Goal: Task Accomplishment & Management: Use online tool/utility

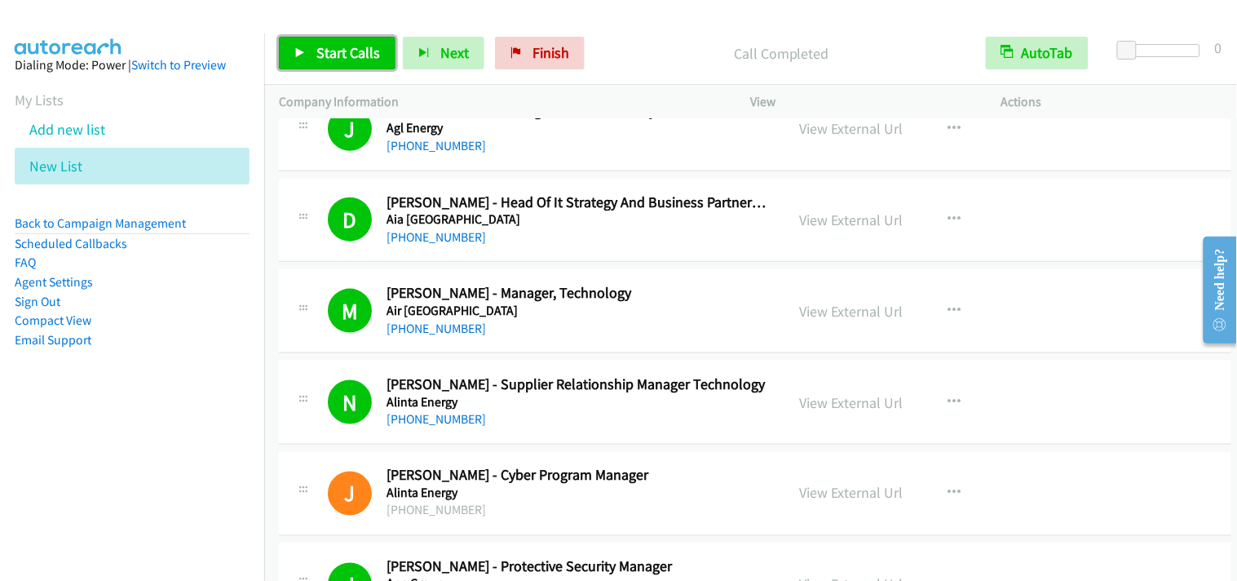
click at [351, 63] on link "Start Calls" at bounding box center [337, 53] width 117 height 33
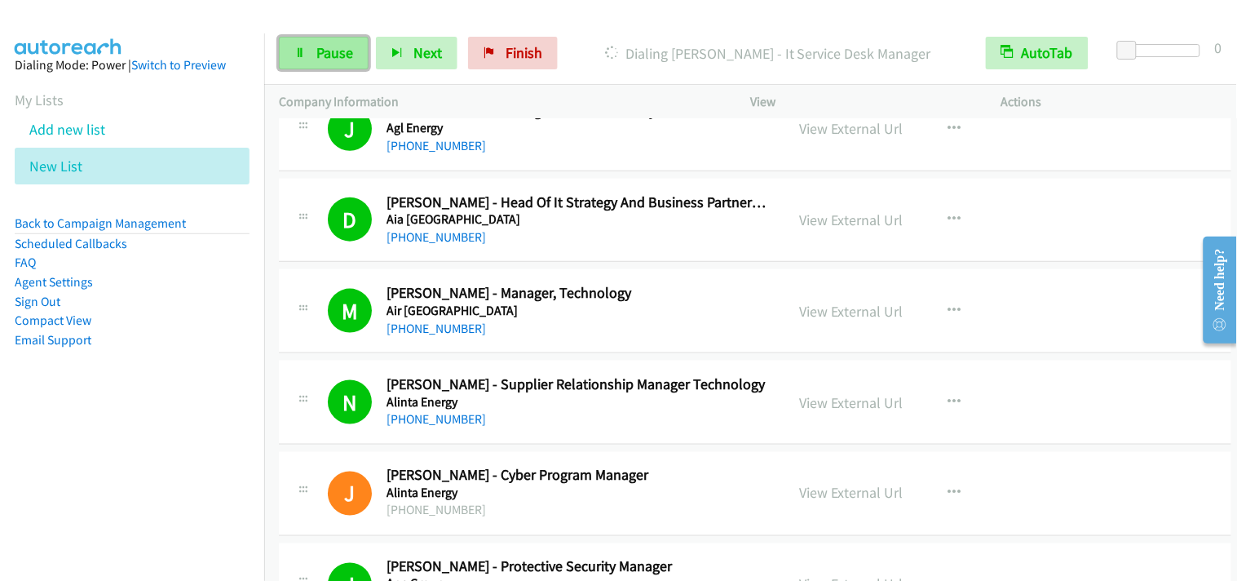
drag, startPoint x: 306, startPoint y: 53, endPoint x: 336, endPoint y: 60, distance: 30.9
click at [306, 53] on link "Pause" at bounding box center [324, 53] width 90 height 33
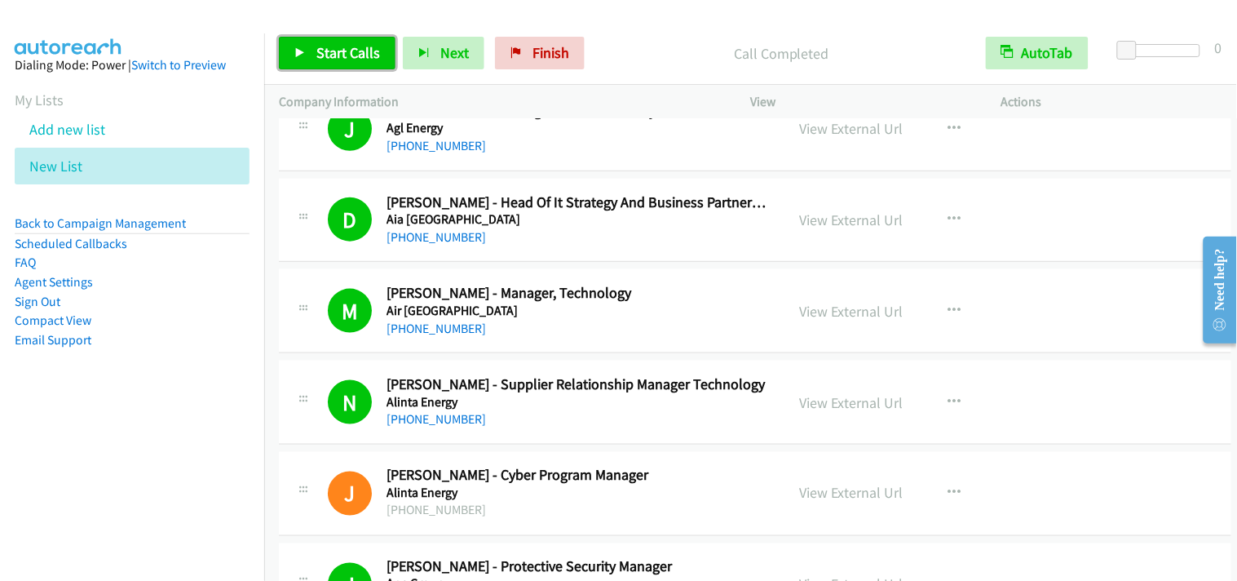
click at [364, 51] on span "Start Calls" at bounding box center [348, 52] width 64 height 19
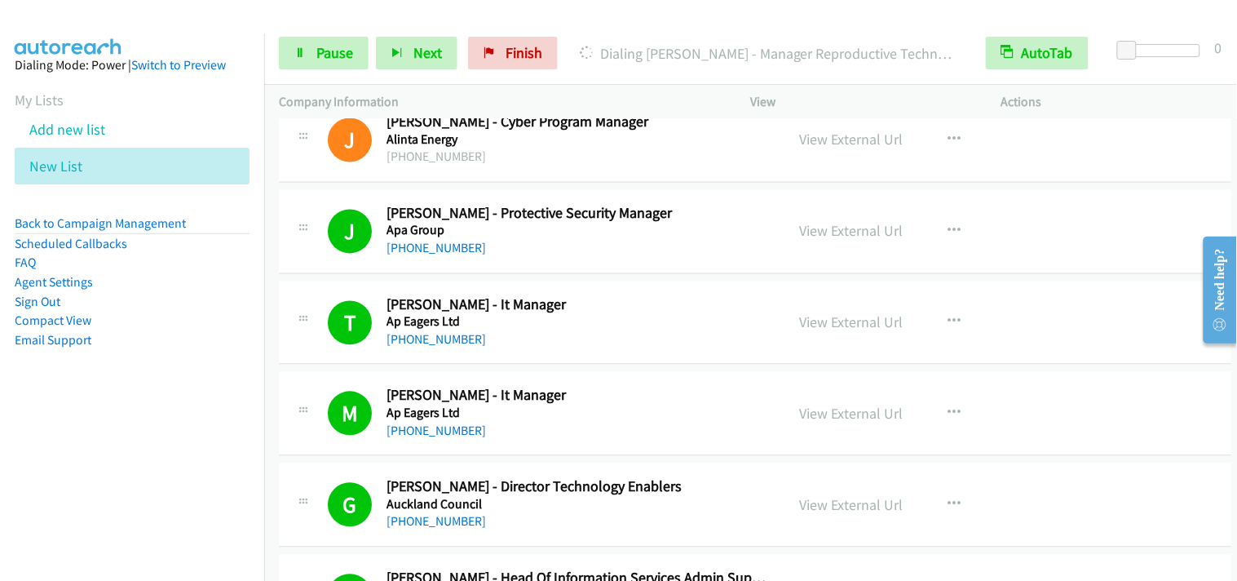
scroll to position [815, 0]
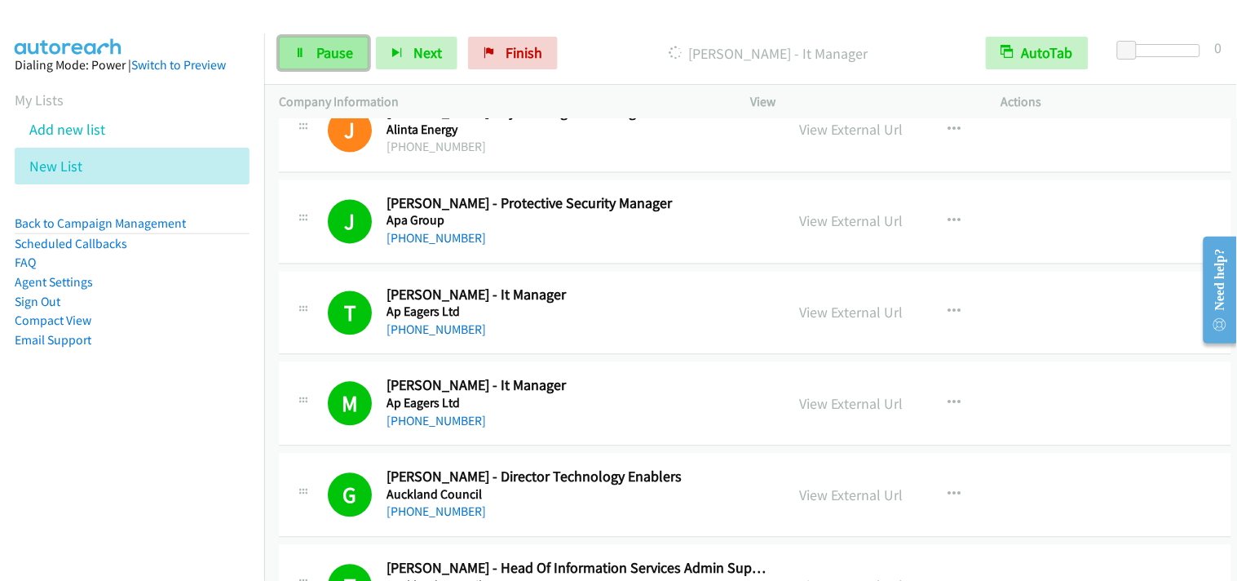
click span "Pause"
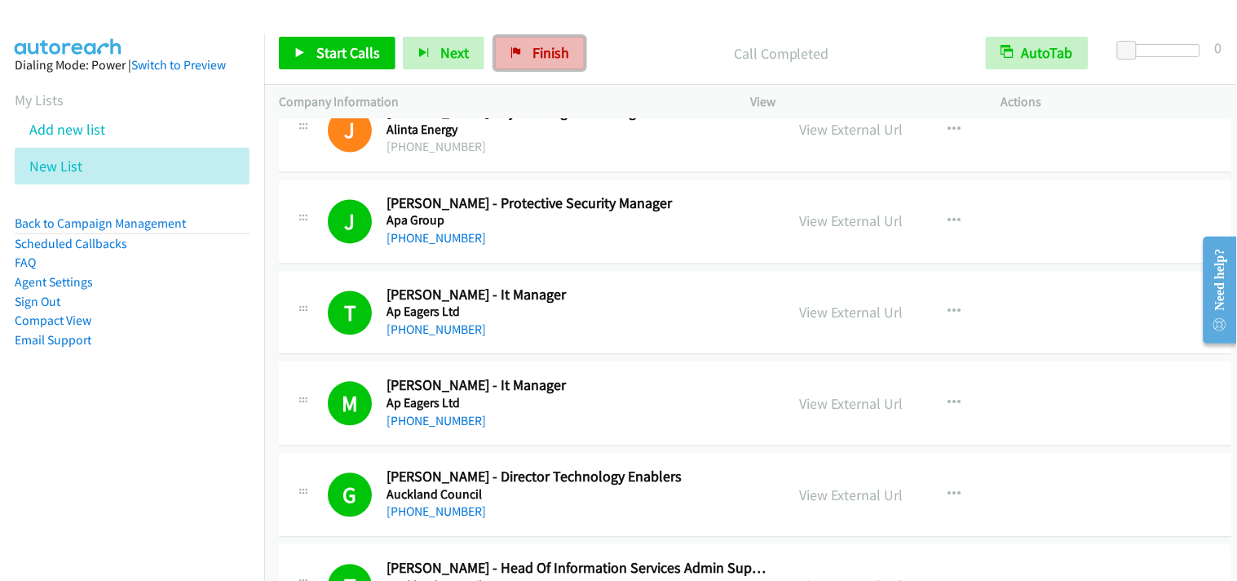
click span "Finish"
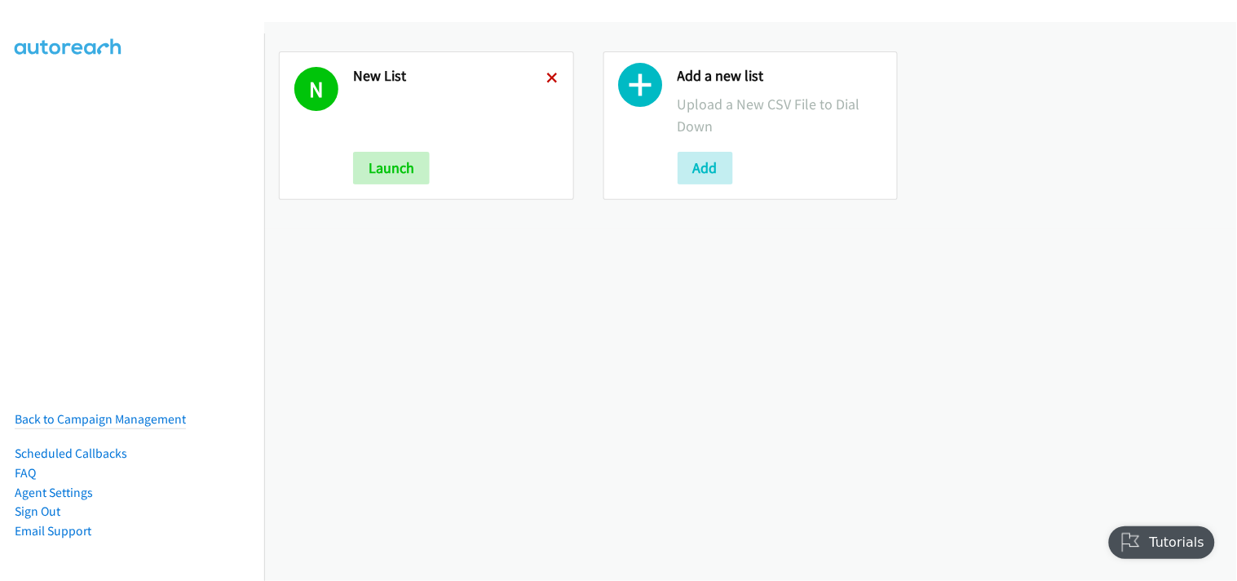
click at [551, 82] on icon at bounding box center [552, 78] width 11 height 11
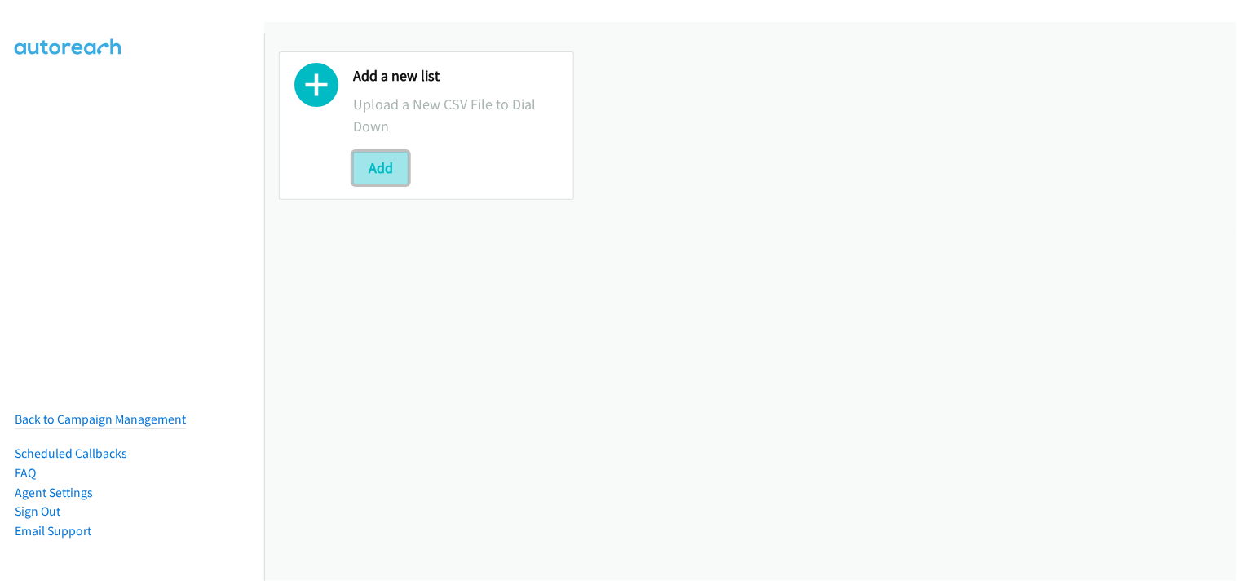
click at [393, 176] on button "Add" at bounding box center [380, 168] width 55 height 33
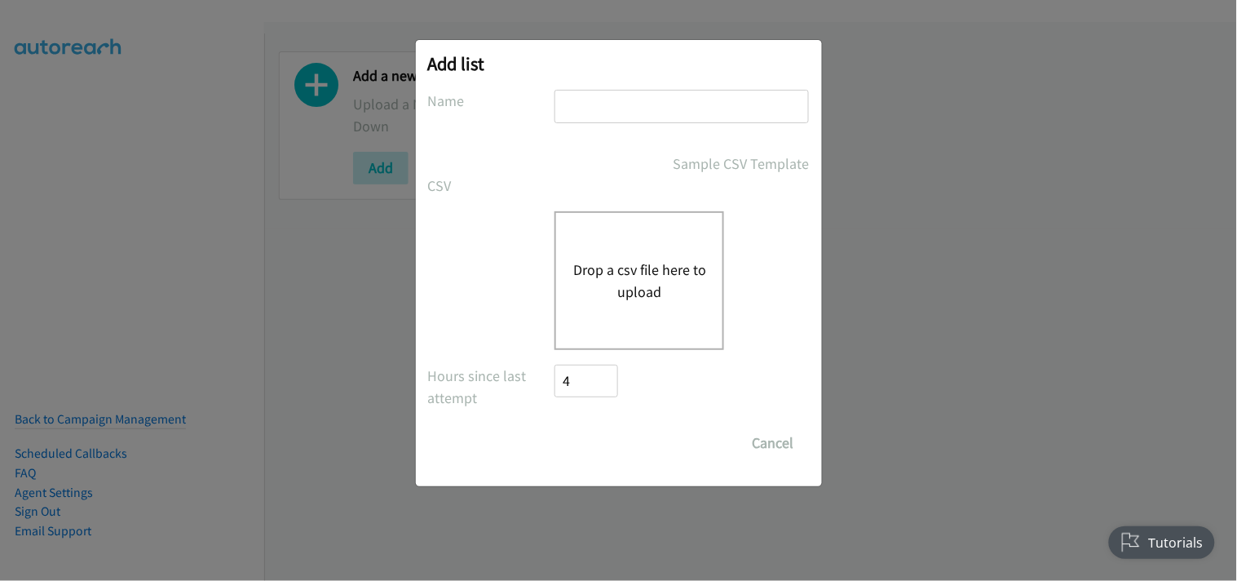
click at [631, 267] on button "Drop a csv file here to upload" at bounding box center [639, 281] width 134 height 44
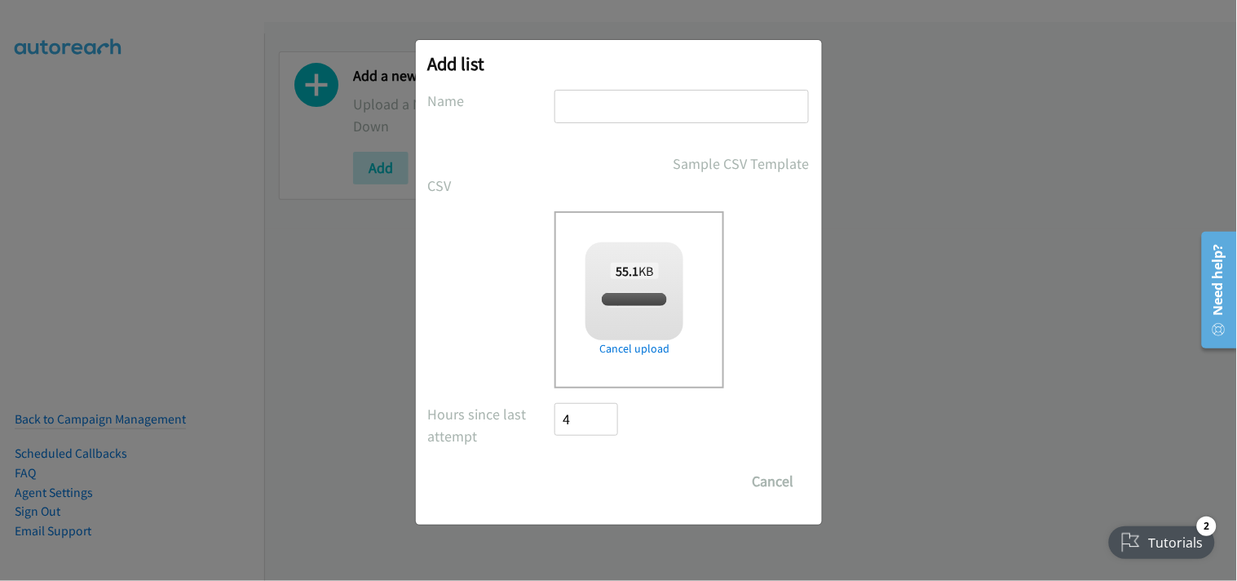
drag, startPoint x: 589, startPoint y: 99, endPoint x: 598, endPoint y: 117, distance: 19.3
click at [589, 99] on input "text" at bounding box center [682, 106] width 254 height 33
checkbox input "true"
type input "New List"
click at [616, 484] on input "Save List" at bounding box center [598, 481] width 86 height 33
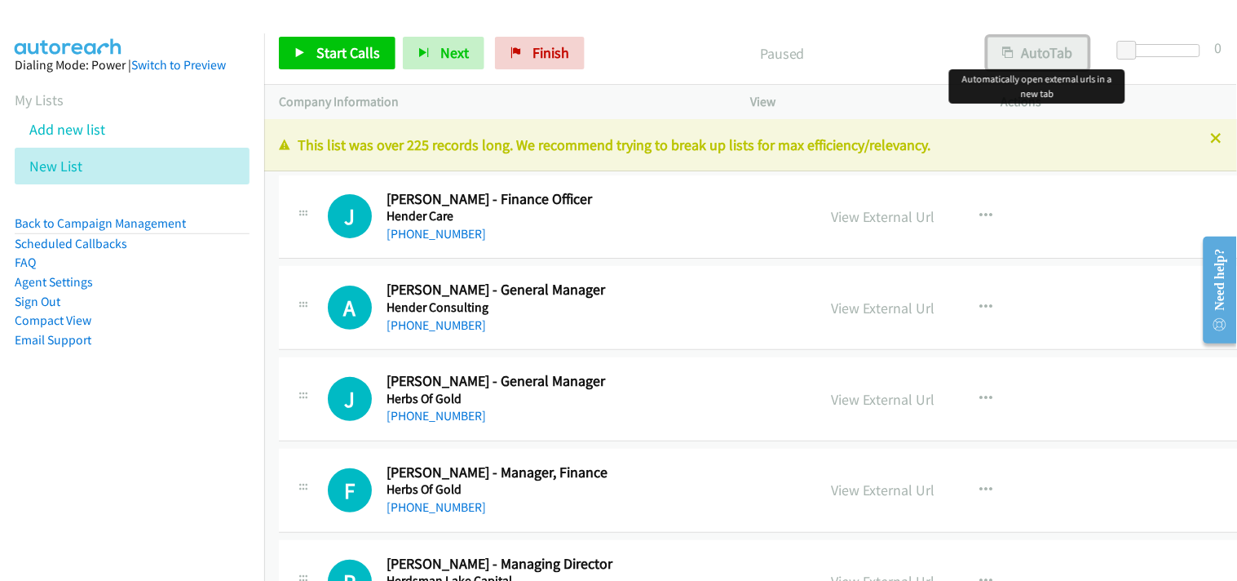
click at [1069, 55] on button "AutoTab" at bounding box center [1038, 53] width 101 height 33
click at [362, 60] on span "Start Calls" at bounding box center [348, 52] width 64 height 19
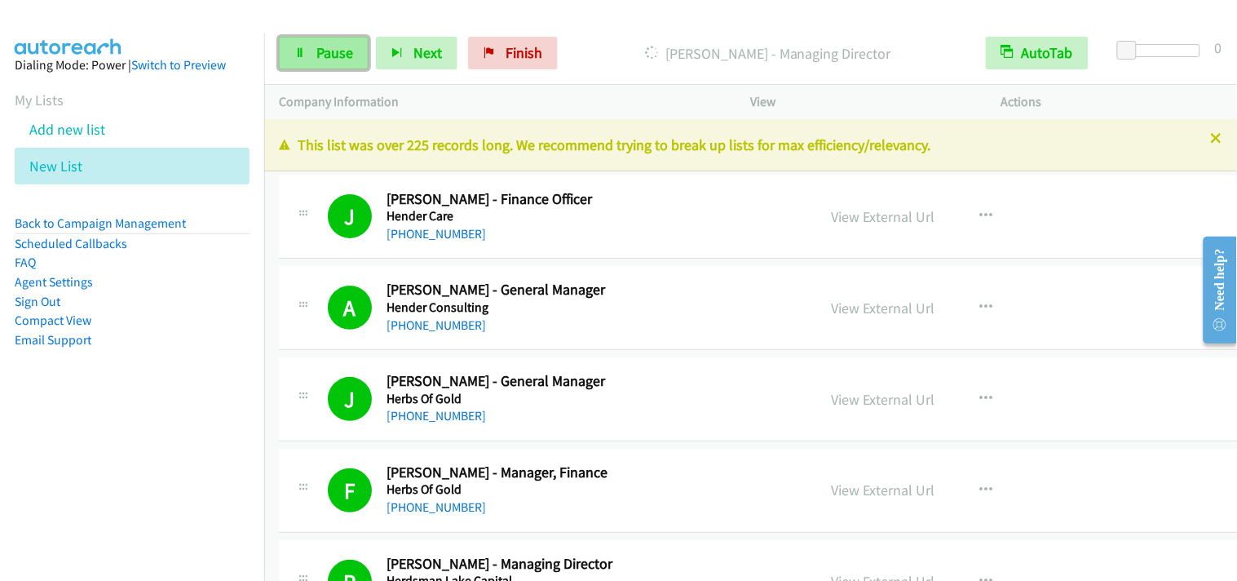
click at [319, 37] on link "Pause" at bounding box center [324, 53] width 90 height 33
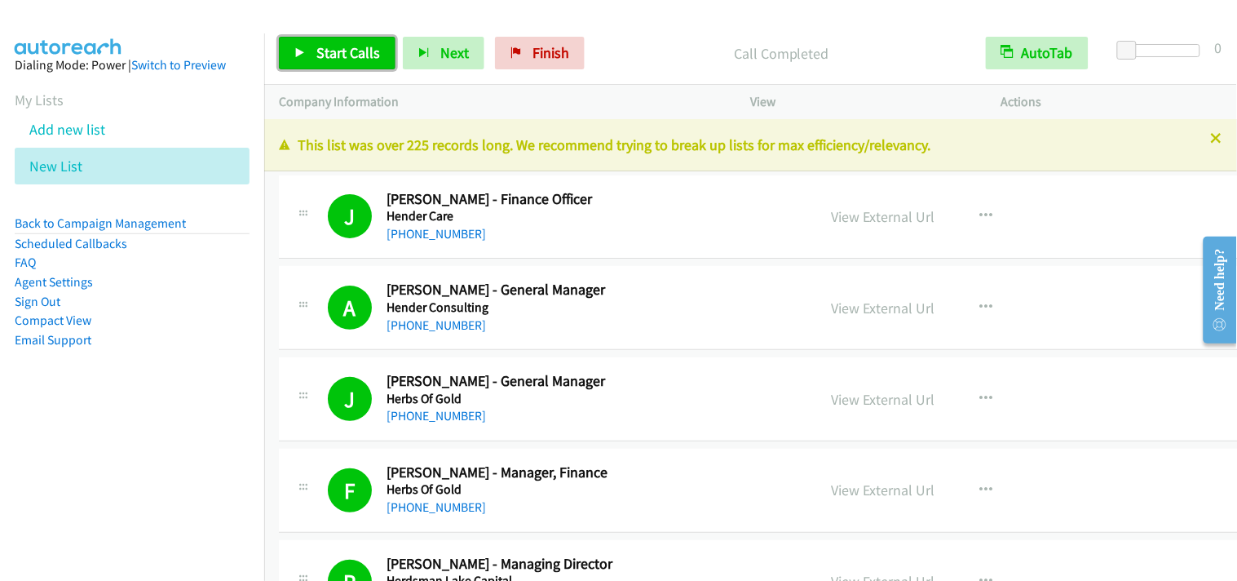
click at [342, 53] on span "Start Calls" at bounding box center [348, 52] width 64 height 19
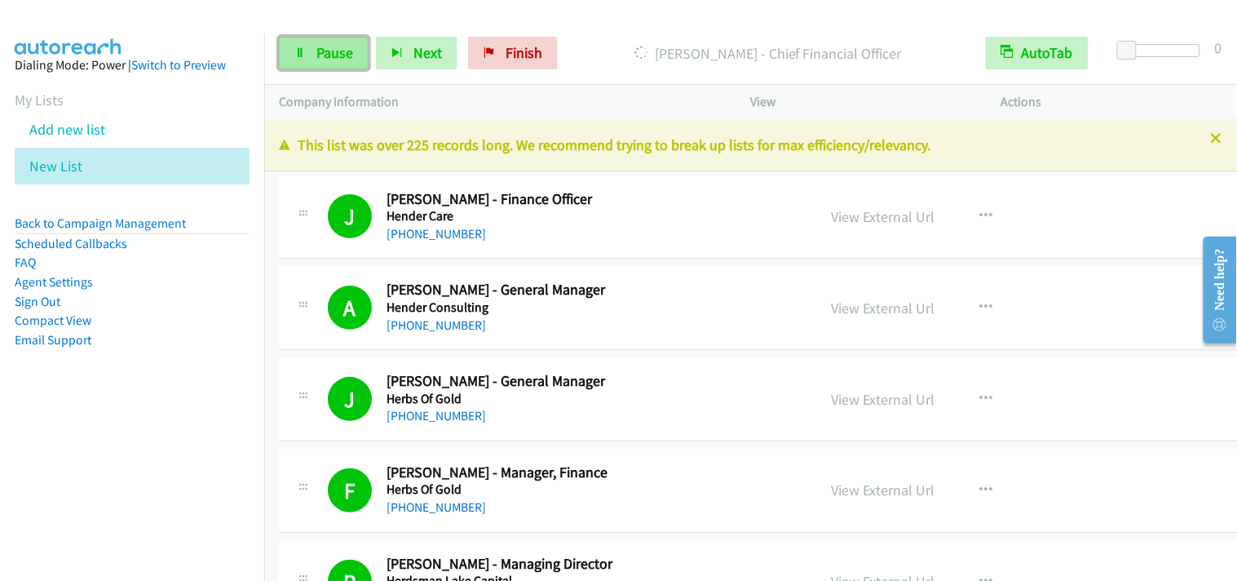
click at [360, 51] on link "Pause" at bounding box center [324, 53] width 90 height 33
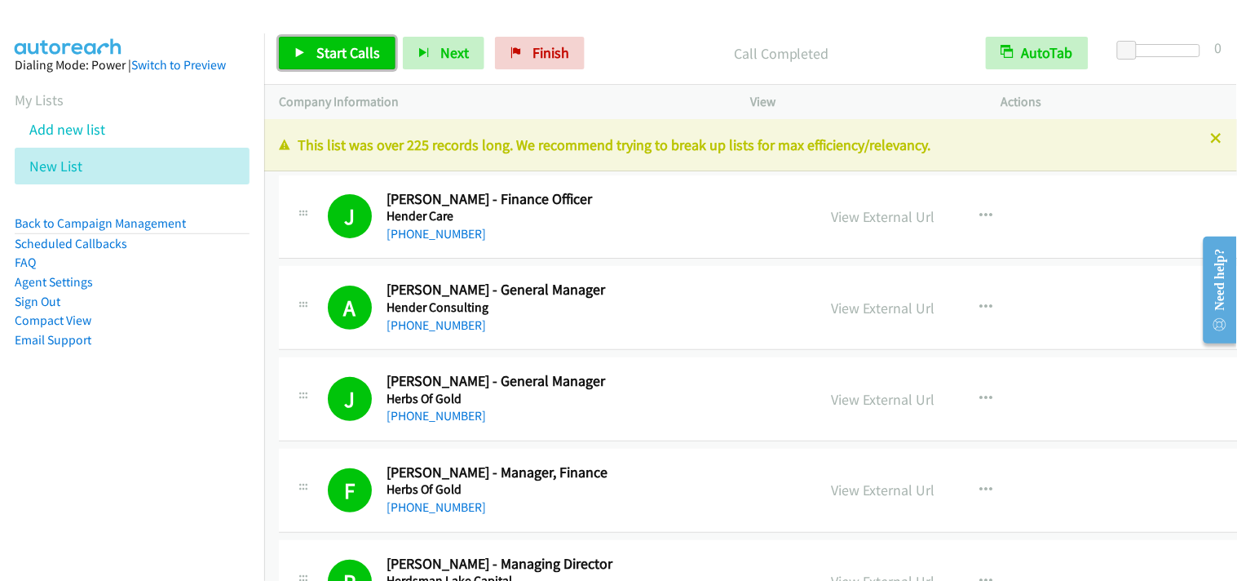
click at [320, 49] on span "Start Calls" at bounding box center [348, 52] width 64 height 19
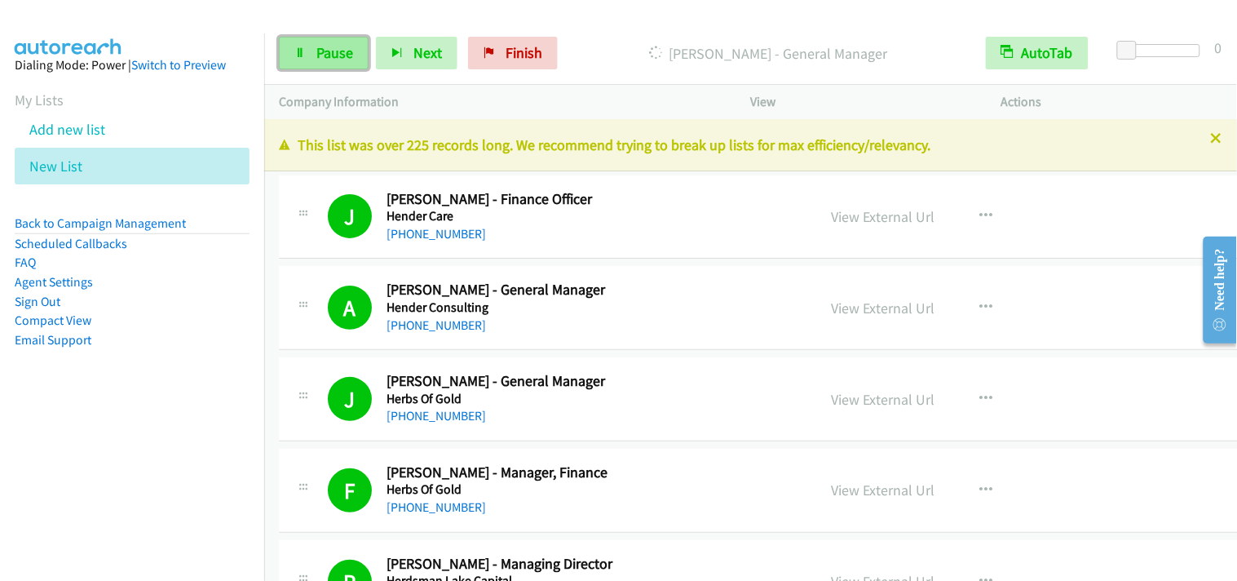
click at [342, 67] on link "Pause" at bounding box center [324, 53] width 90 height 33
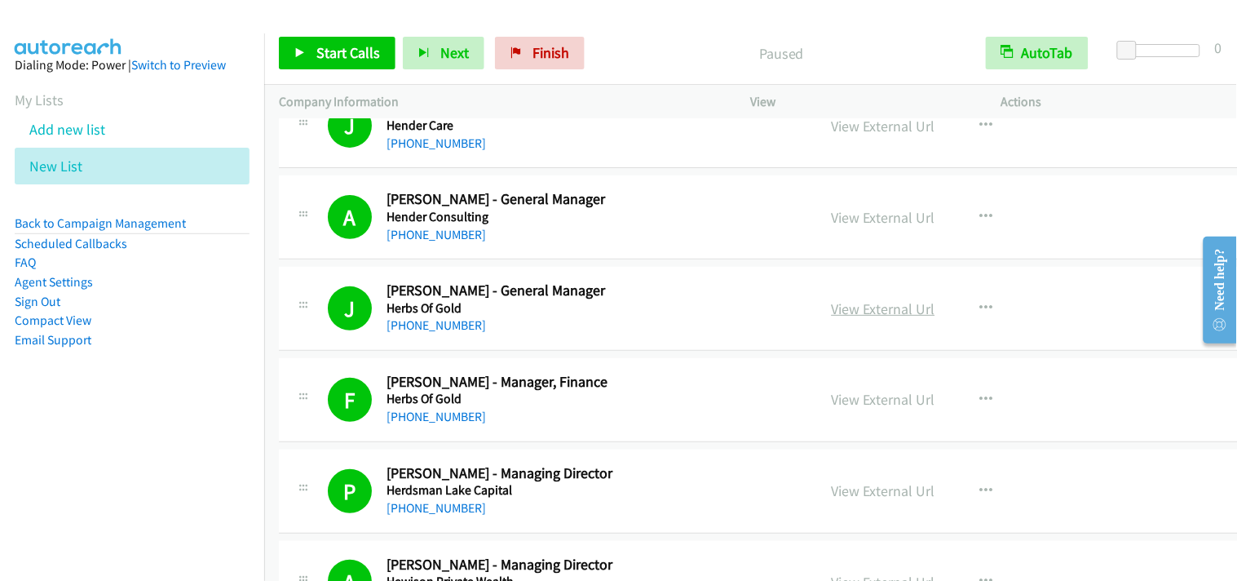
scroll to position [272, 0]
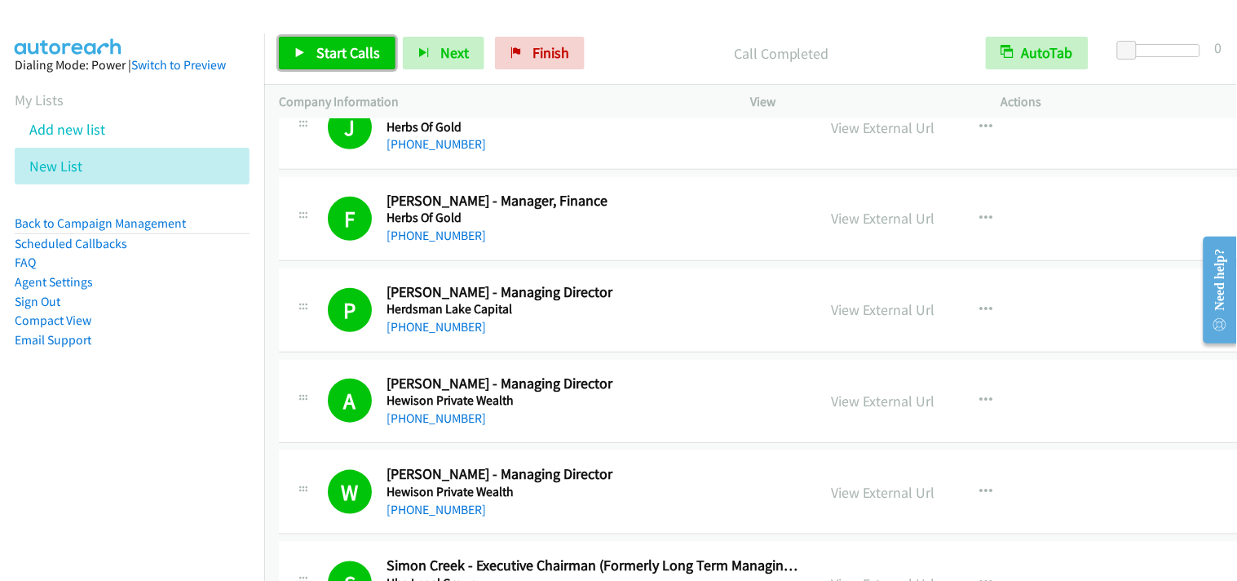
click at [335, 47] on span "Start Calls" at bounding box center [348, 52] width 64 height 19
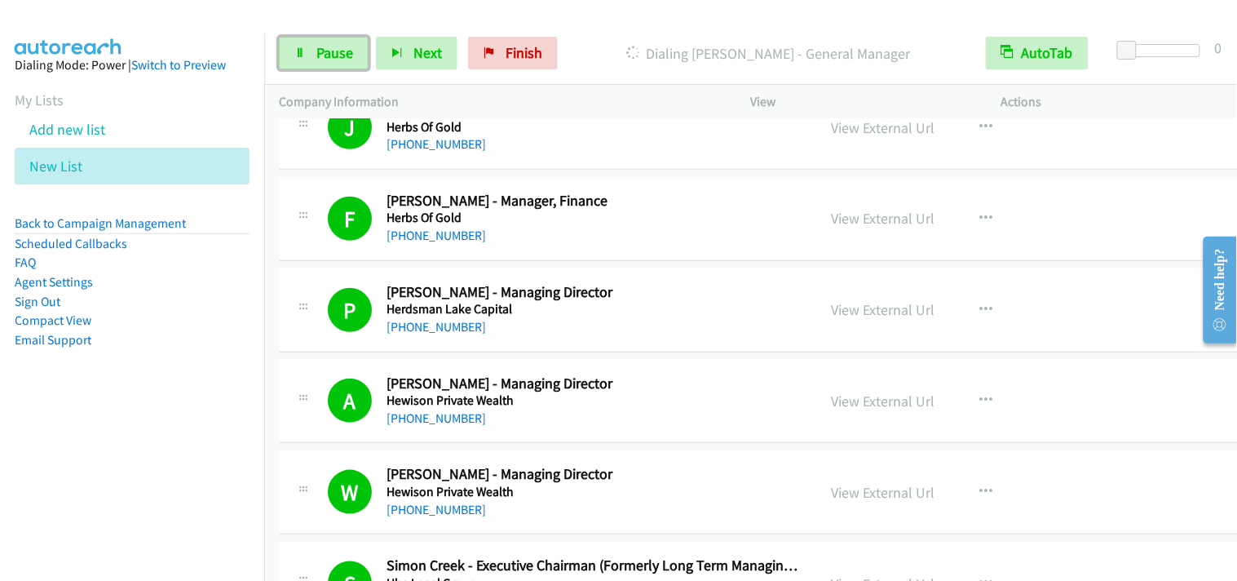
drag, startPoint x: 311, startPoint y: 51, endPoint x: 409, endPoint y: 78, distance: 102.3
click at [312, 53] on link "Pause" at bounding box center [324, 53] width 90 height 33
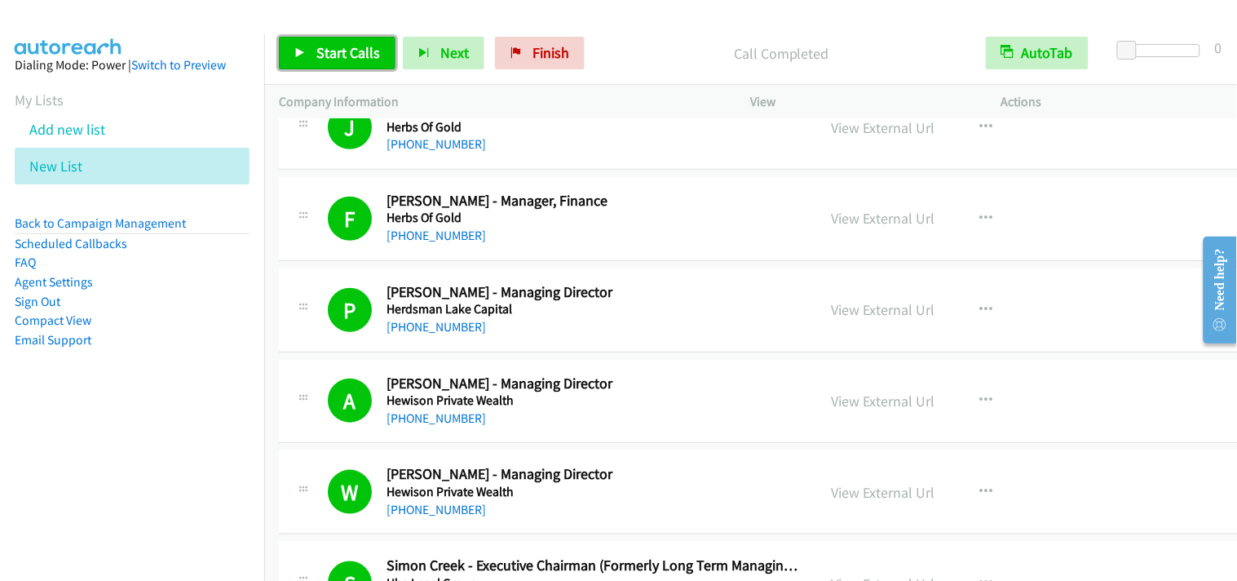
click at [316, 44] on span "Start Calls" at bounding box center [348, 52] width 64 height 19
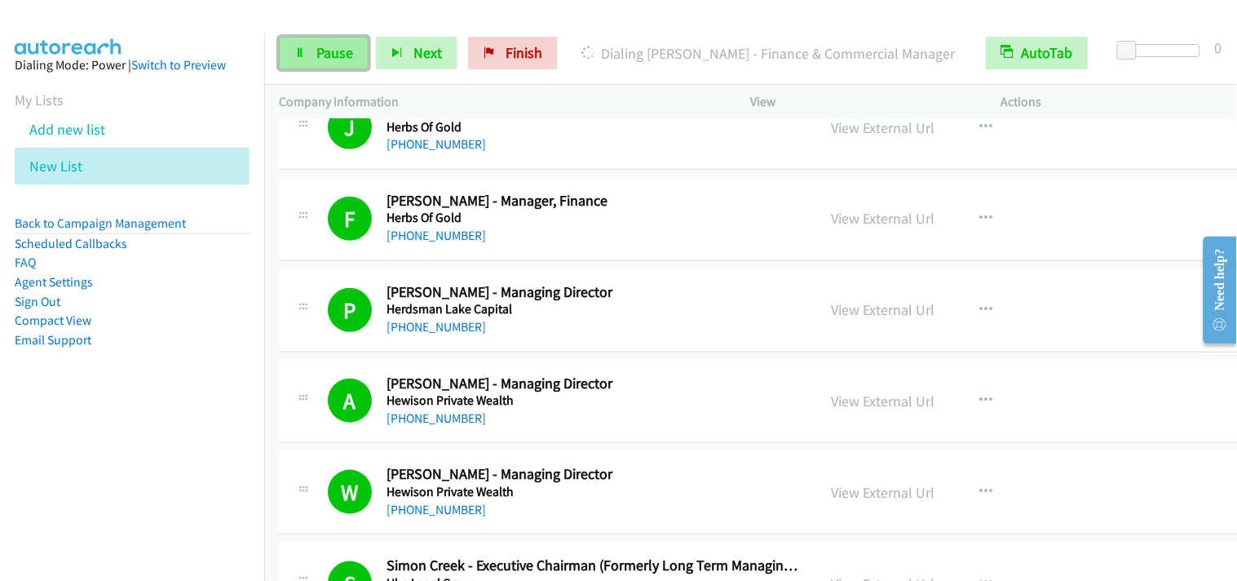
click at [320, 64] on link "Pause" at bounding box center [324, 53] width 90 height 33
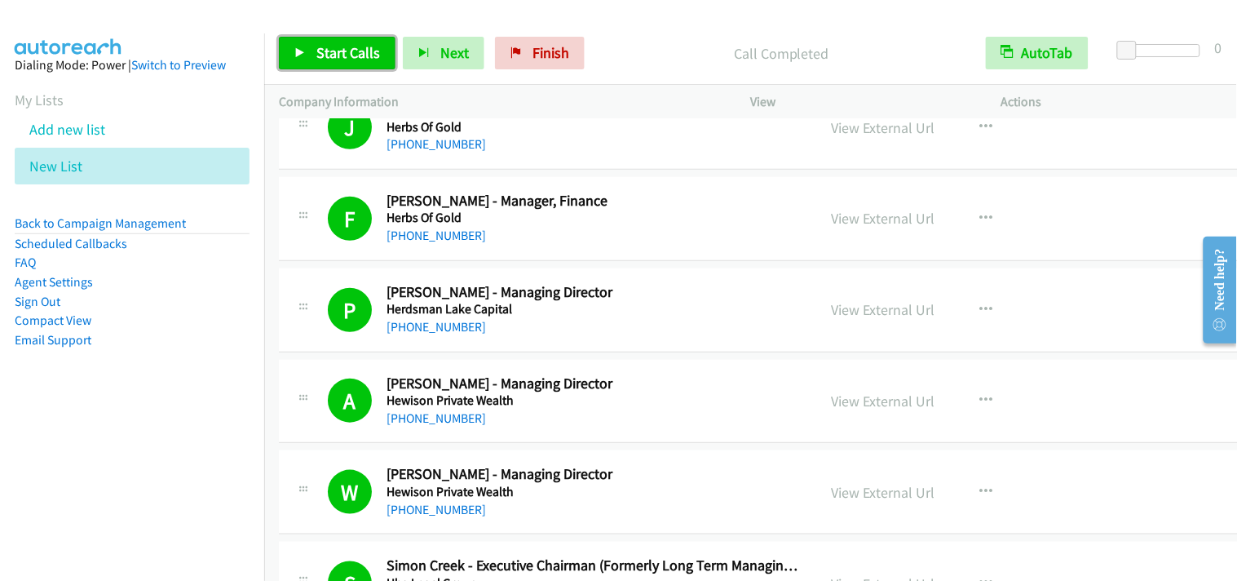
click at [329, 50] on span "Start Calls" at bounding box center [348, 52] width 64 height 19
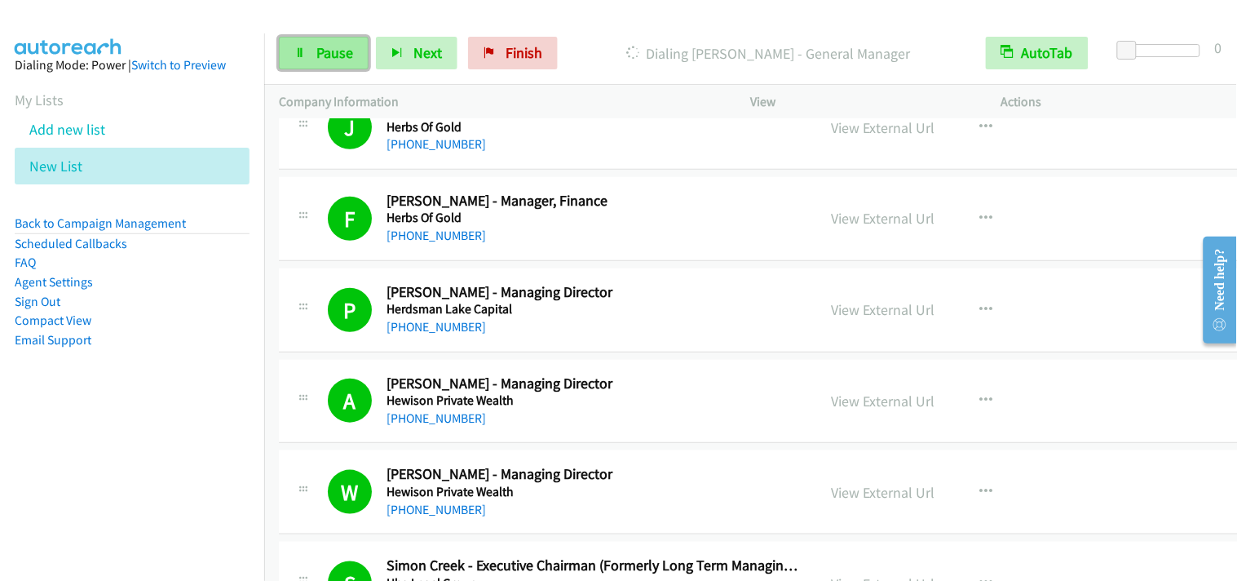
click at [307, 46] on link "Pause" at bounding box center [324, 53] width 90 height 33
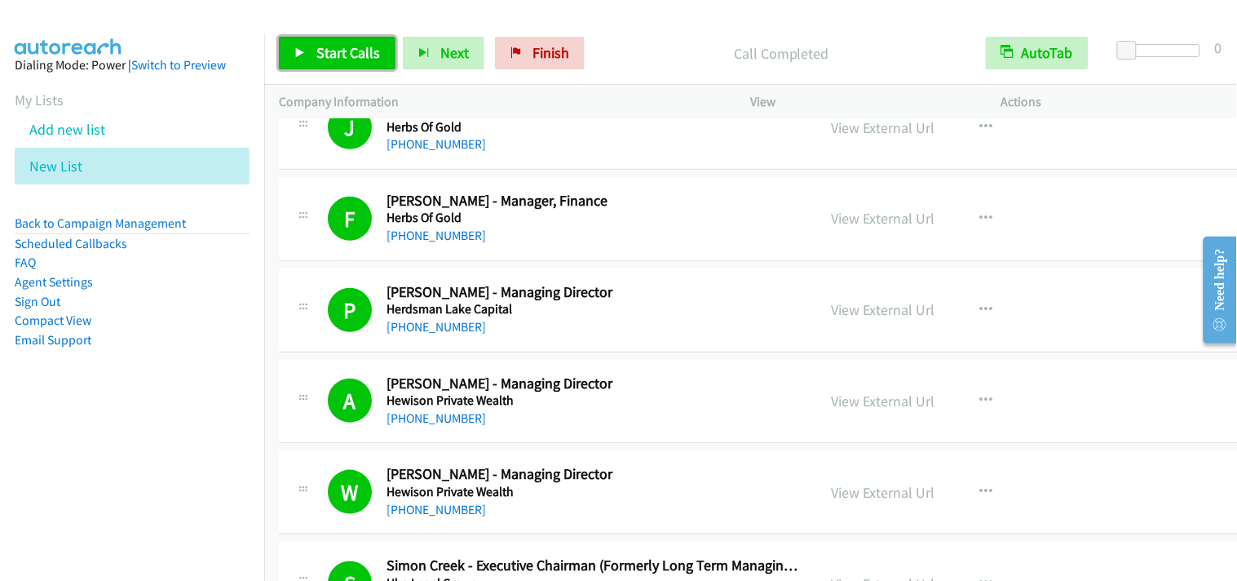
click at [320, 43] on span "Start Calls" at bounding box center [348, 52] width 64 height 19
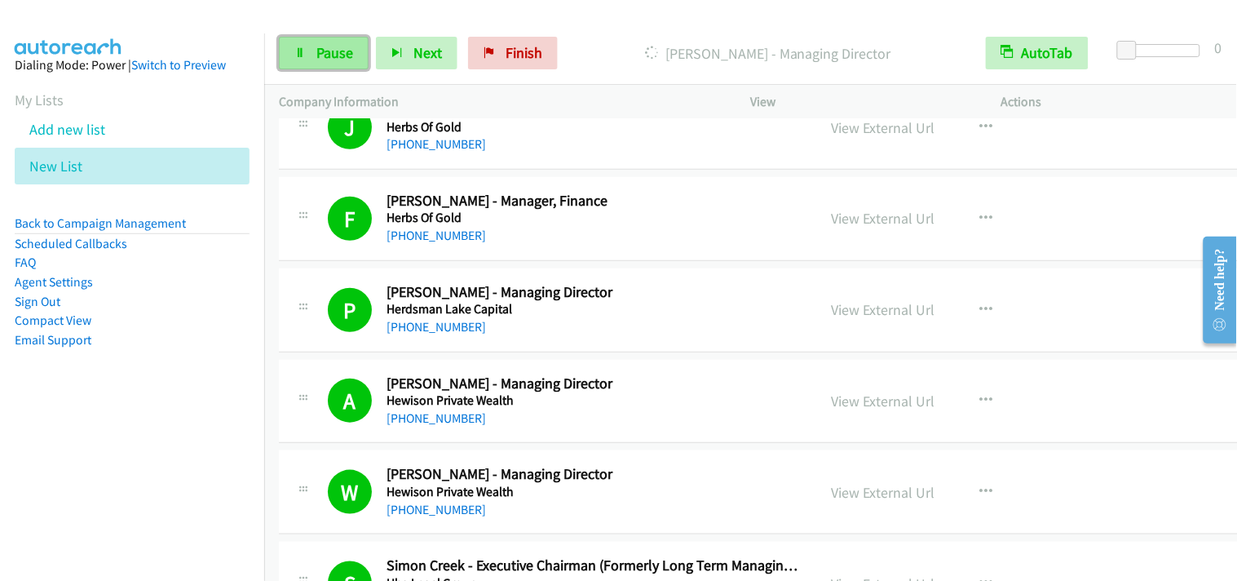
click at [354, 57] on link "Pause" at bounding box center [324, 53] width 90 height 33
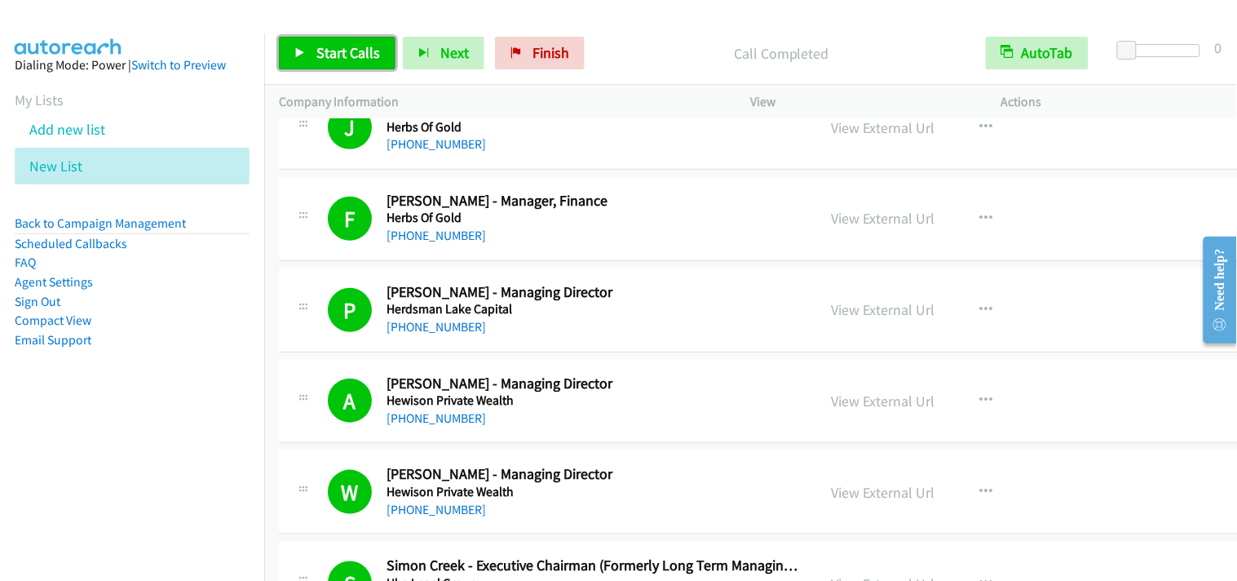
click at [333, 42] on link "Start Calls" at bounding box center [337, 53] width 117 height 33
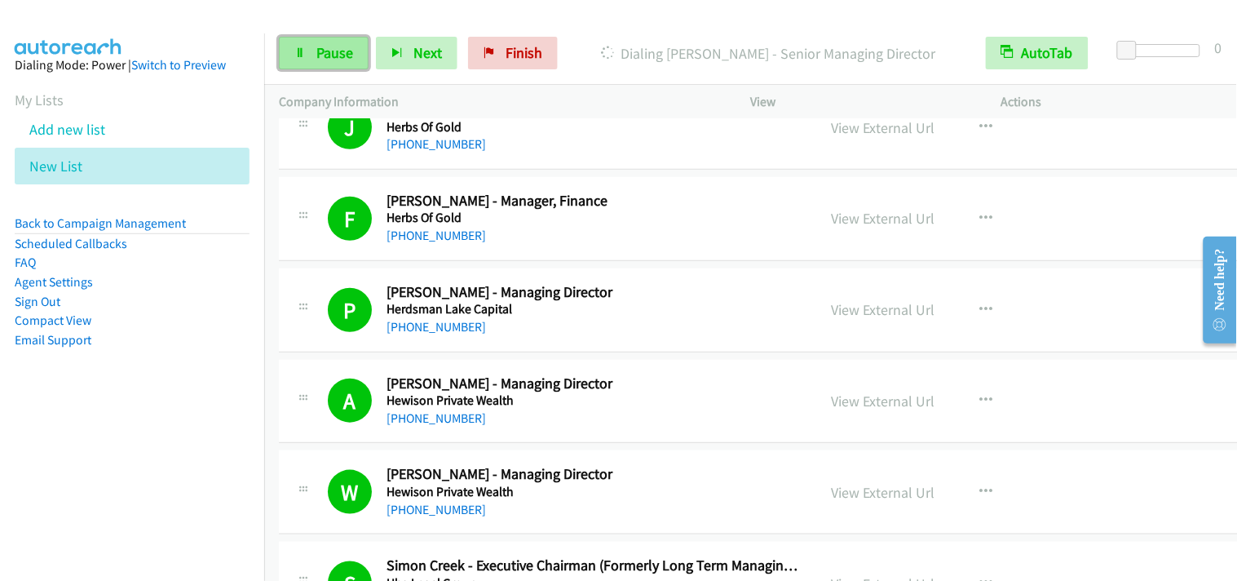
click at [338, 65] on link "Pause" at bounding box center [324, 53] width 90 height 33
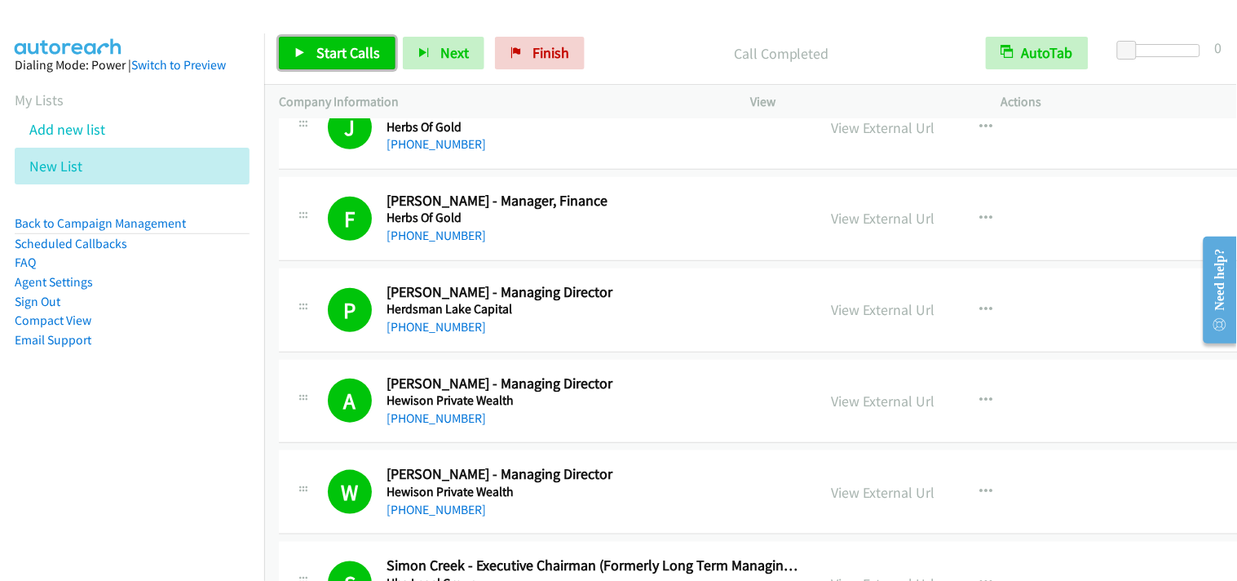
click at [355, 57] on span "Start Calls" at bounding box center [348, 52] width 64 height 19
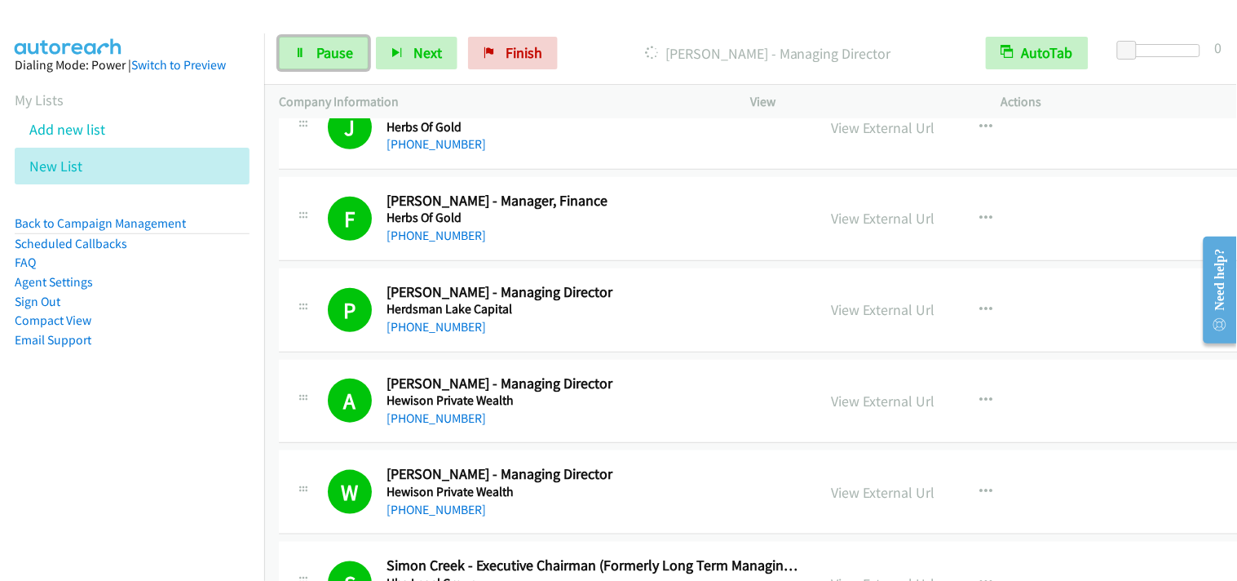
drag, startPoint x: 316, startPoint y: 55, endPoint x: 808, endPoint y: 258, distance: 531.7
click at [319, 55] on span "Pause" at bounding box center [334, 52] width 37 height 19
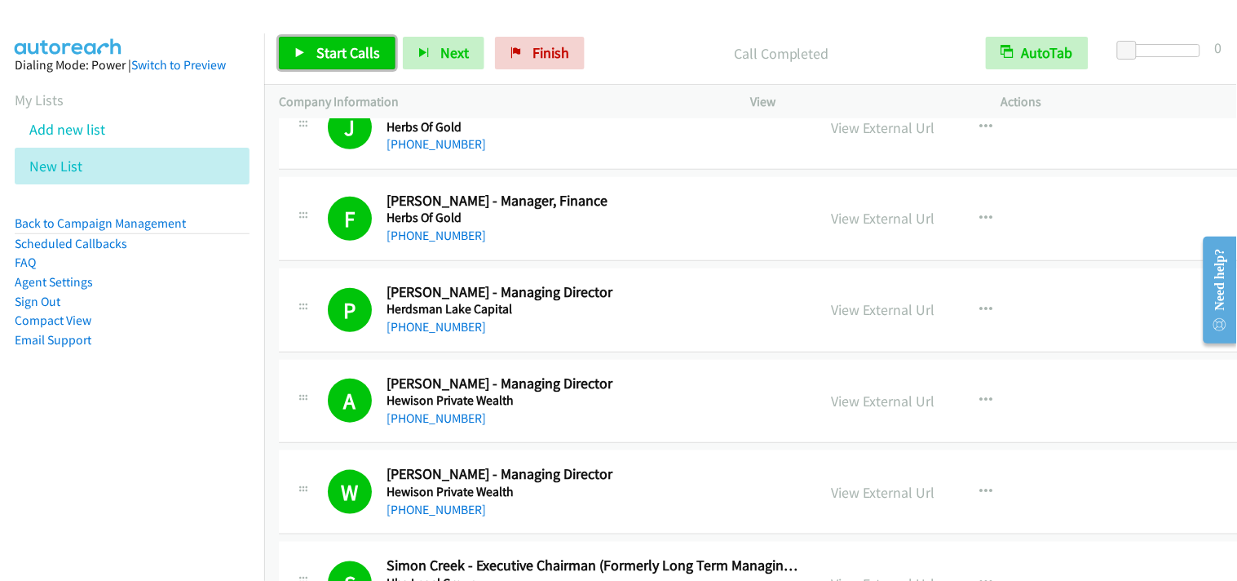
click at [324, 58] on span "Start Calls" at bounding box center [348, 52] width 64 height 19
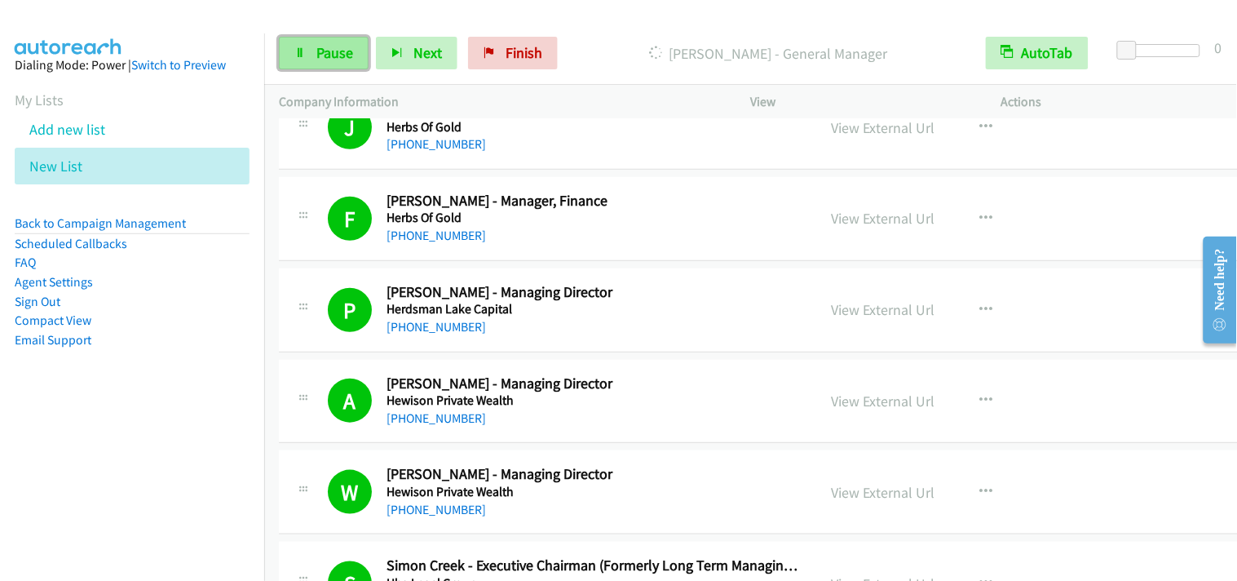
click at [331, 62] on link "Pause" at bounding box center [324, 53] width 90 height 33
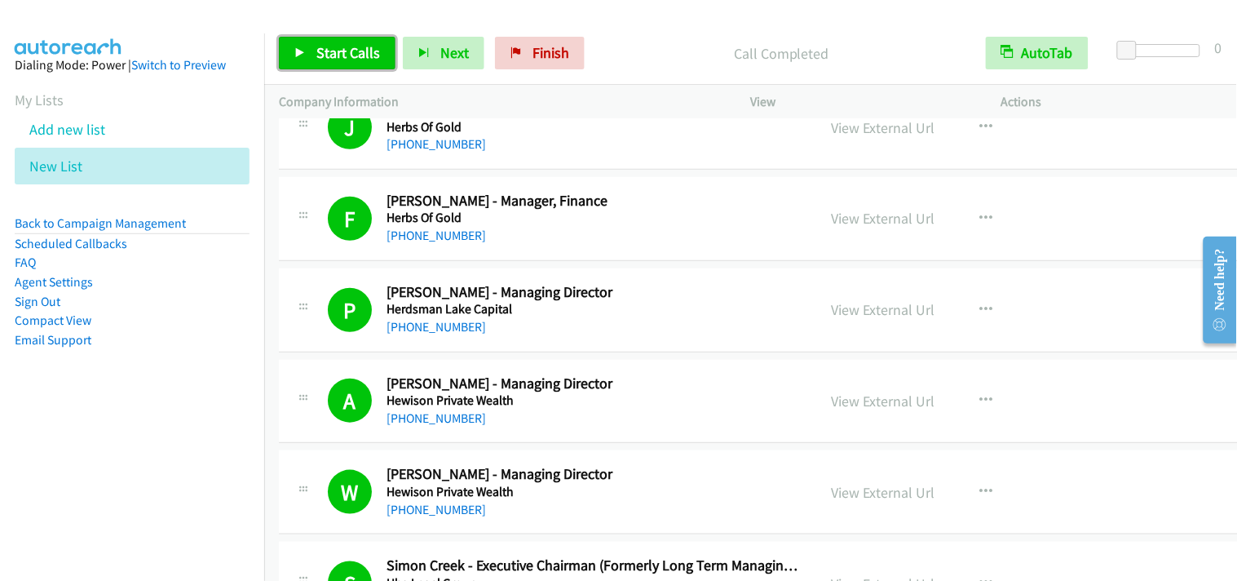
click at [297, 44] on link "Start Calls" at bounding box center [337, 53] width 117 height 33
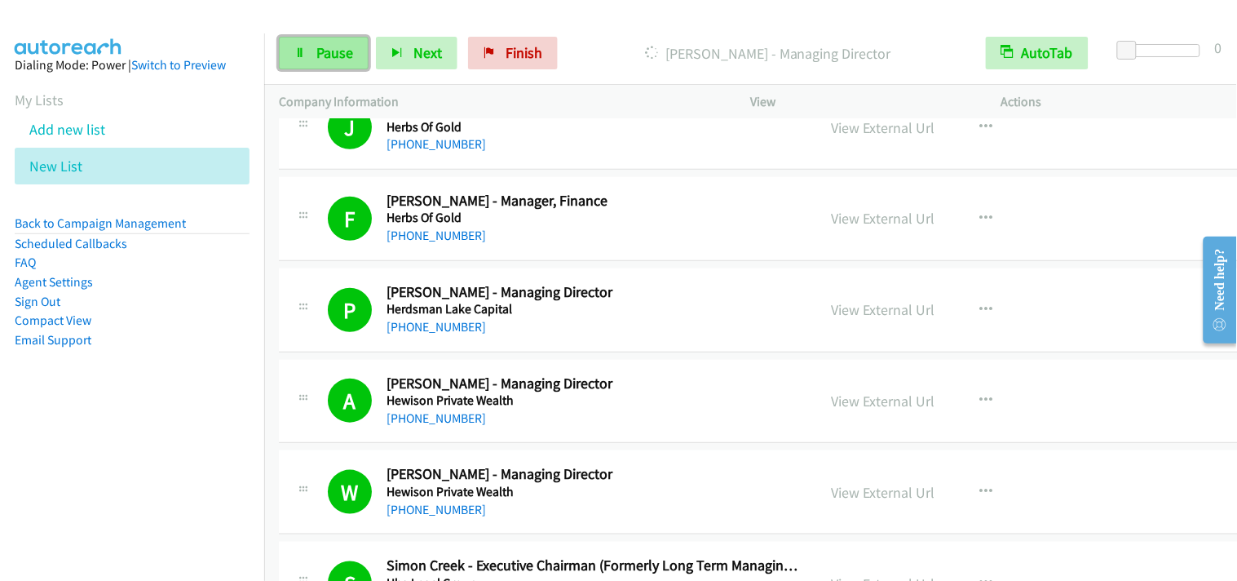
click at [337, 59] on span "Pause" at bounding box center [334, 52] width 37 height 19
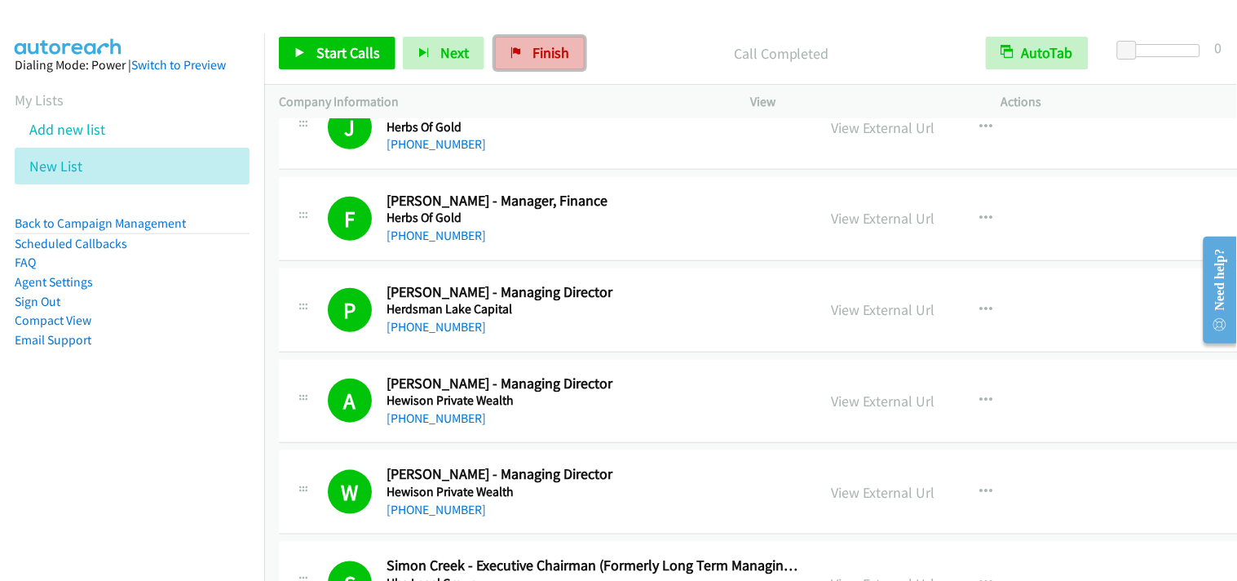
click at [543, 54] on span "Finish" at bounding box center [551, 52] width 37 height 19
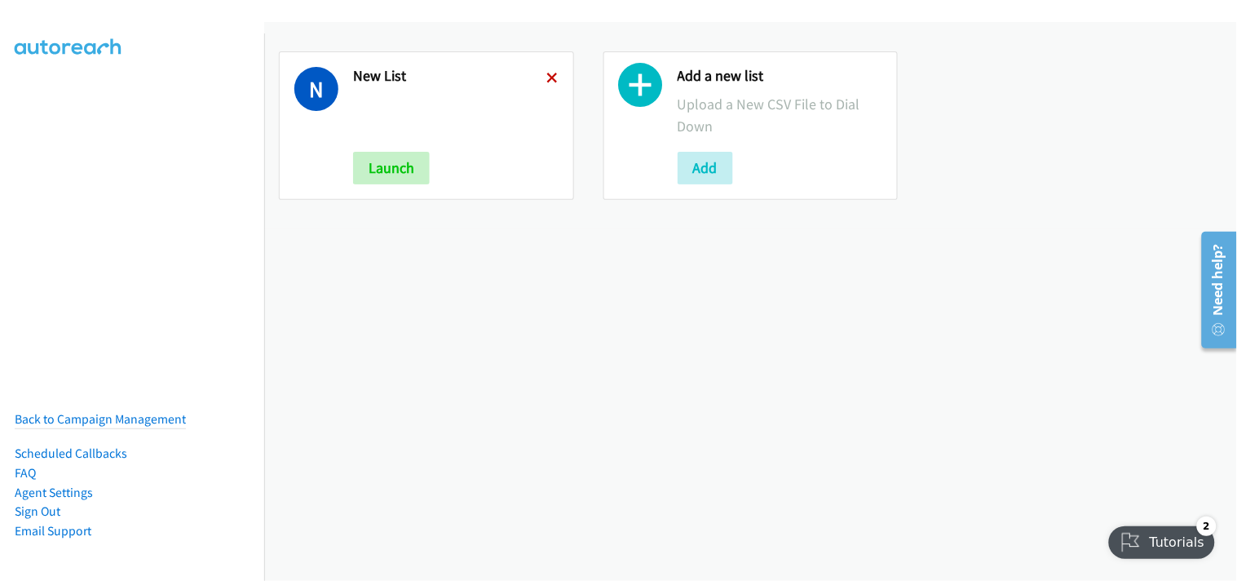
click at [547, 82] on icon at bounding box center [552, 78] width 11 height 11
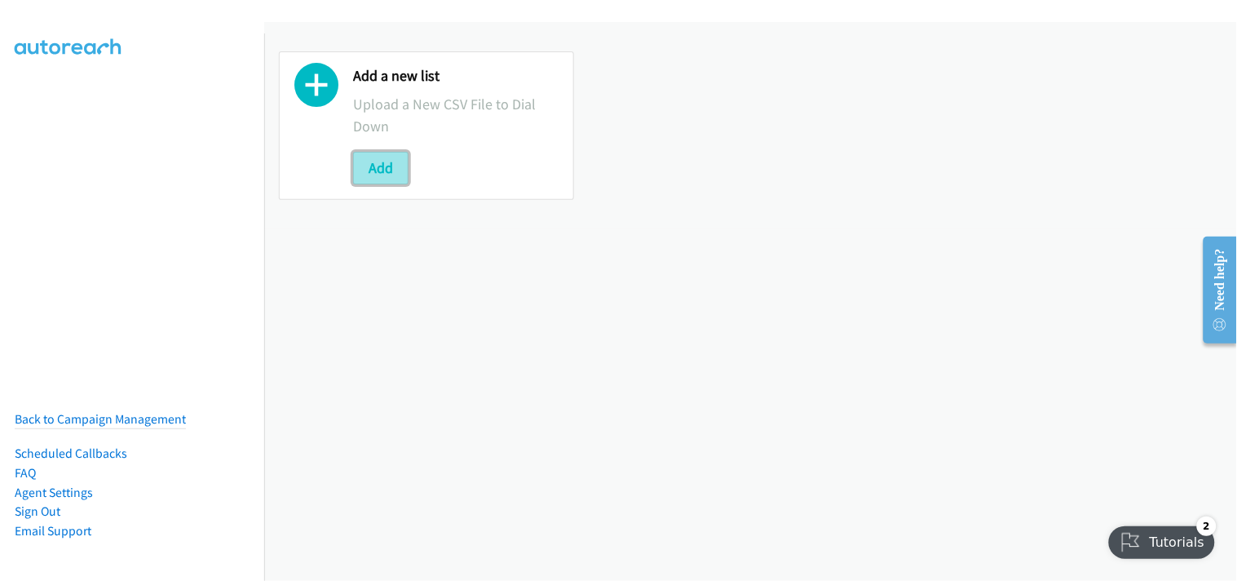
click at [400, 165] on button "Add" at bounding box center [380, 168] width 55 height 33
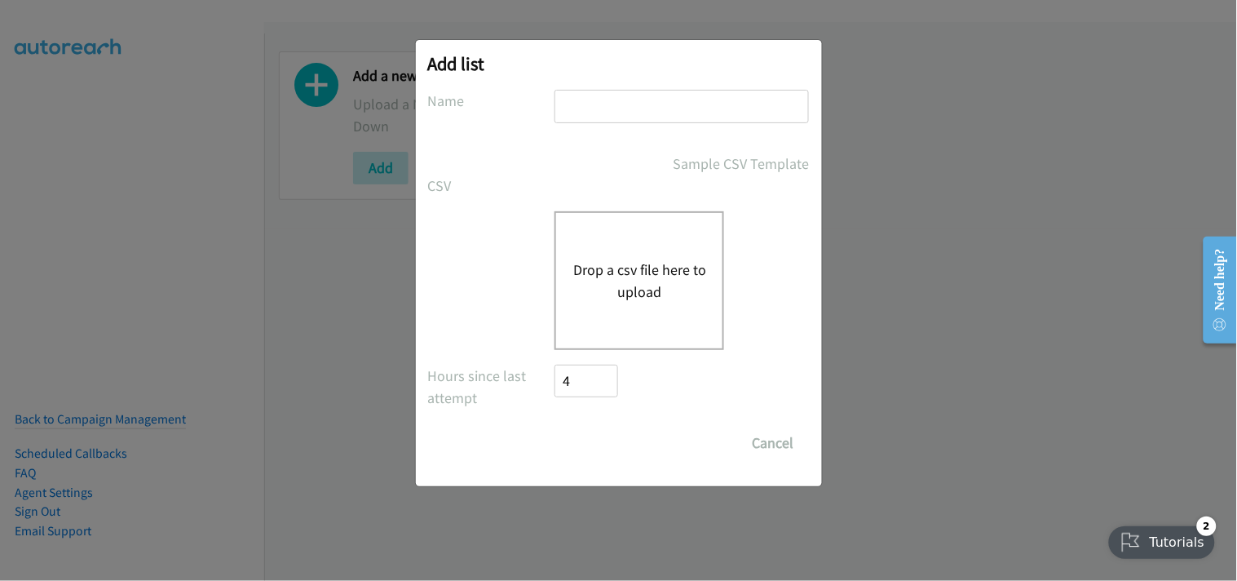
click at [639, 261] on button "Drop a csv file here to upload" at bounding box center [639, 281] width 134 height 44
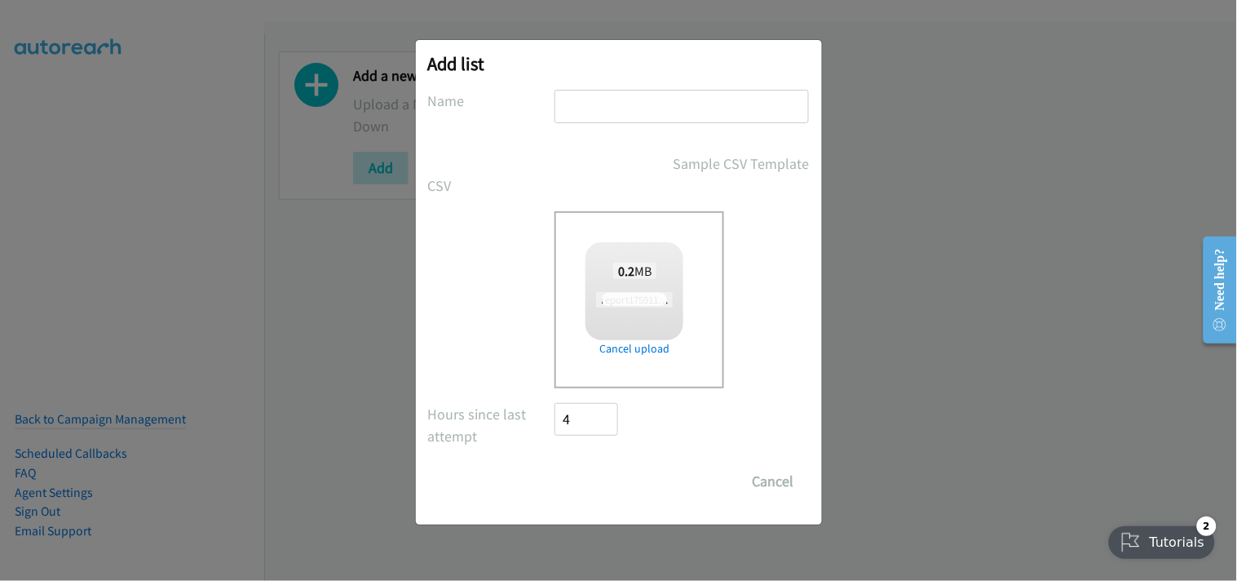
click at [606, 104] on input "text" at bounding box center [682, 106] width 254 height 33
type input "New List"
checkbox input "true"
click at [612, 474] on input "Save List" at bounding box center [598, 481] width 86 height 33
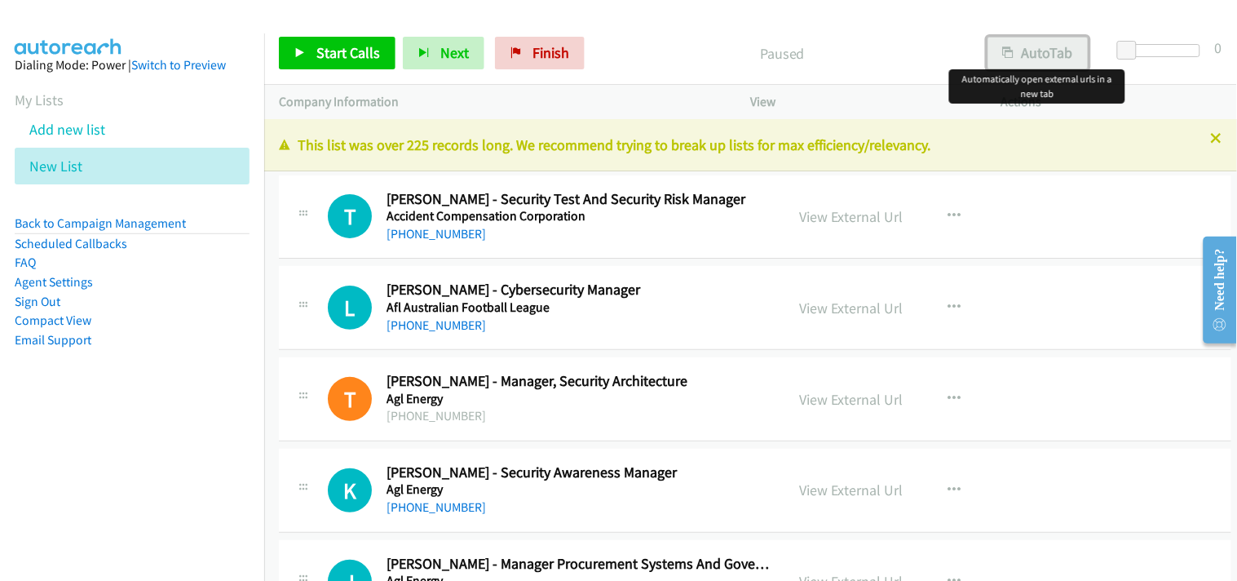
click at [1050, 51] on button "AutoTab" at bounding box center [1038, 53] width 101 height 33
click at [355, 44] on span "Start Calls" at bounding box center [348, 52] width 64 height 19
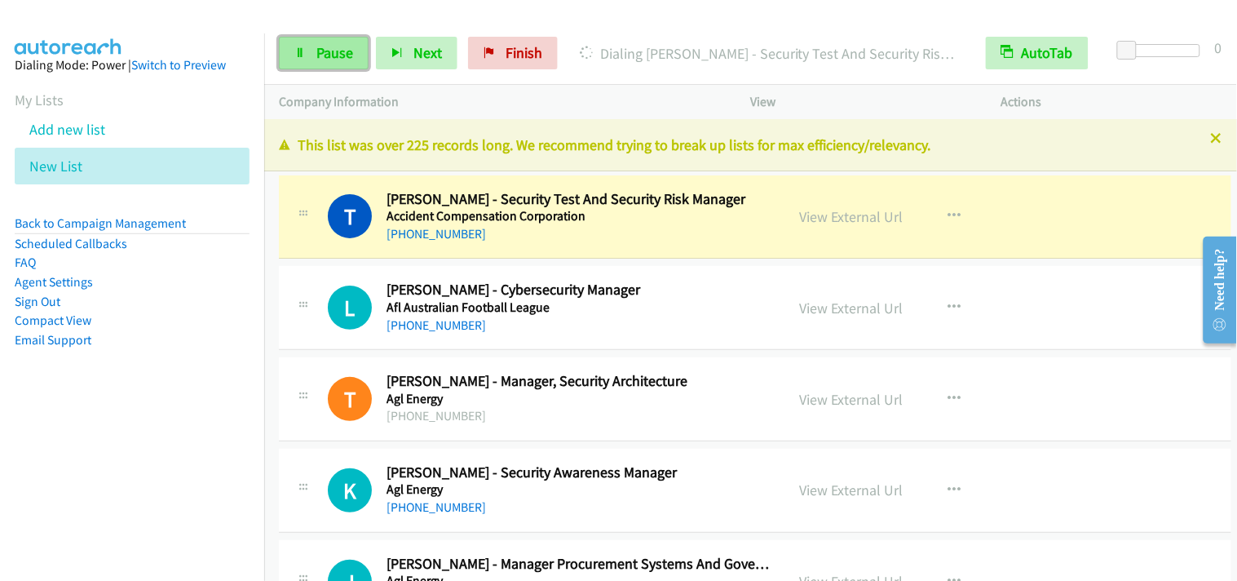
click at [329, 45] on span "Pause" at bounding box center [334, 52] width 37 height 19
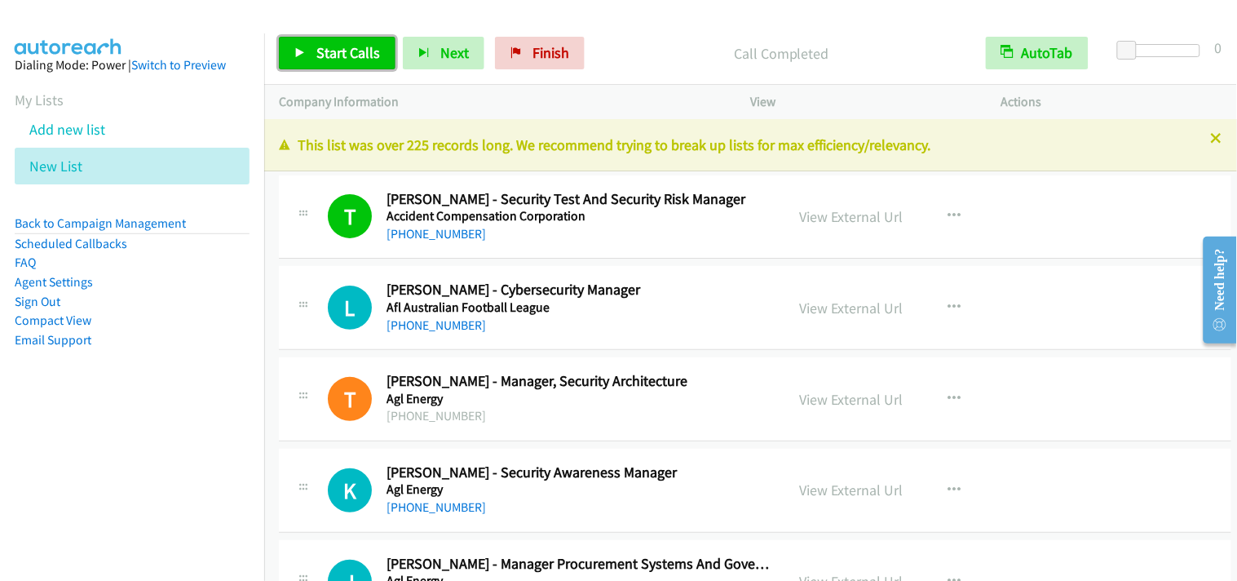
click at [321, 49] on span "Start Calls" at bounding box center [348, 52] width 64 height 19
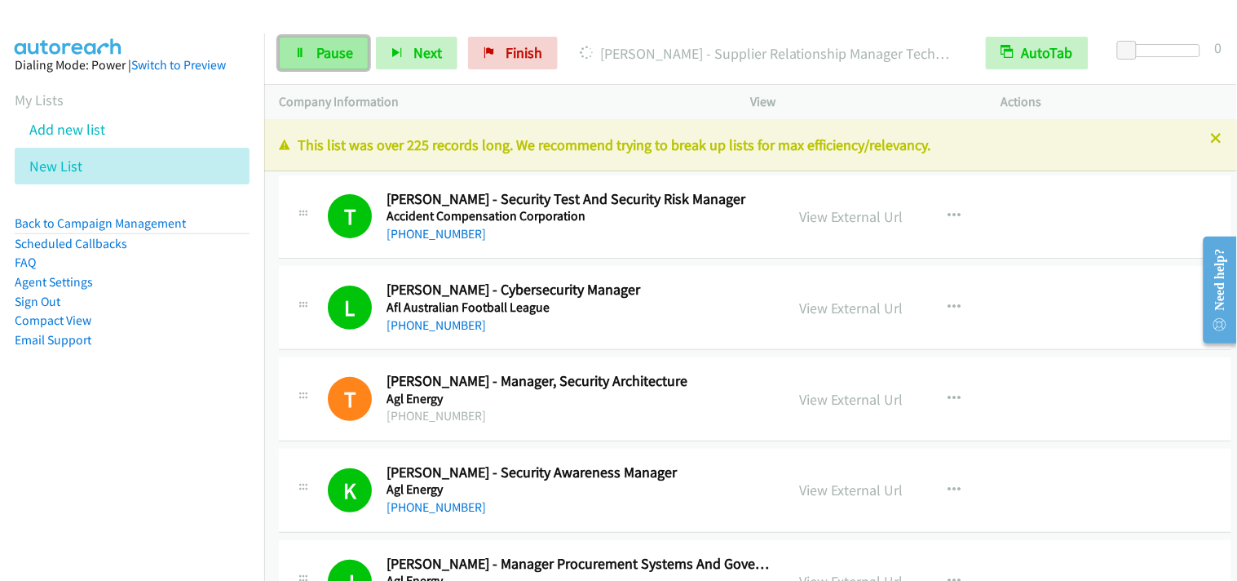
click at [335, 38] on link "Pause" at bounding box center [324, 53] width 90 height 33
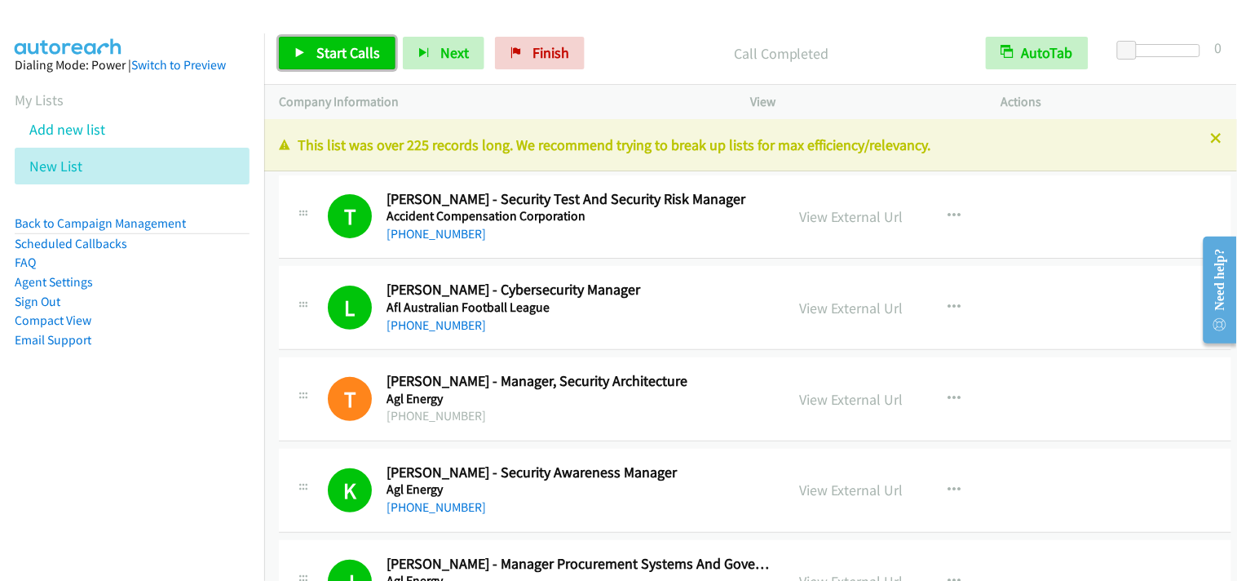
click at [327, 60] on span "Start Calls" at bounding box center [348, 52] width 64 height 19
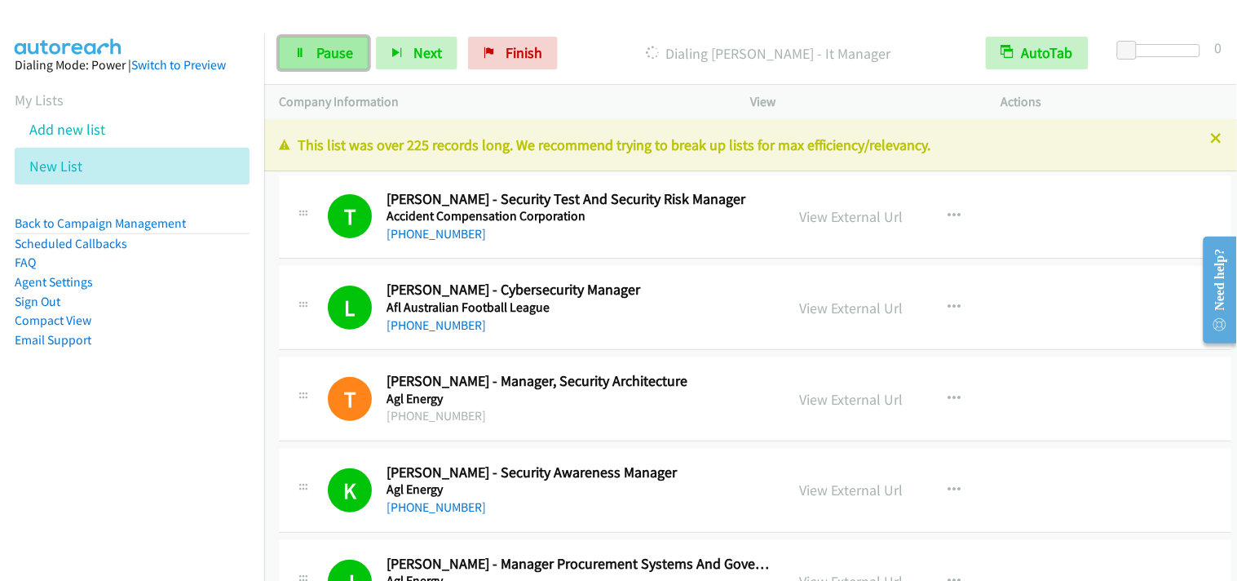
click at [339, 45] on span "Pause" at bounding box center [334, 52] width 37 height 19
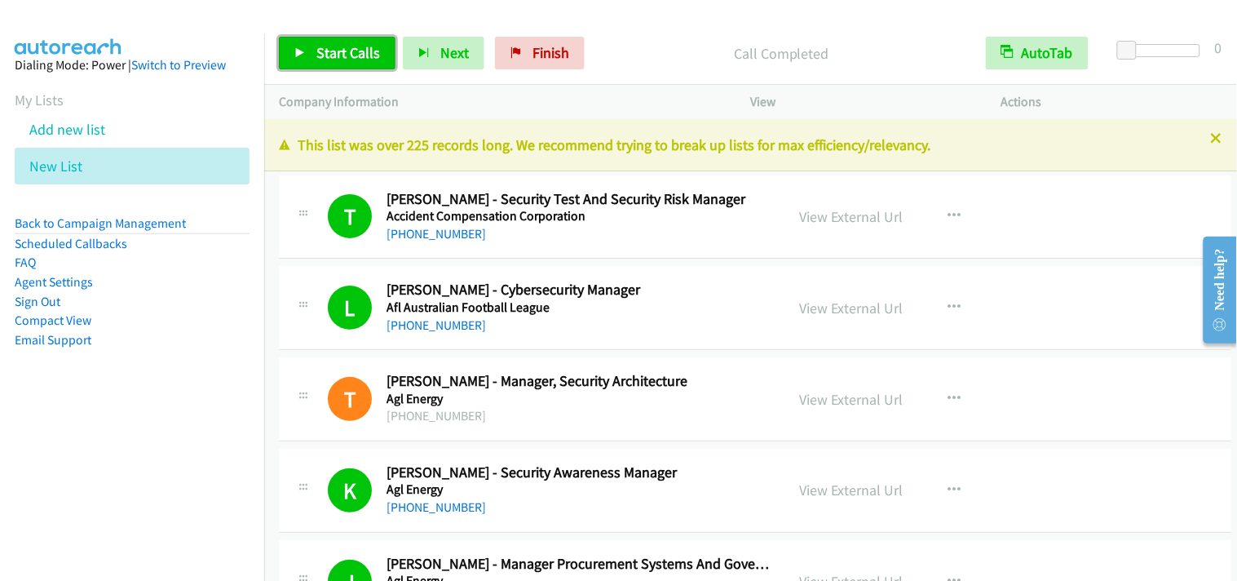
click at [367, 66] on link "Start Calls" at bounding box center [337, 53] width 117 height 33
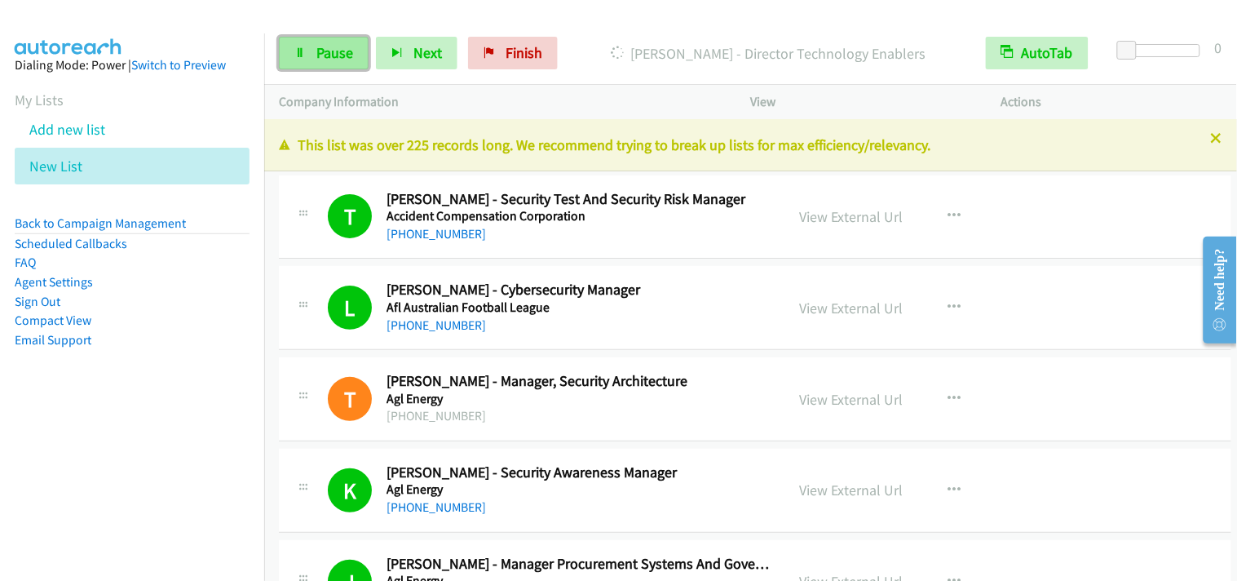
click at [327, 46] on span "Pause" at bounding box center [334, 52] width 37 height 19
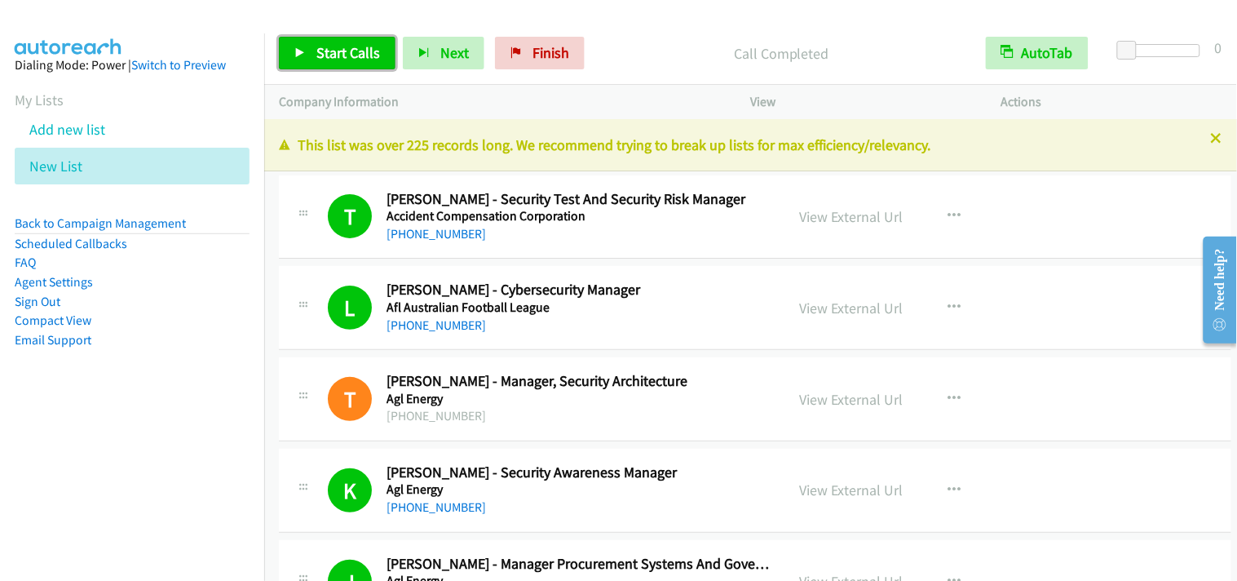
click at [323, 59] on span "Start Calls" at bounding box center [348, 52] width 64 height 19
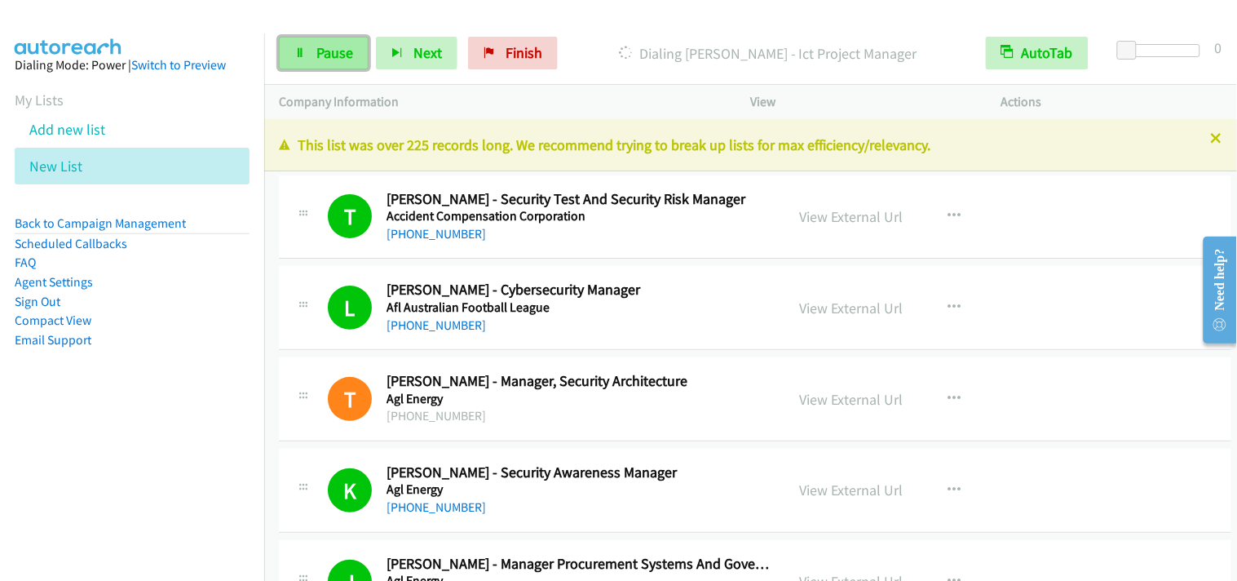
click at [343, 41] on link "Pause" at bounding box center [324, 53] width 90 height 33
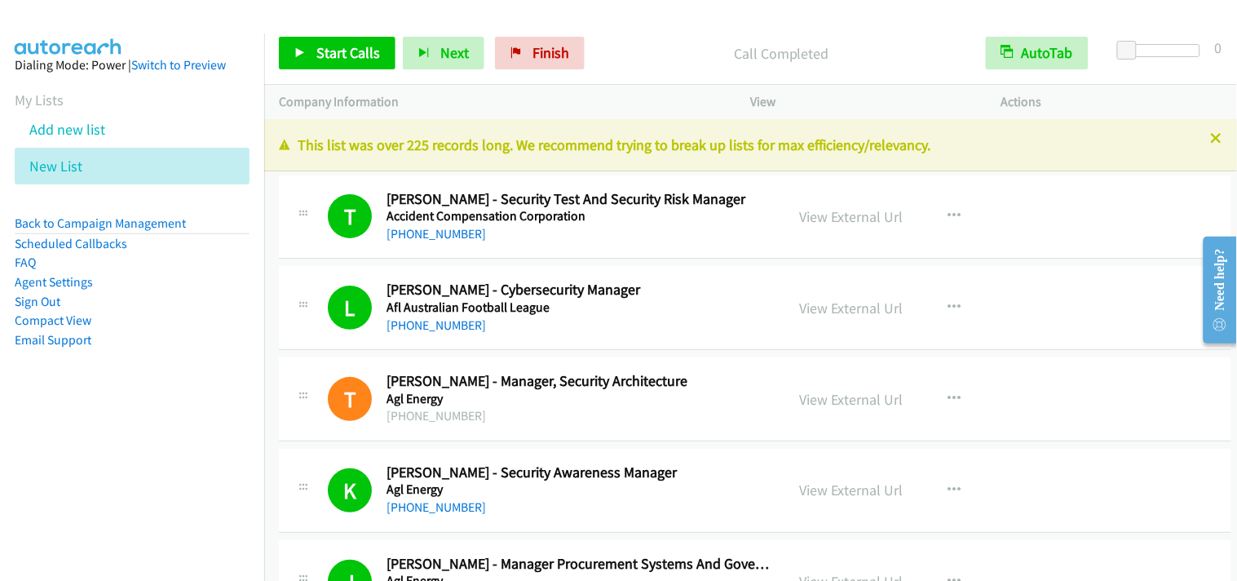
click at [303, 25] on div "Start Calls Pause Next Finish Call Completed AutoTab AutoTab 0" at bounding box center [750, 53] width 973 height 63
click at [351, 49] on span "Start Calls" at bounding box center [348, 52] width 64 height 19
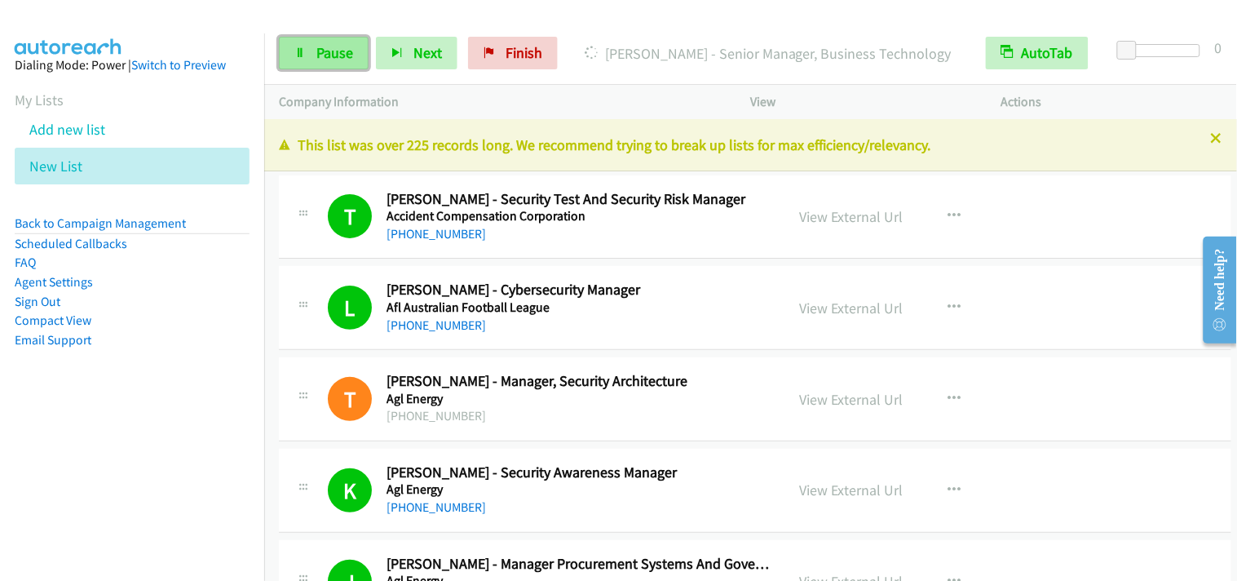
click at [334, 55] on span "Pause" at bounding box center [334, 52] width 37 height 19
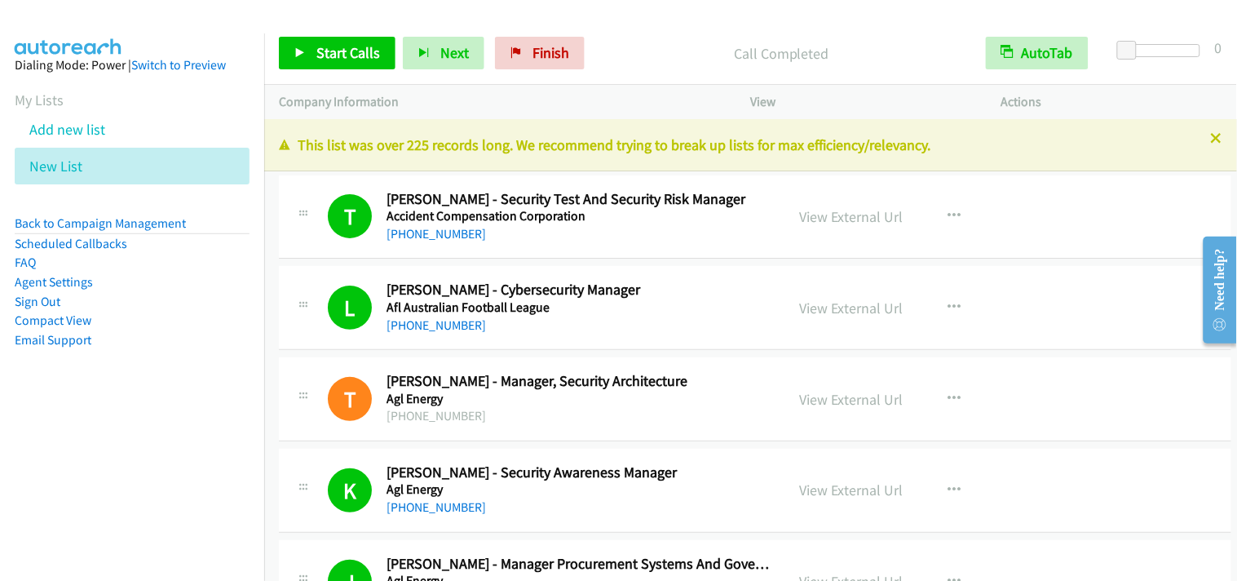
click at [320, 15] on div at bounding box center [611, 31] width 1222 height 63
click at [380, 60] on link "Start Calls" at bounding box center [337, 53] width 117 height 33
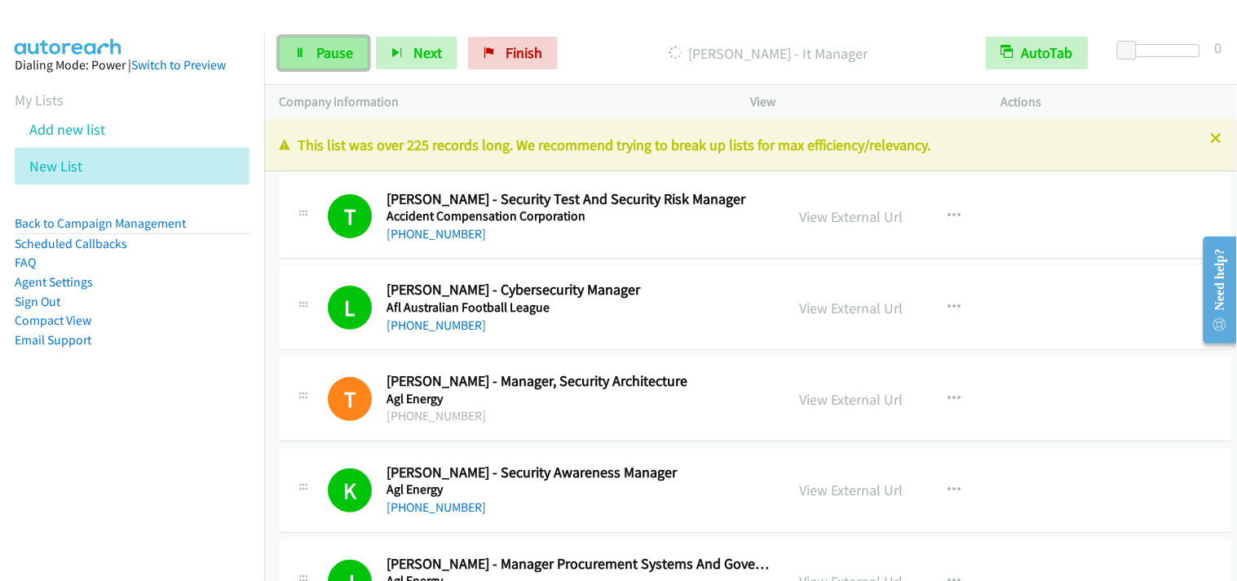
click at [321, 66] on link "Pause" at bounding box center [324, 53] width 90 height 33
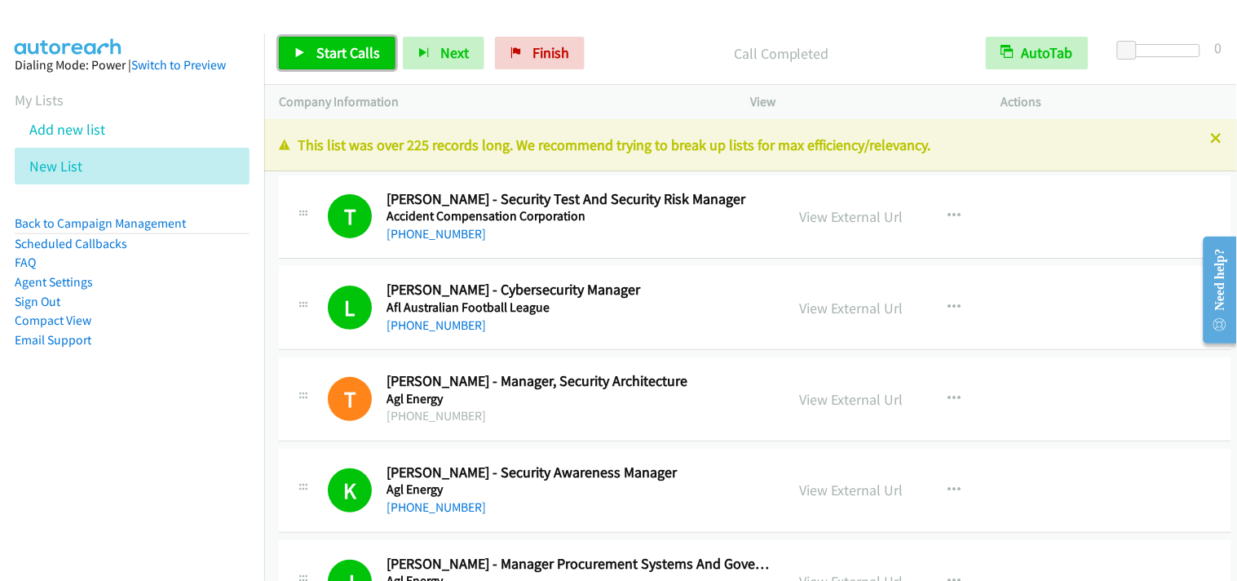
click at [339, 60] on span "Start Calls" at bounding box center [348, 52] width 64 height 19
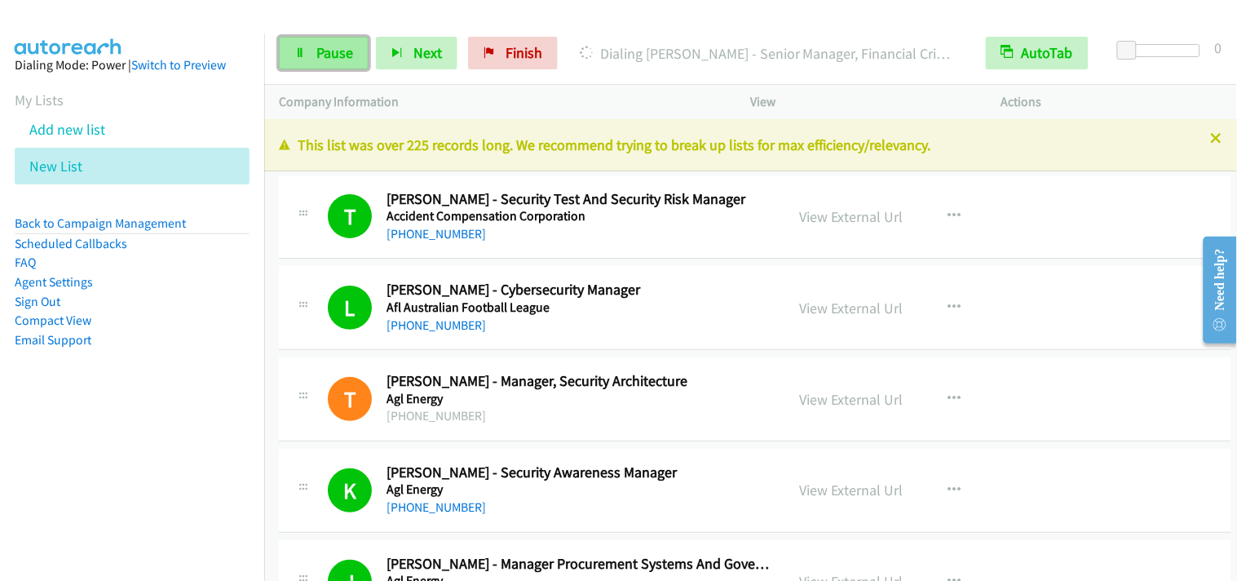
click at [360, 43] on link "Pause" at bounding box center [324, 53] width 90 height 33
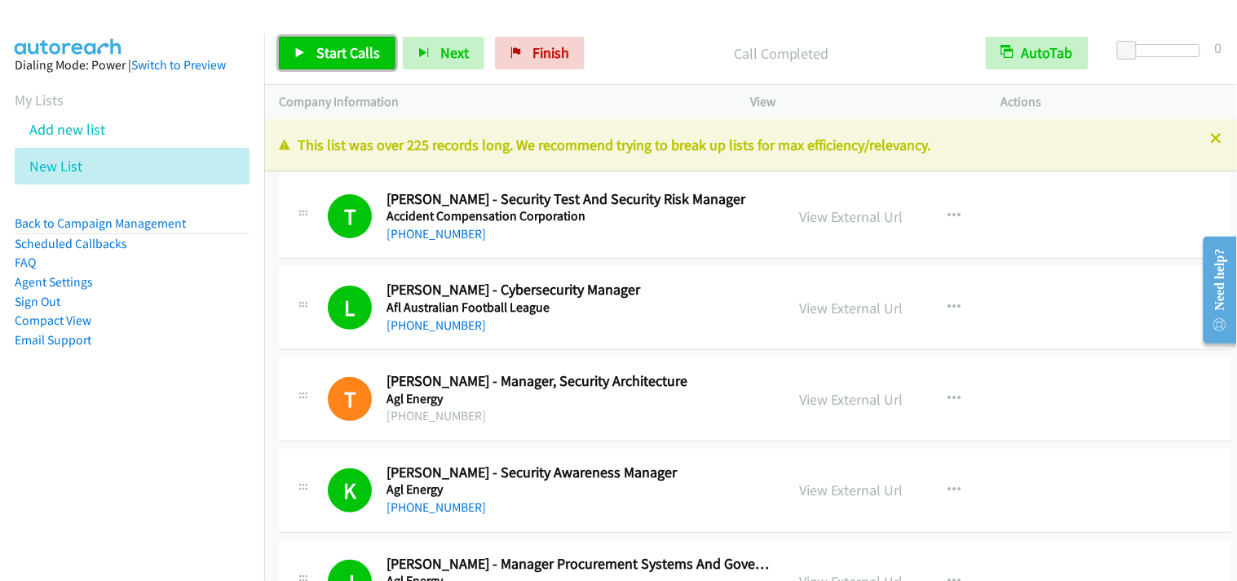
click at [356, 44] on span "Start Calls" at bounding box center [348, 52] width 64 height 19
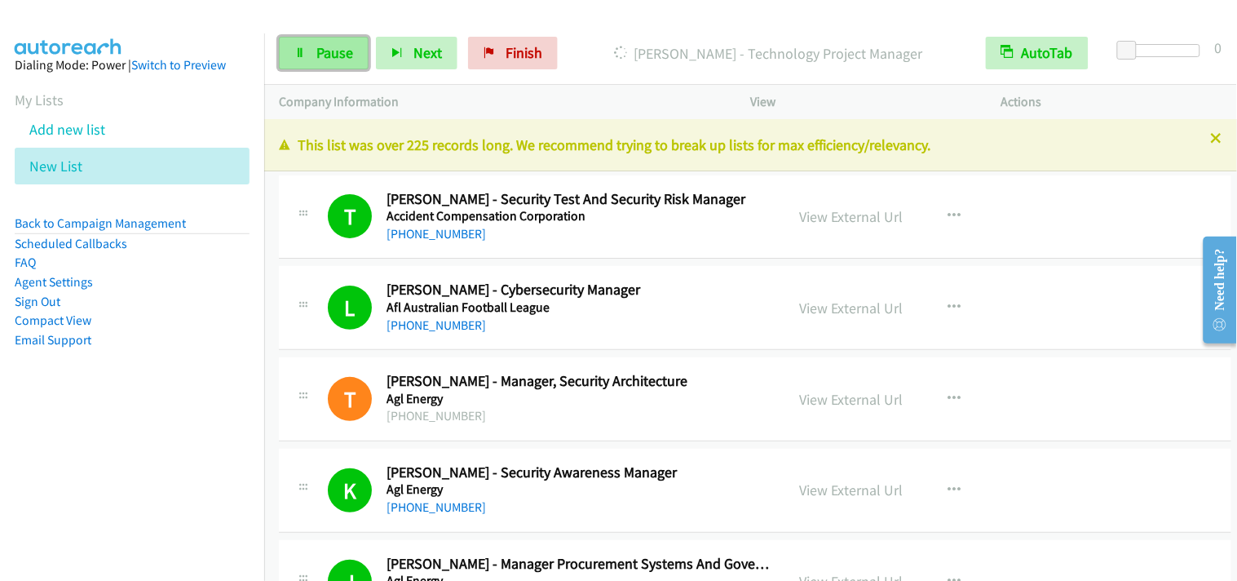
click at [347, 58] on span "Pause" at bounding box center [334, 52] width 37 height 19
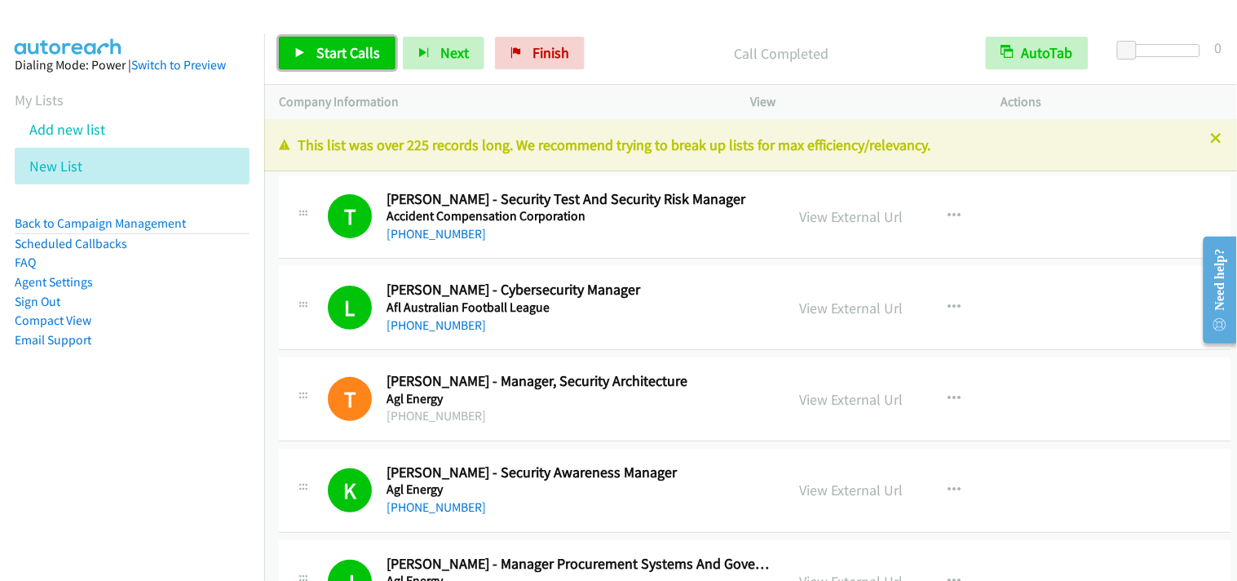
click at [337, 66] on link "Start Calls" at bounding box center [337, 53] width 117 height 33
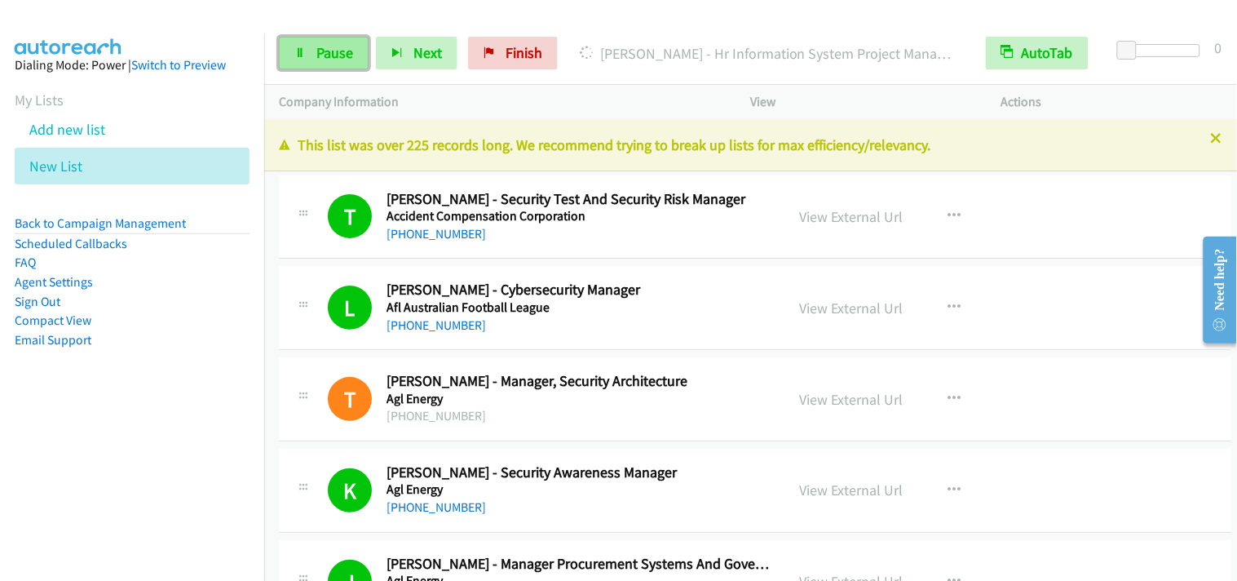
click at [347, 55] on span "Pause" at bounding box center [334, 52] width 37 height 19
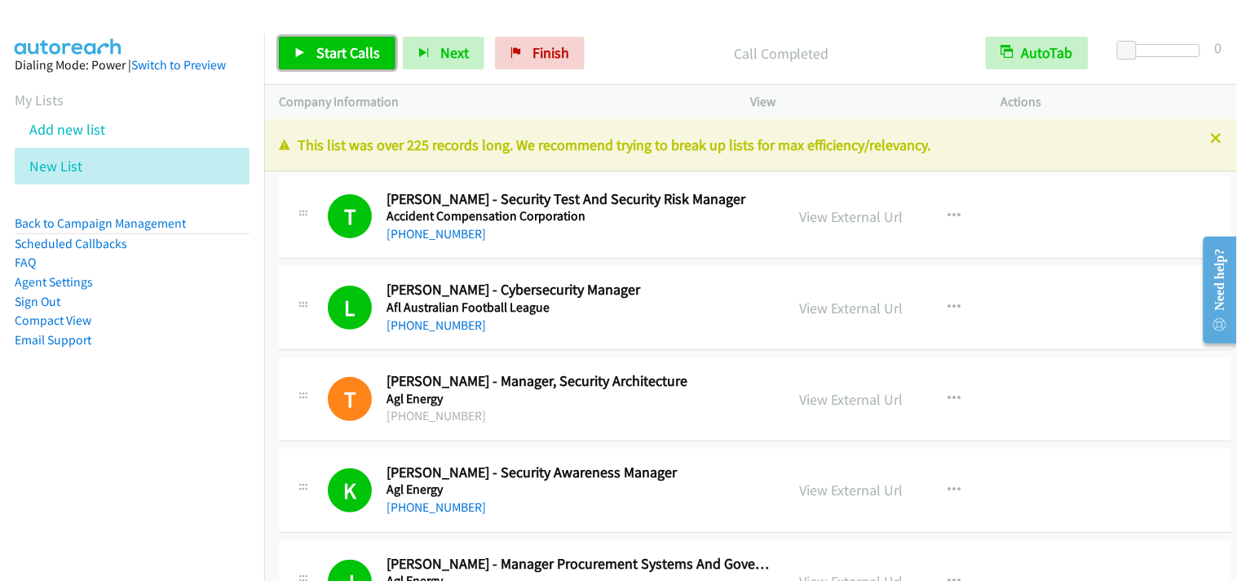
drag, startPoint x: 352, startPoint y: 42, endPoint x: 371, endPoint y: 66, distance: 30.2
click at [352, 42] on link "Start Calls" at bounding box center [337, 53] width 117 height 33
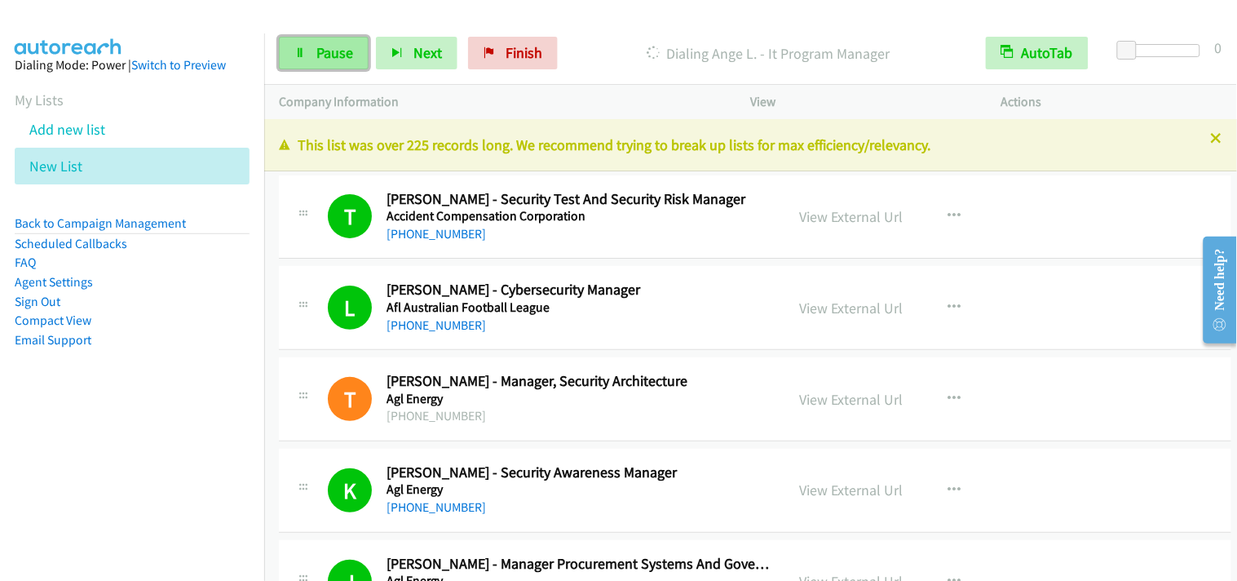
click at [329, 58] on span "Pause" at bounding box center [334, 52] width 37 height 19
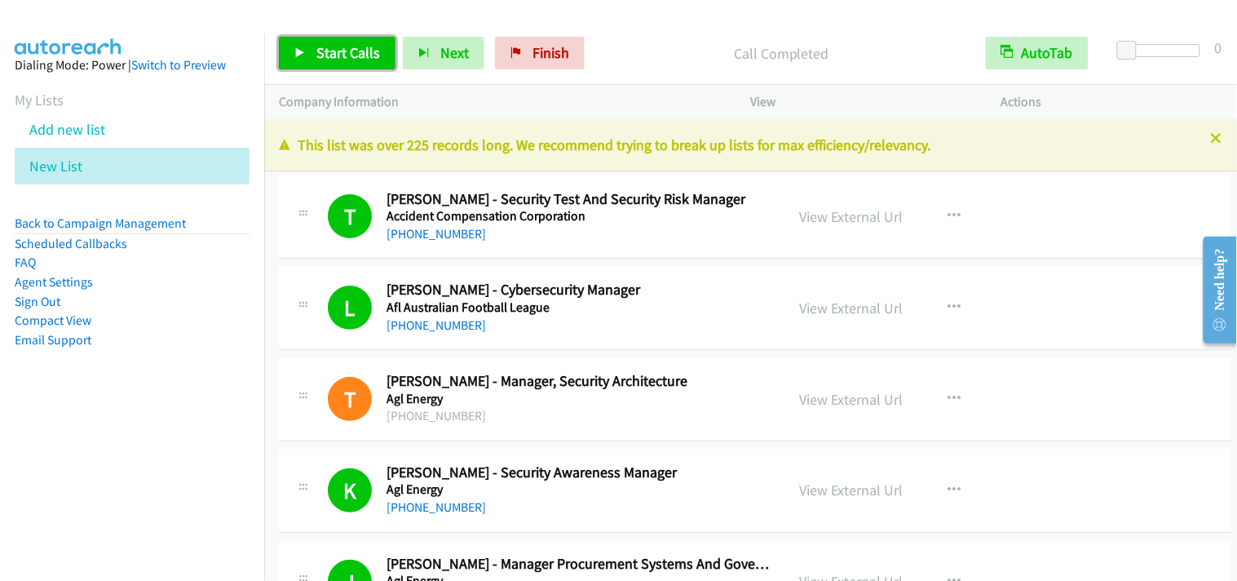
click at [382, 64] on link "Start Calls" at bounding box center [337, 53] width 117 height 33
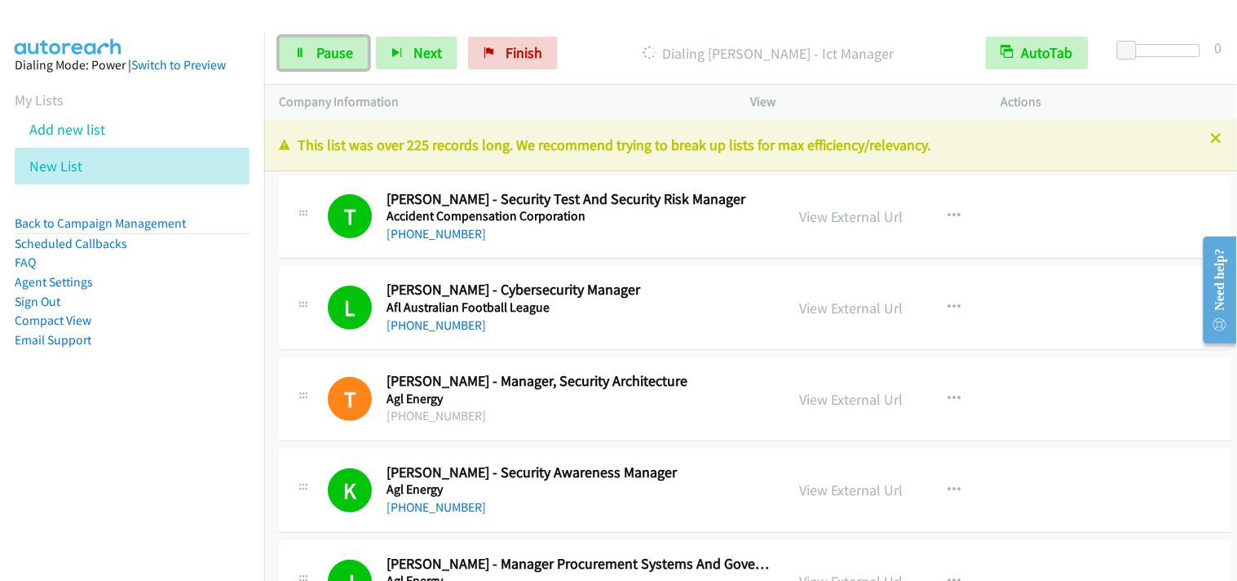
drag, startPoint x: 338, startPoint y: 42, endPoint x: 664, endPoint y: 127, distance: 337.2
click at [338, 42] on link "Pause" at bounding box center [324, 53] width 90 height 33
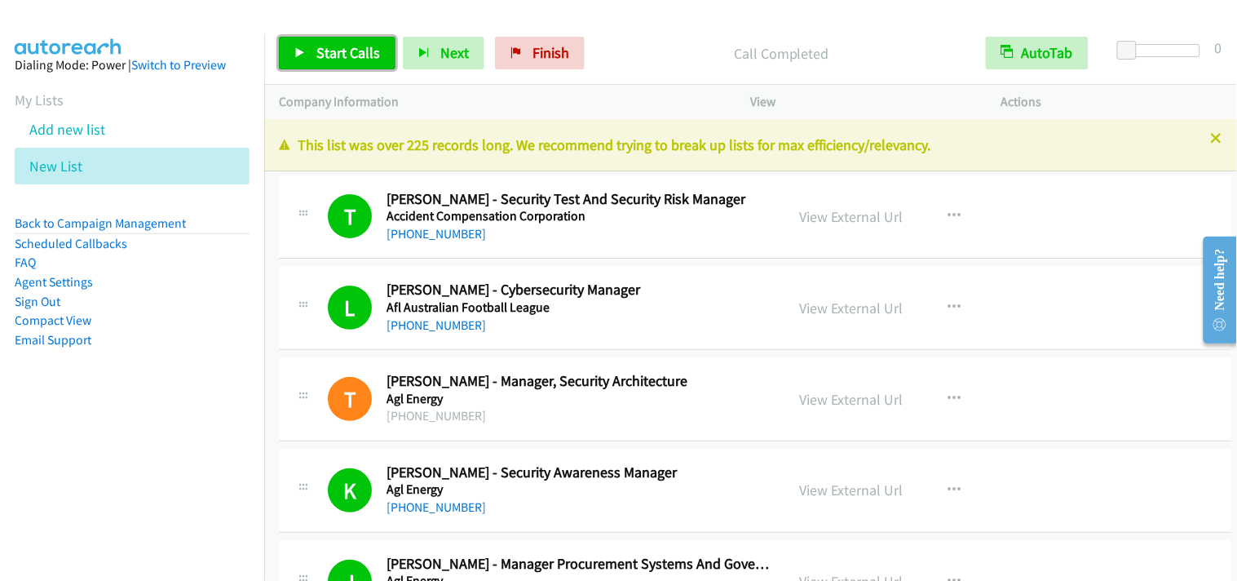
click at [352, 63] on link "Start Calls" at bounding box center [337, 53] width 117 height 33
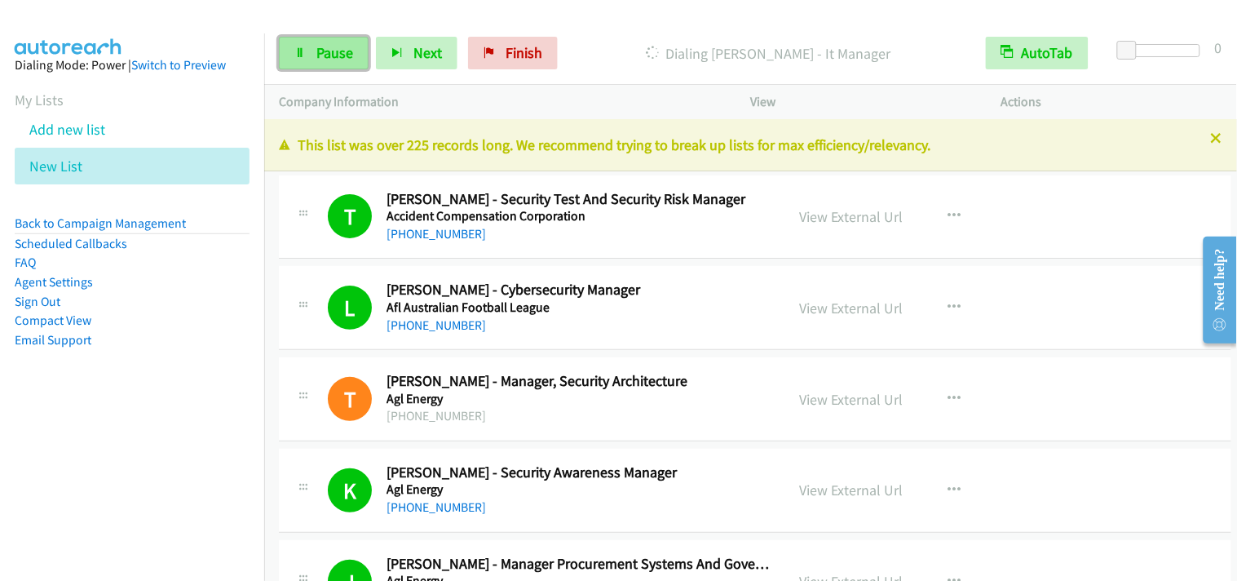
click at [318, 62] on link "Pause" at bounding box center [324, 53] width 90 height 33
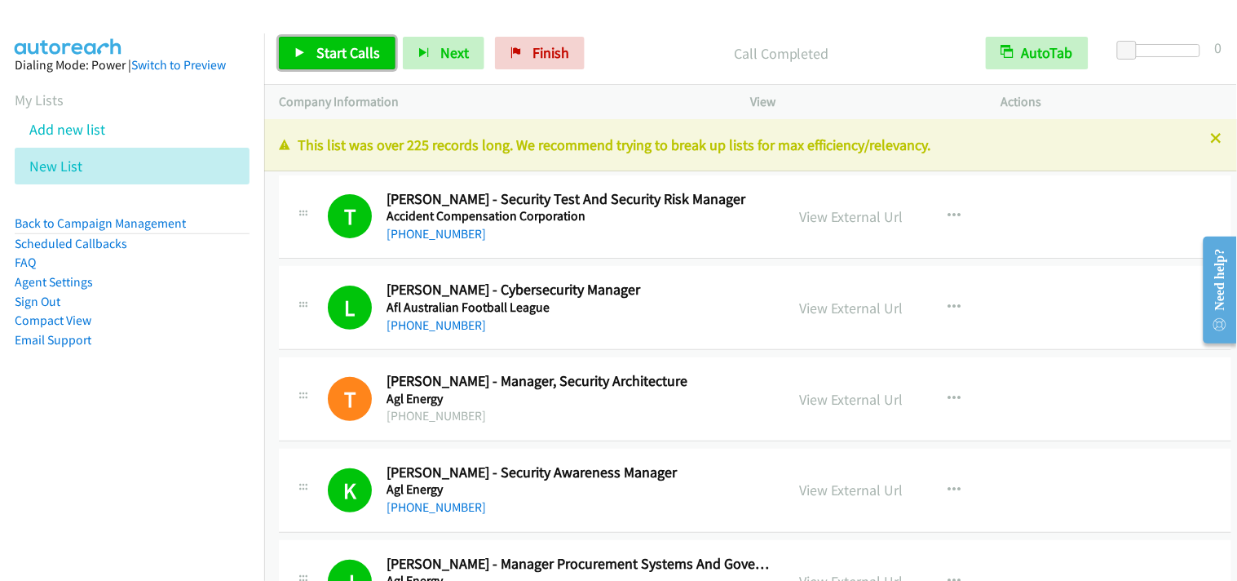
click at [342, 42] on link "Start Calls" at bounding box center [337, 53] width 117 height 33
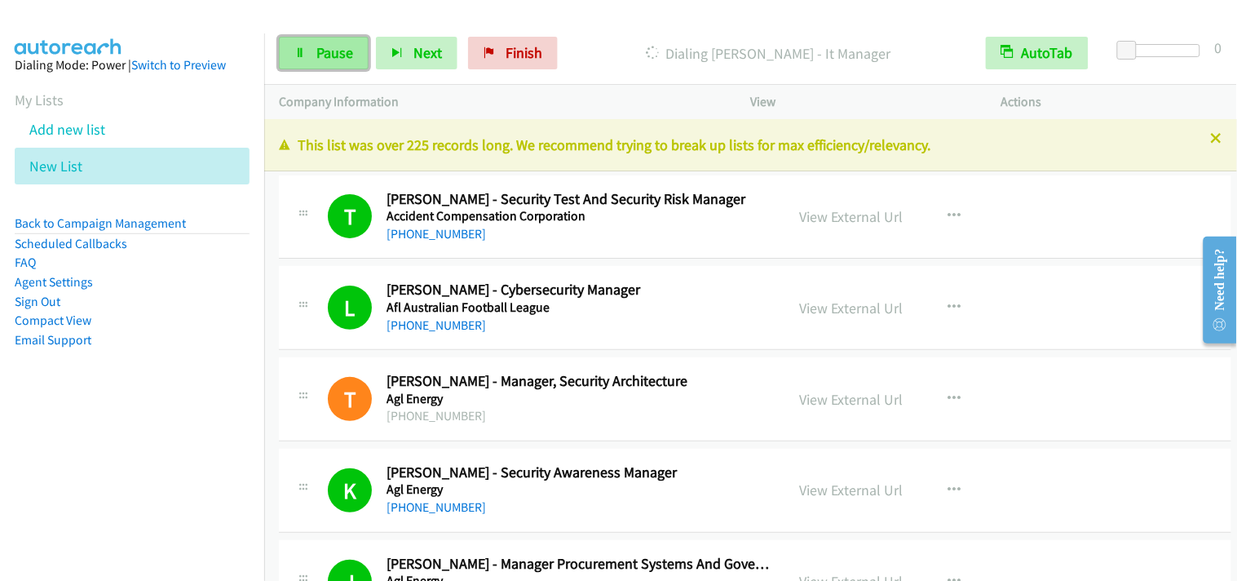
click at [341, 54] on span "Pause" at bounding box center [334, 52] width 37 height 19
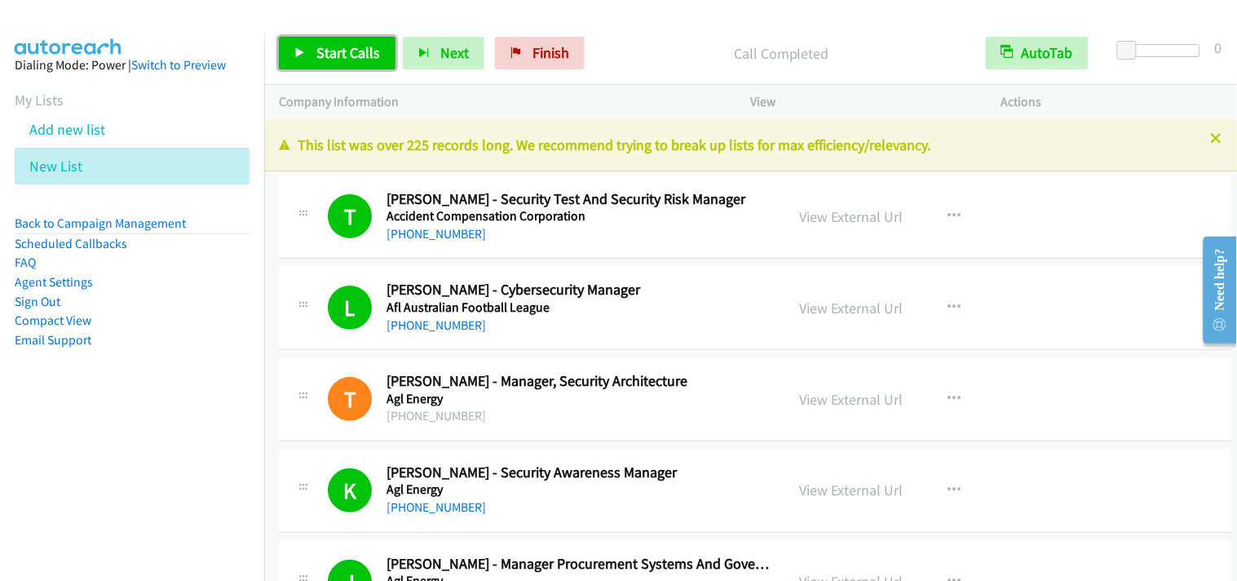
click at [320, 51] on span "Start Calls" at bounding box center [348, 52] width 64 height 19
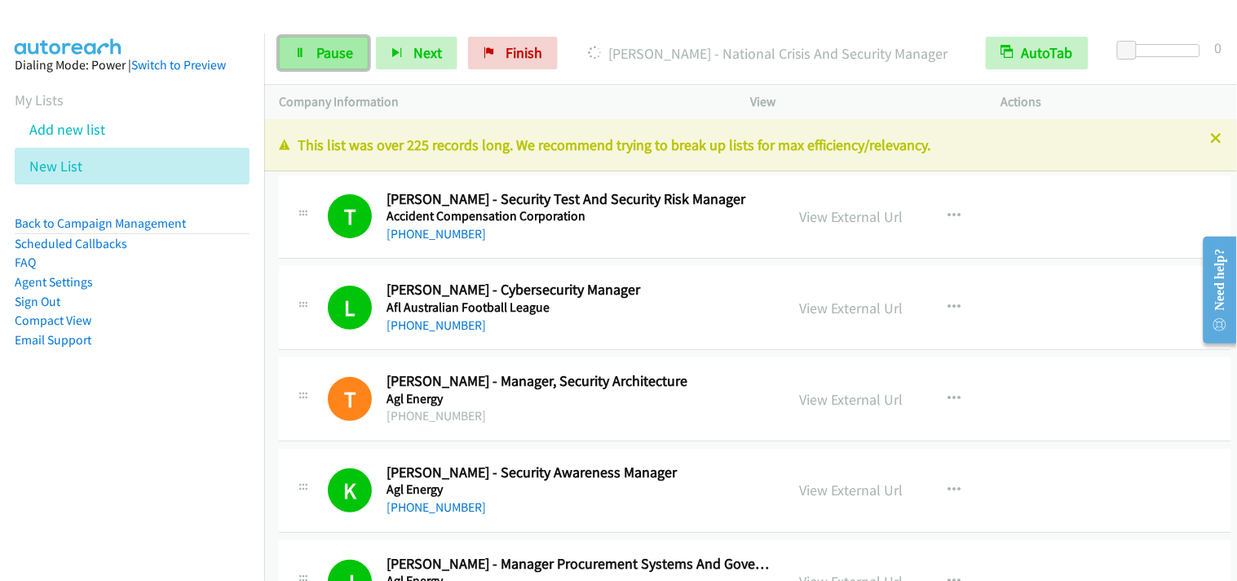
click at [303, 61] on link "Pause" at bounding box center [324, 53] width 90 height 33
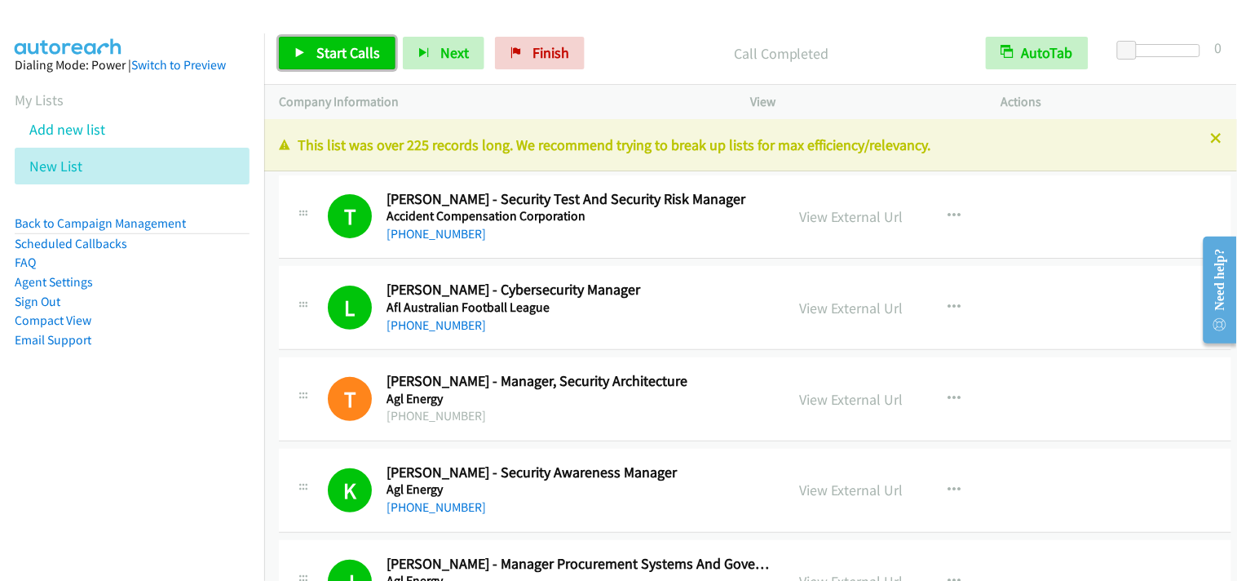
click at [373, 53] on span "Start Calls" at bounding box center [348, 52] width 64 height 19
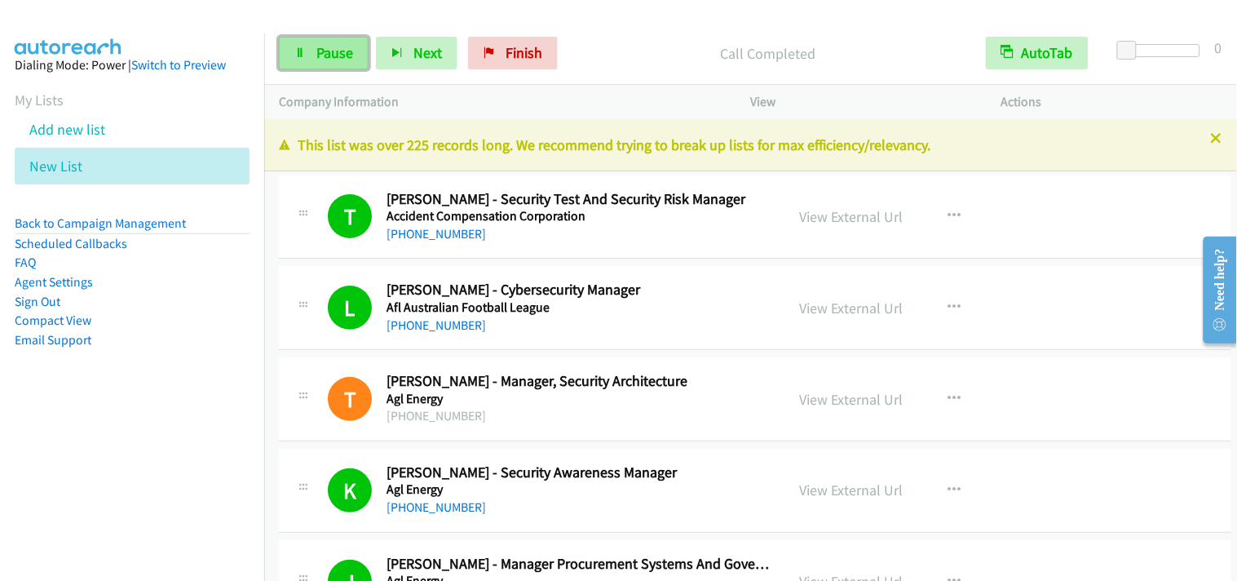
click at [319, 47] on span "Pause" at bounding box center [334, 52] width 37 height 19
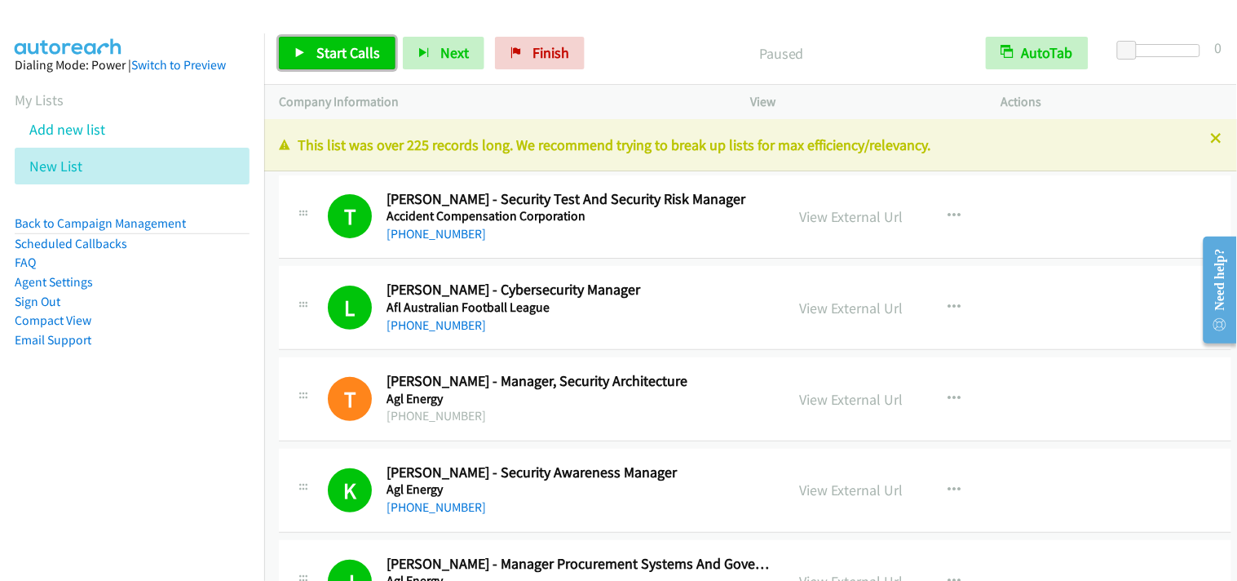
click at [319, 47] on span "Start Calls" at bounding box center [348, 52] width 64 height 19
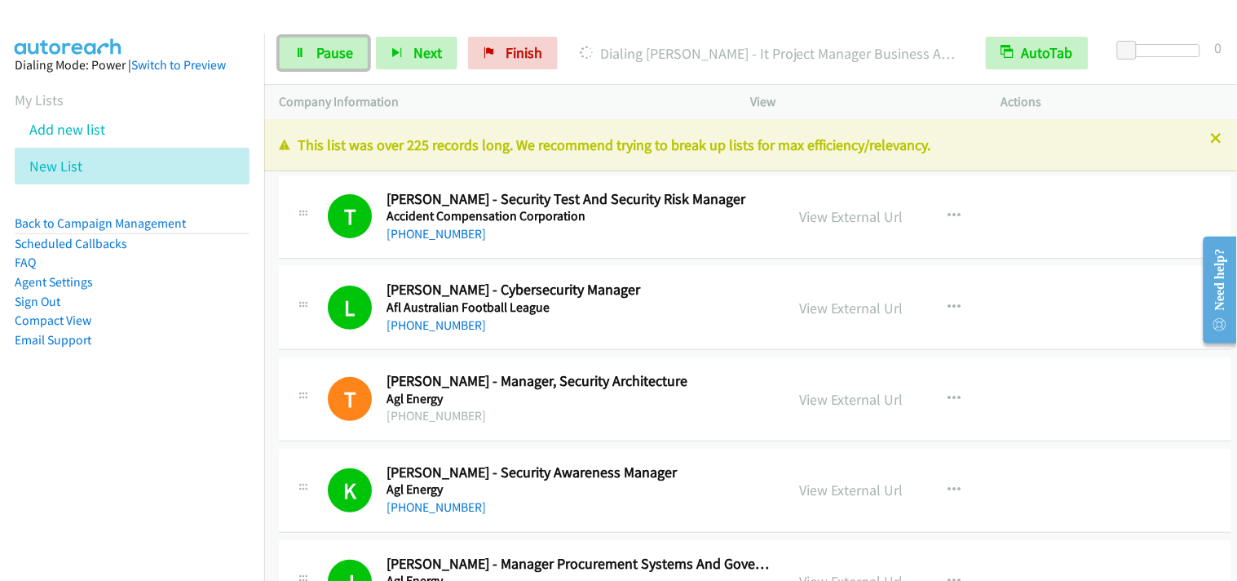
click at [341, 52] on span "Pause" at bounding box center [334, 52] width 37 height 19
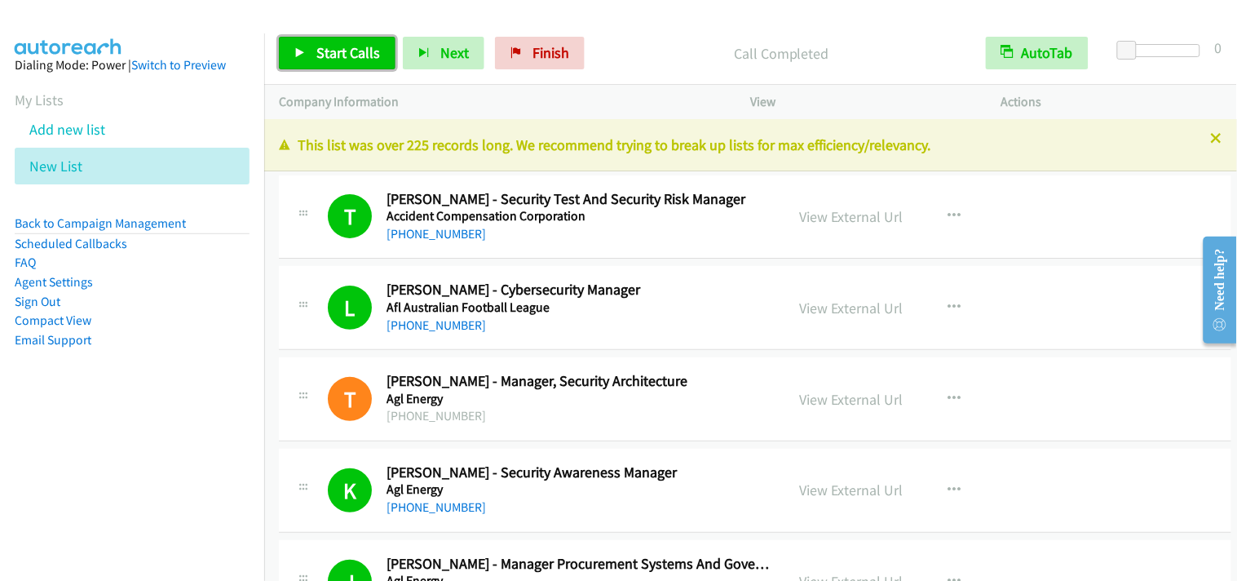
click at [331, 53] on span "Start Calls" at bounding box center [348, 52] width 64 height 19
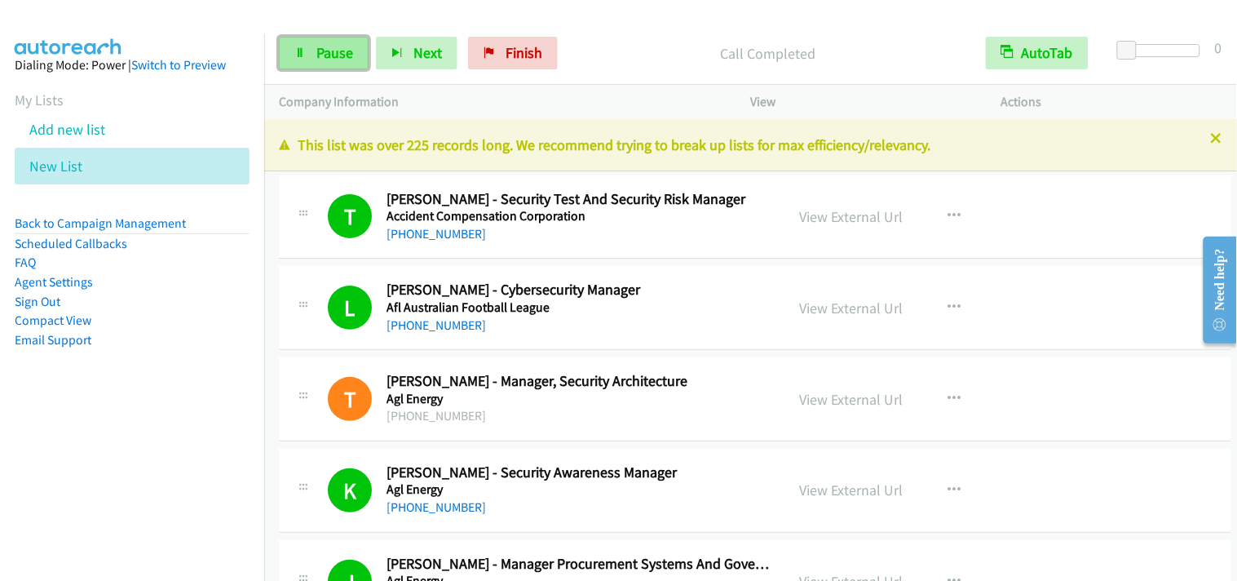
click at [332, 42] on link "Pause" at bounding box center [324, 53] width 90 height 33
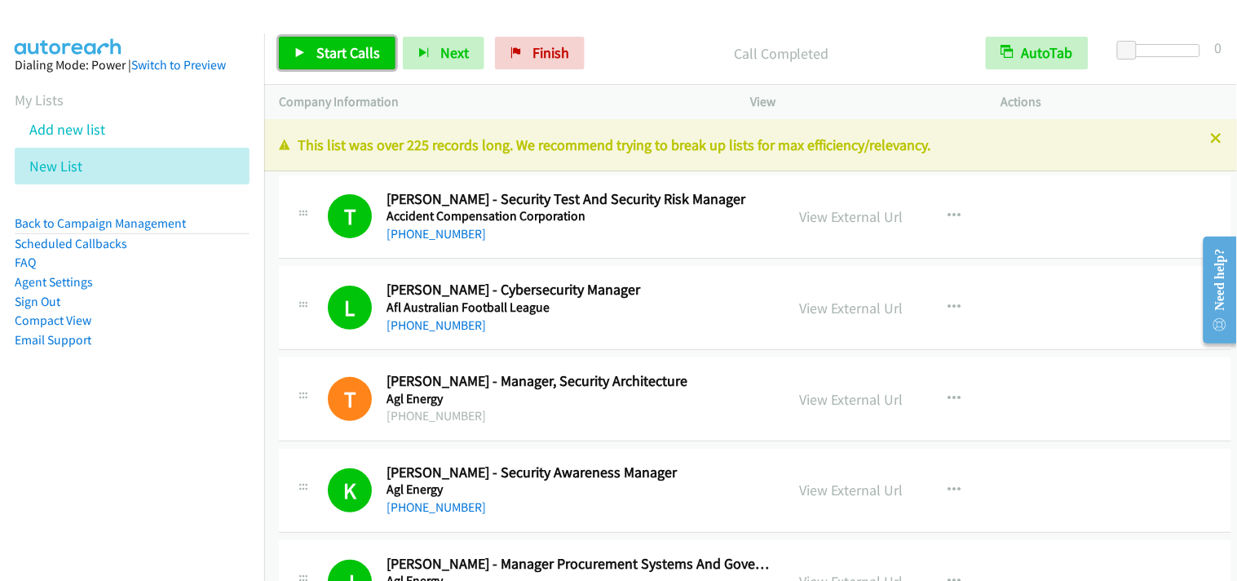
click at [308, 60] on link "Start Calls" at bounding box center [337, 53] width 117 height 33
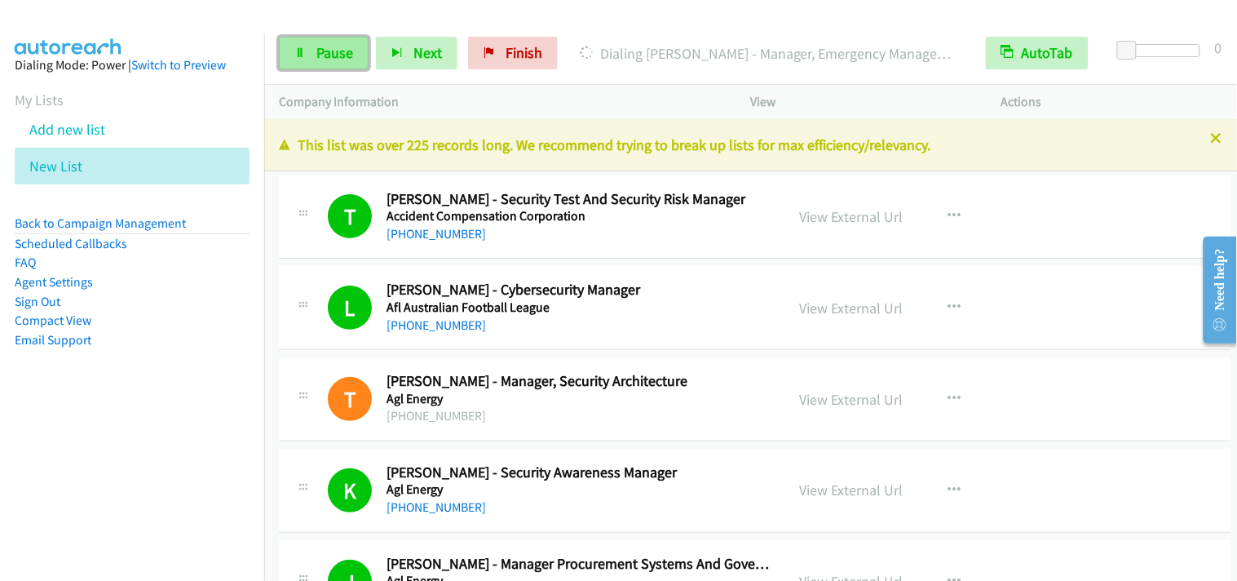
click at [299, 43] on link "Pause" at bounding box center [324, 53] width 90 height 33
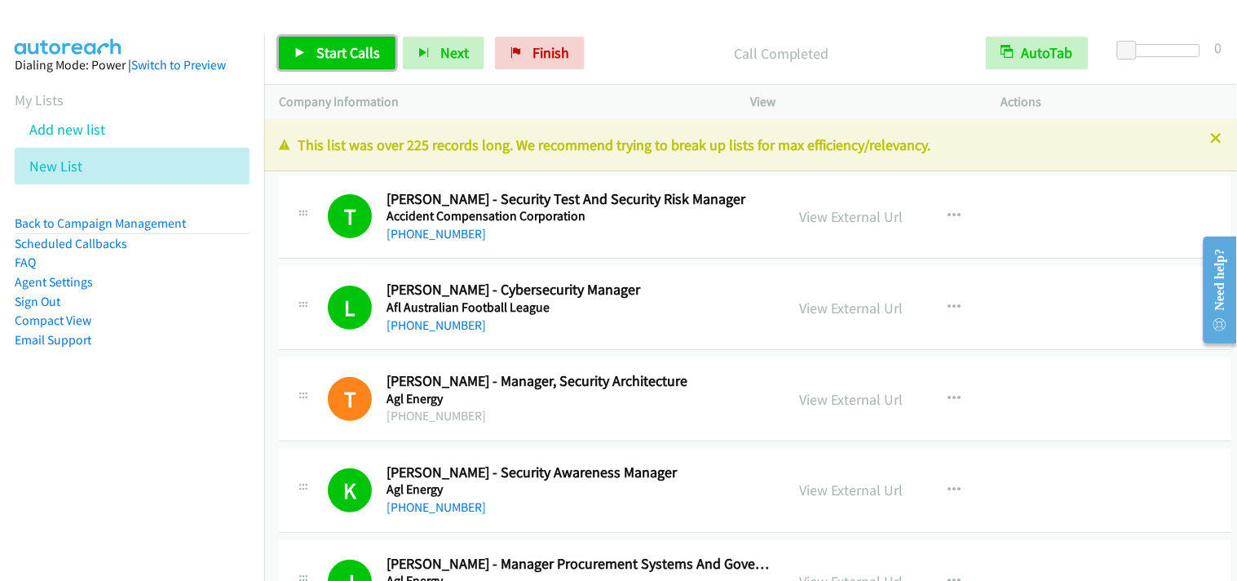
click at [347, 60] on span "Start Calls" at bounding box center [348, 52] width 64 height 19
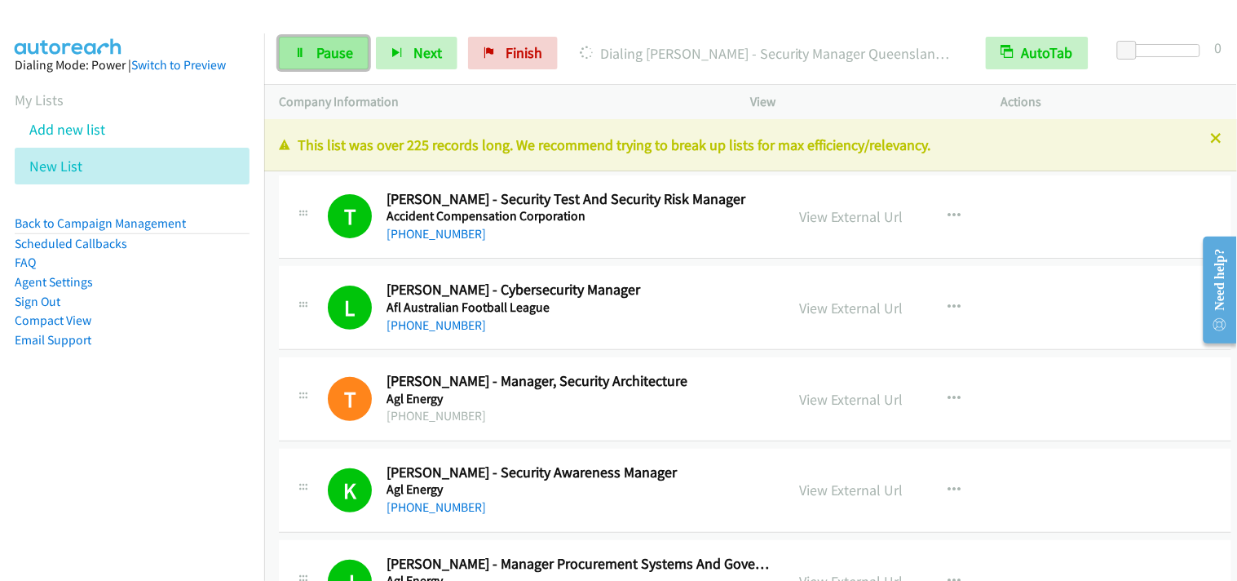
click at [330, 50] on span "Pause" at bounding box center [334, 52] width 37 height 19
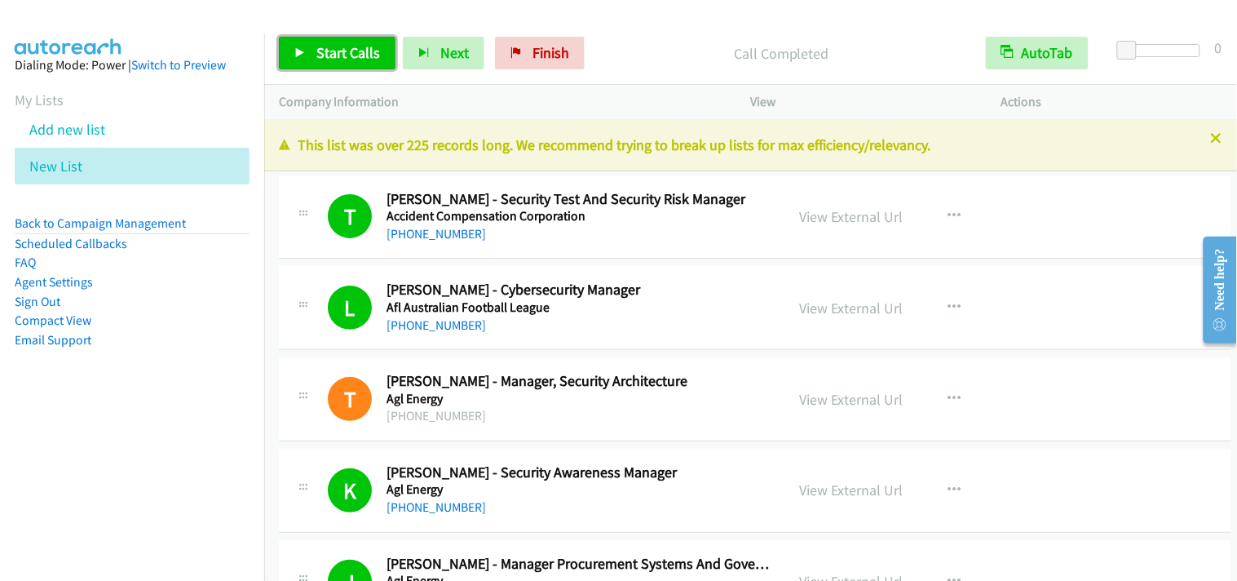
click at [340, 45] on span "Start Calls" at bounding box center [348, 52] width 64 height 19
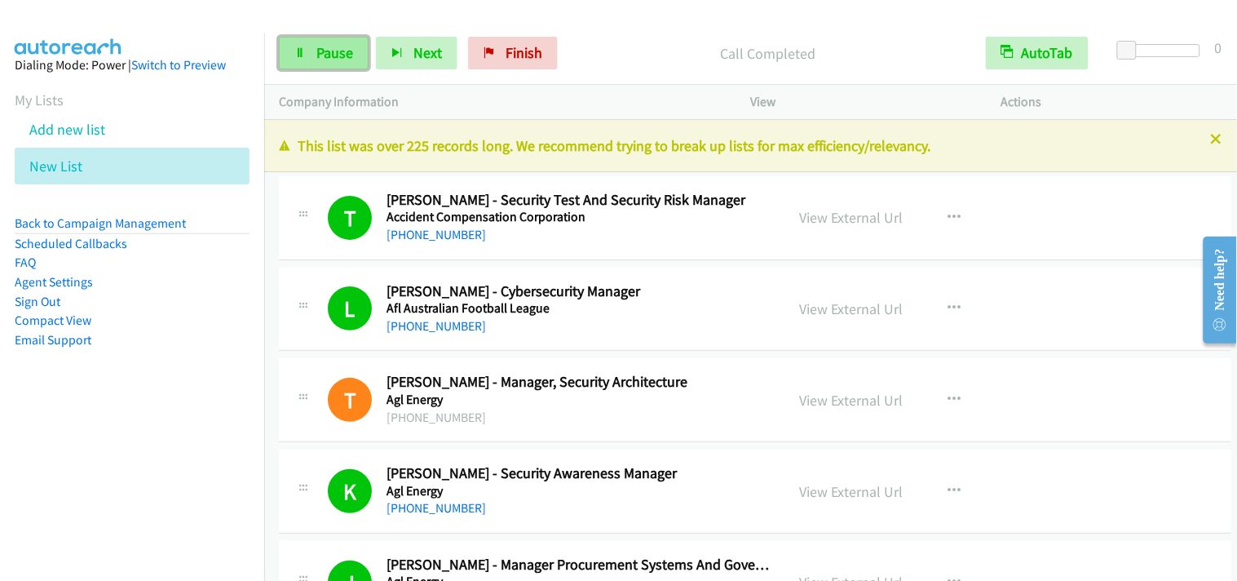
click at [320, 60] on span "Pause" at bounding box center [334, 52] width 37 height 19
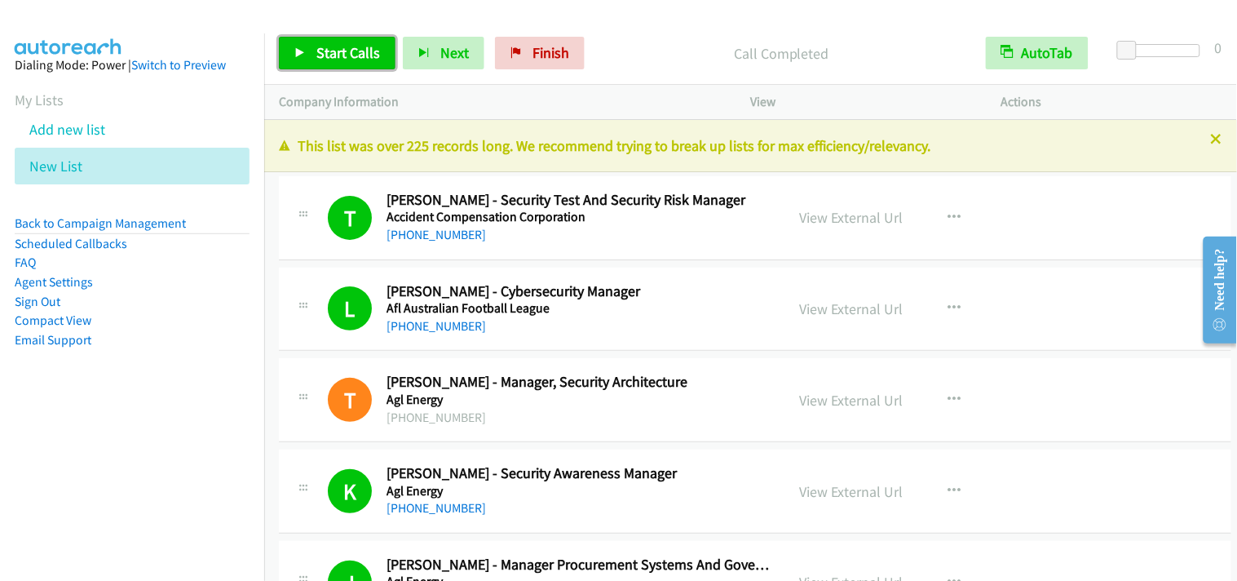
click at [348, 51] on span "Start Calls" at bounding box center [348, 52] width 64 height 19
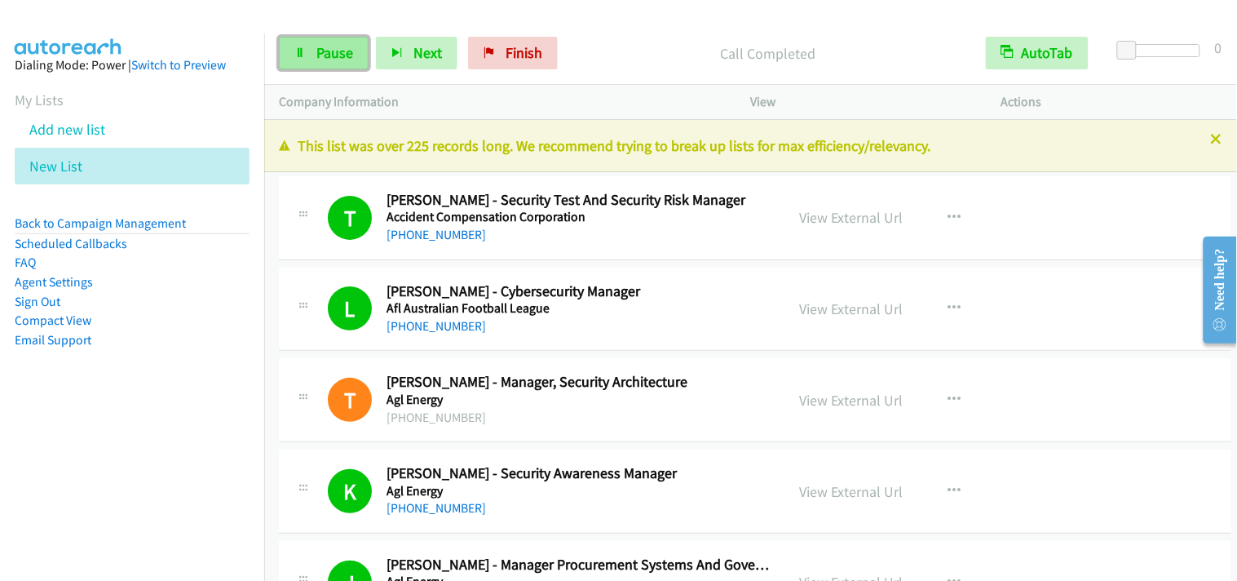
click at [303, 49] on icon at bounding box center [299, 53] width 11 height 11
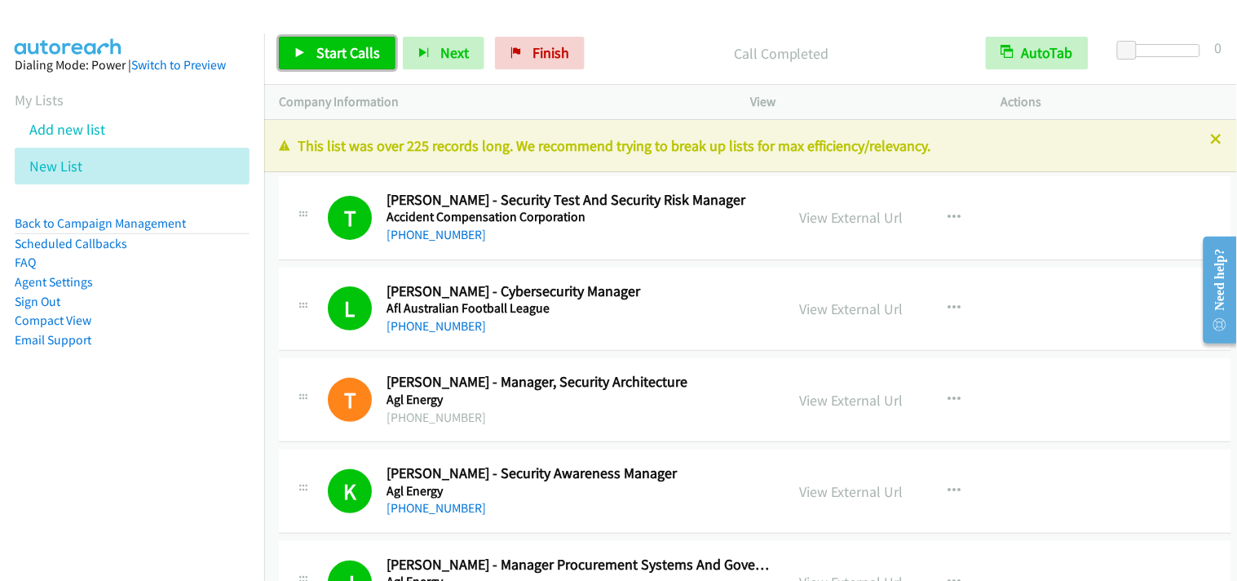
click at [357, 59] on span "Start Calls" at bounding box center [348, 52] width 64 height 19
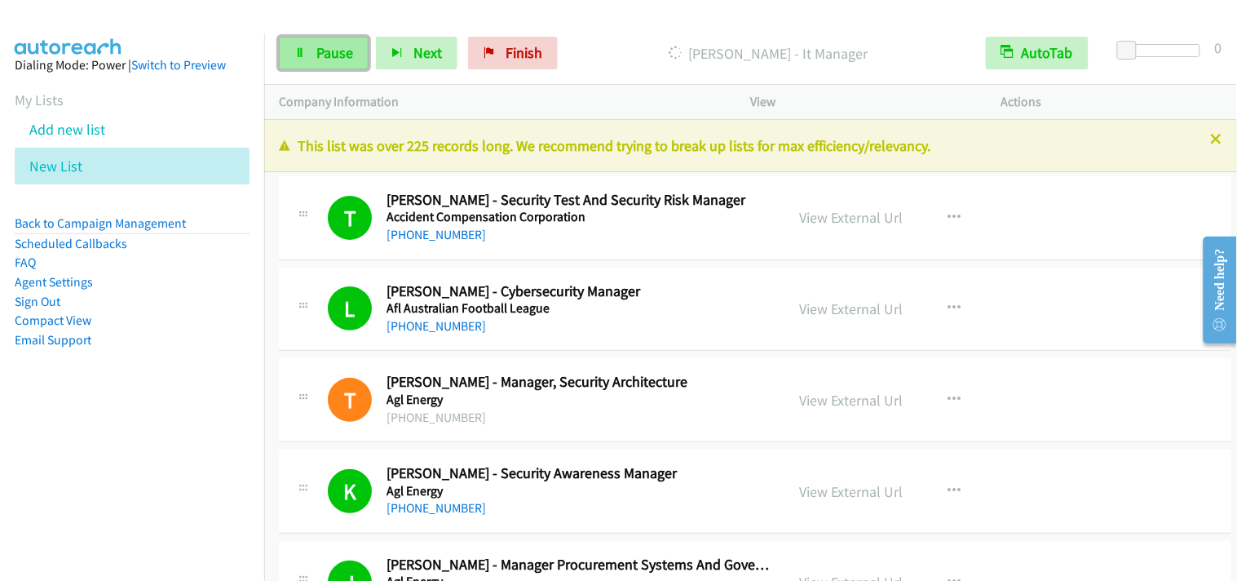
click at [306, 55] on link "Pause" at bounding box center [324, 53] width 90 height 33
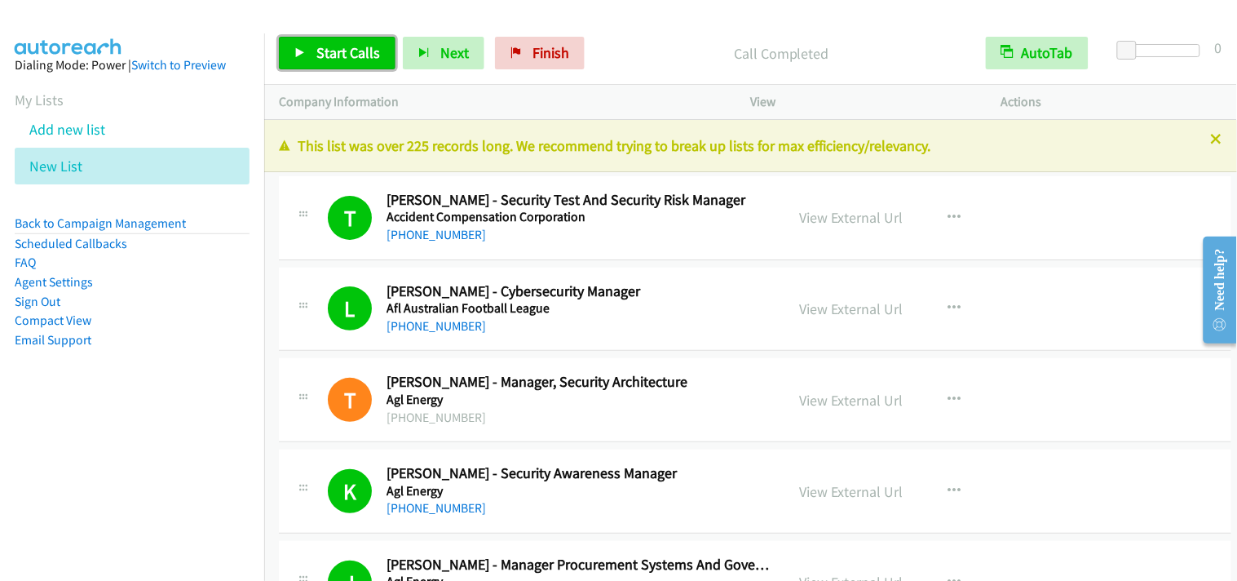
click at [337, 49] on span "Start Calls" at bounding box center [348, 52] width 64 height 19
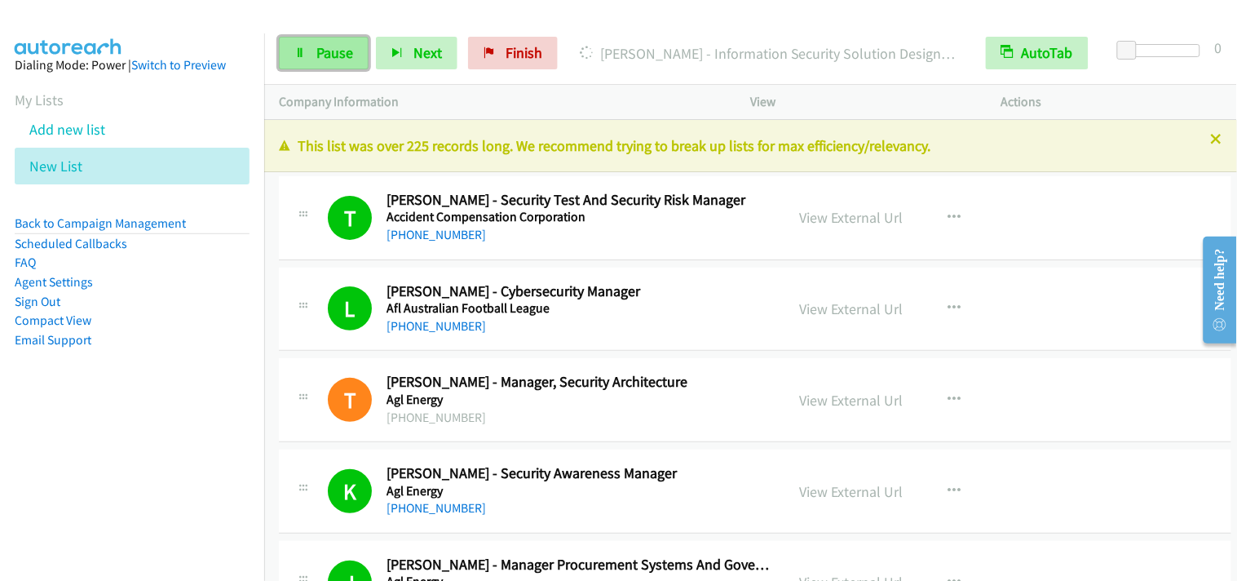
click at [320, 50] on span "Pause" at bounding box center [334, 52] width 37 height 19
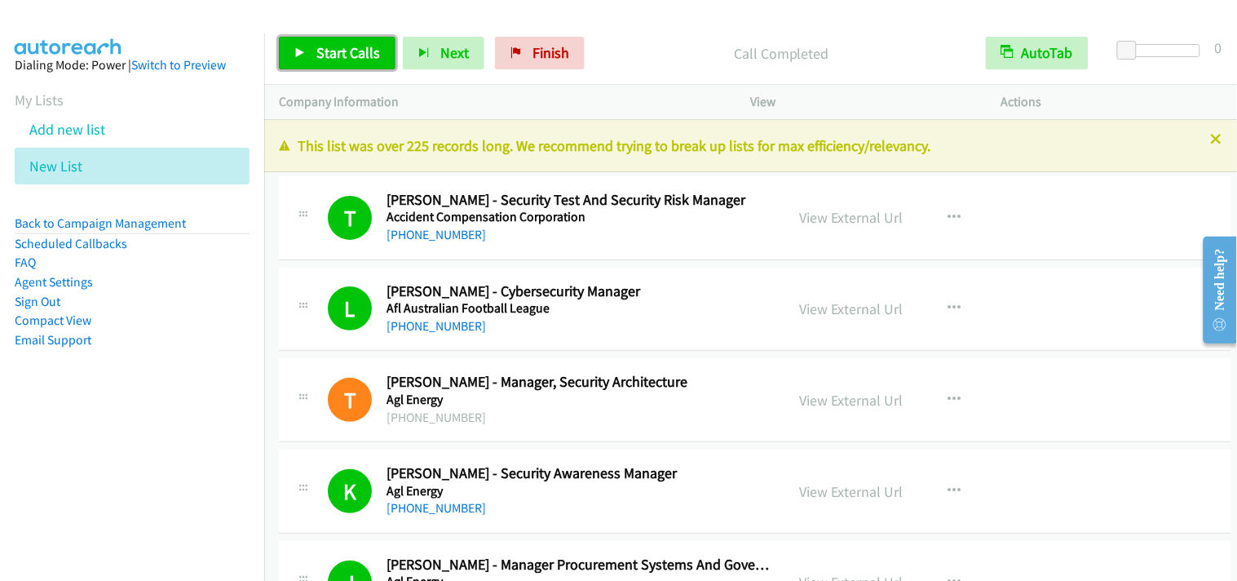
click at [360, 55] on span "Start Calls" at bounding box center [348, 52] width 64 height 19
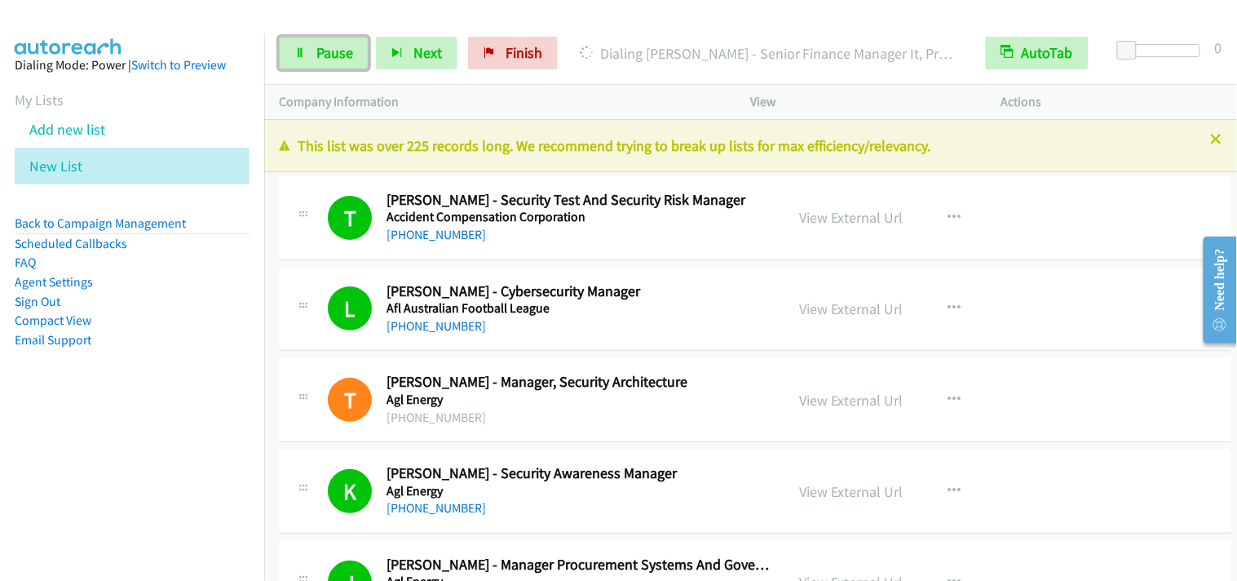
click at [333, 57] on span "Pause" at bounding box center [334, 52] width 37 height 19
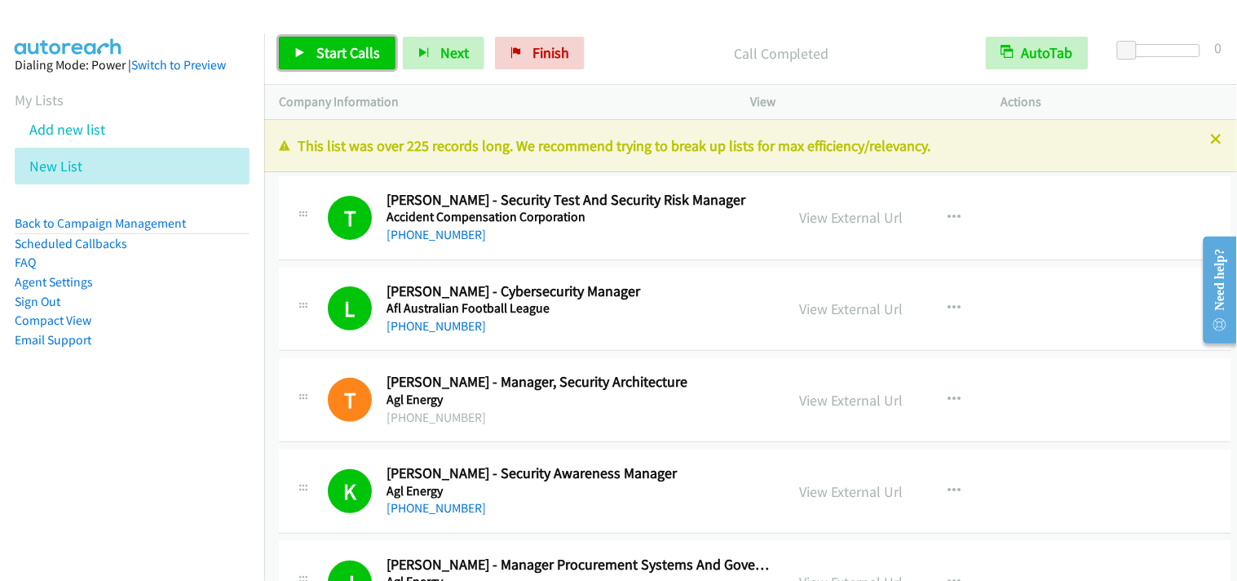
click at [356, 59] on span "Start Calls" at bounding box center [348, 52] width 64 height 19
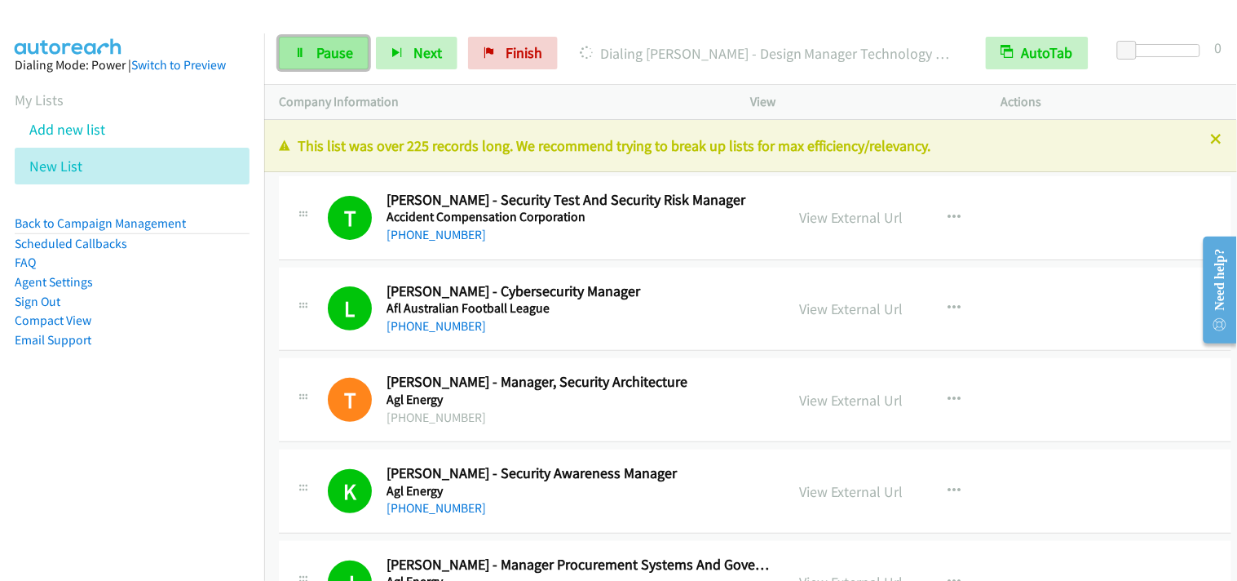
click at [299, 59] on link "Pause" at bounding box center [324, 53] width 90 height 33
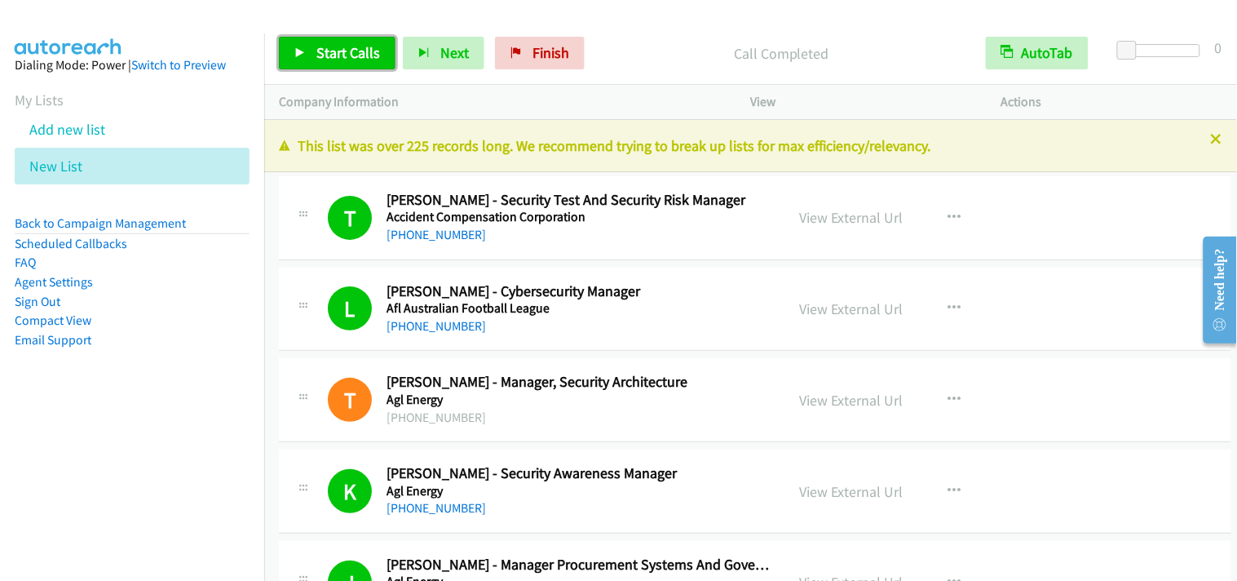
click at [372, 47] on span "Start Calls" at bounding box center [348, 52] width 64 height 19
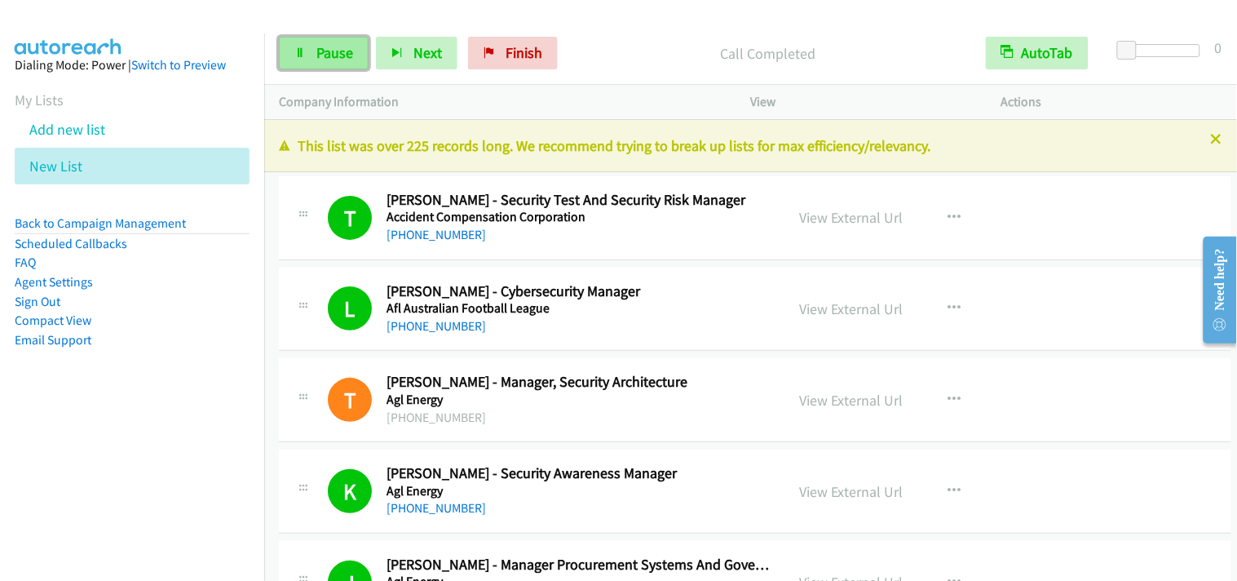
click at [310, 65] on link "Pause" at bounding box center [324, 53] width 90 height 33
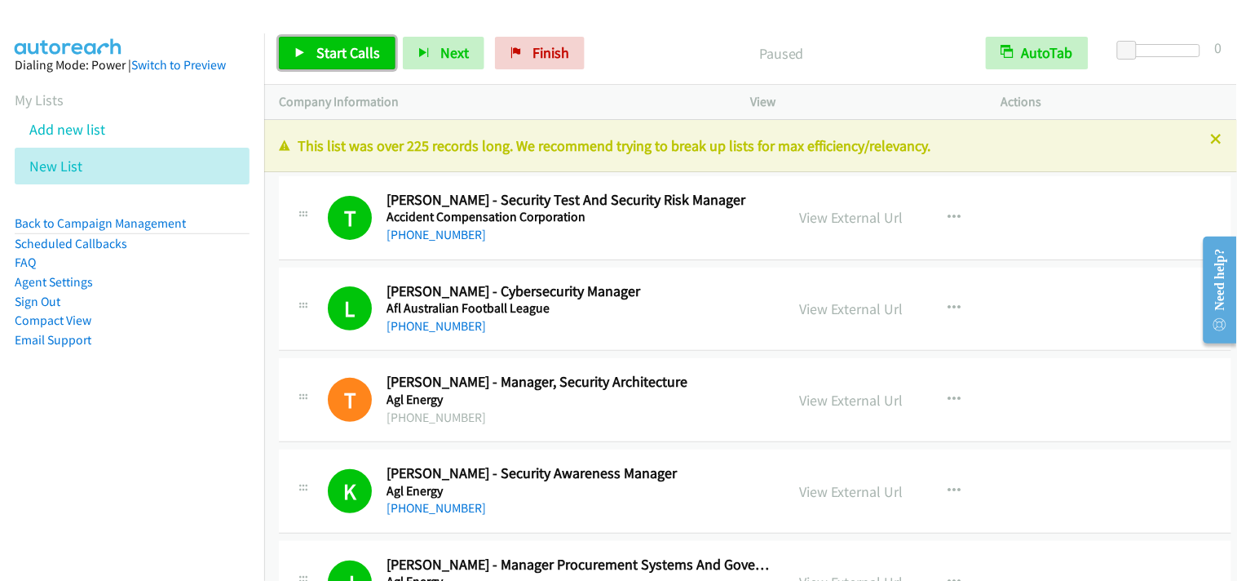
click at [310, 65] on link "Start Calls" at bounding box center [337, 53] width 117 height 33
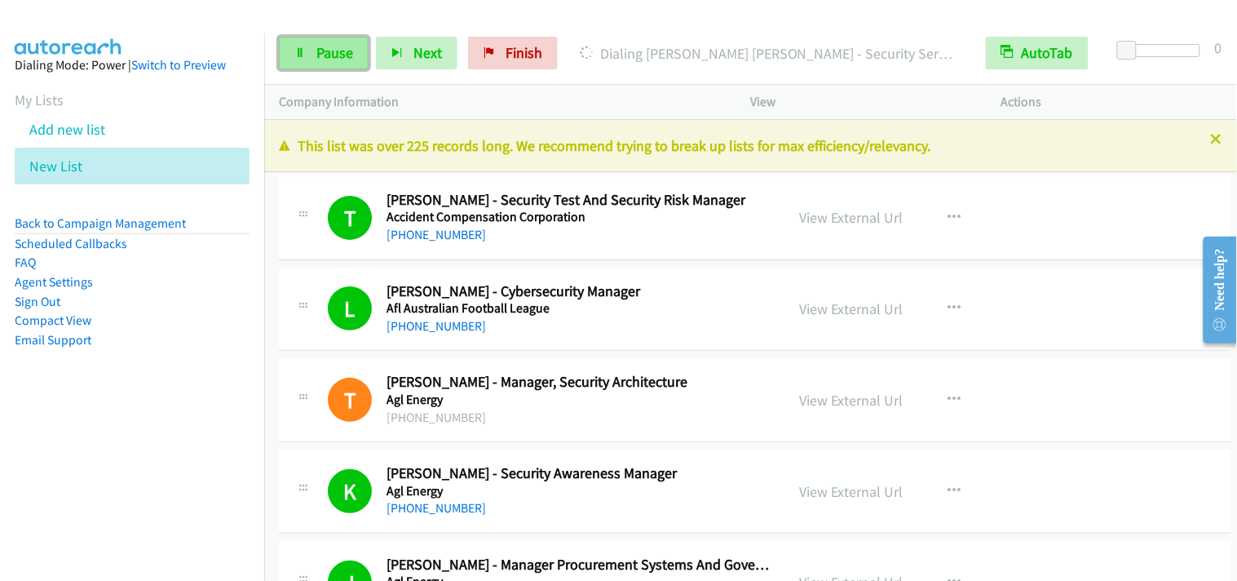
click at [345, 49] on span "Pause" at bounding box center [334, 52] width 37 height 19
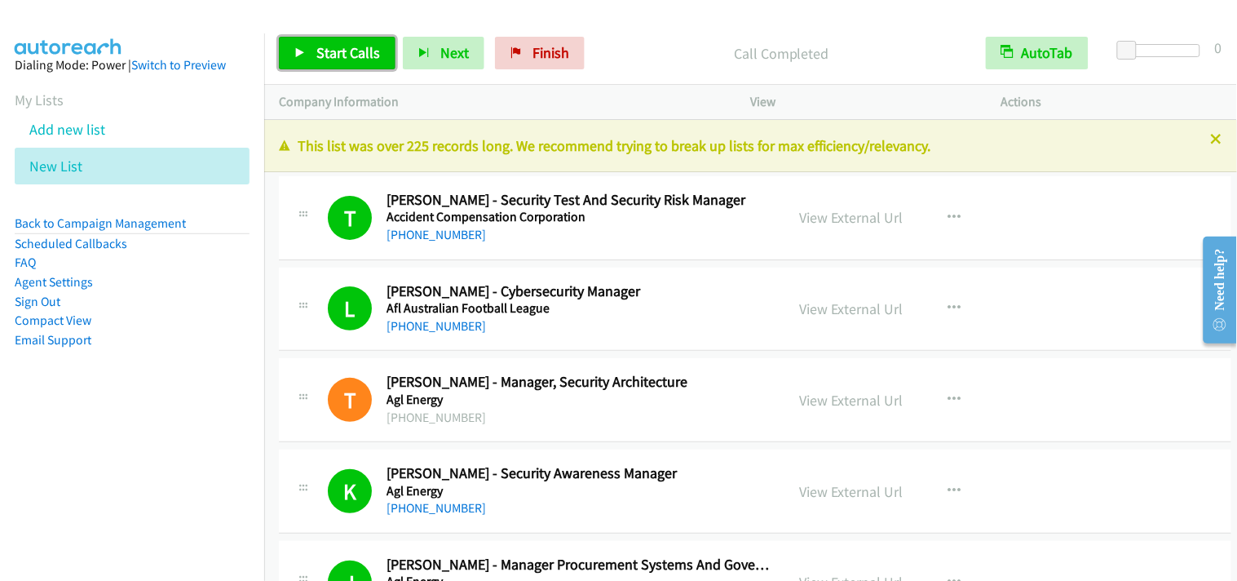
click at [347, 44] on span "Start Calls" at bounding box center [348, 52] width 64 height 19
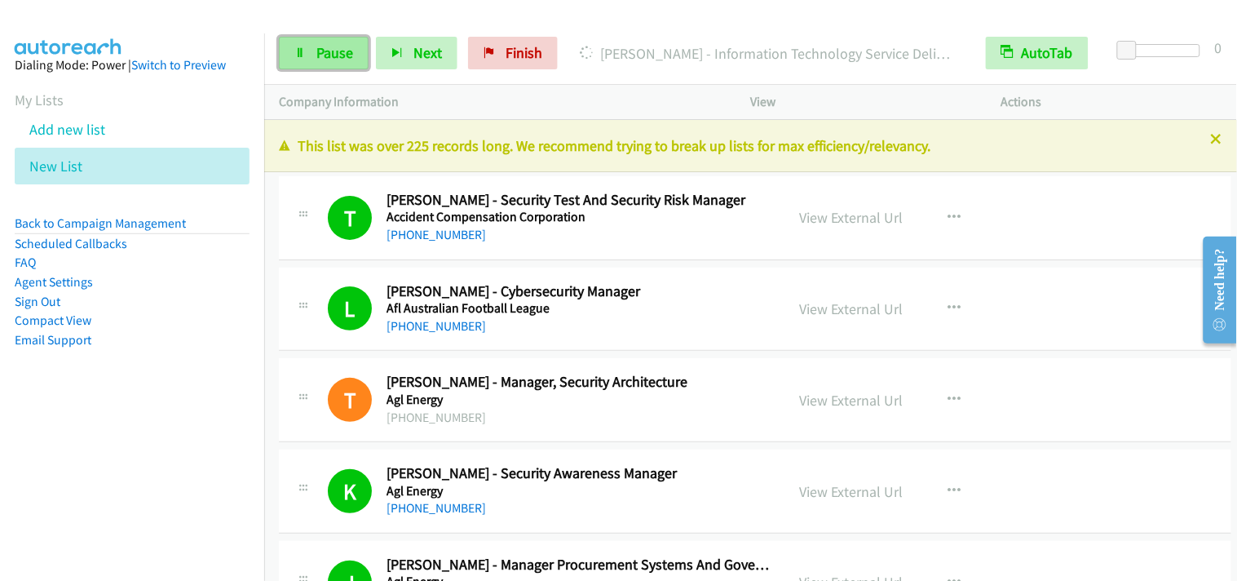
click at [347, 55] on span "Pause" at bounding box center [334, 52] width 37 height 19
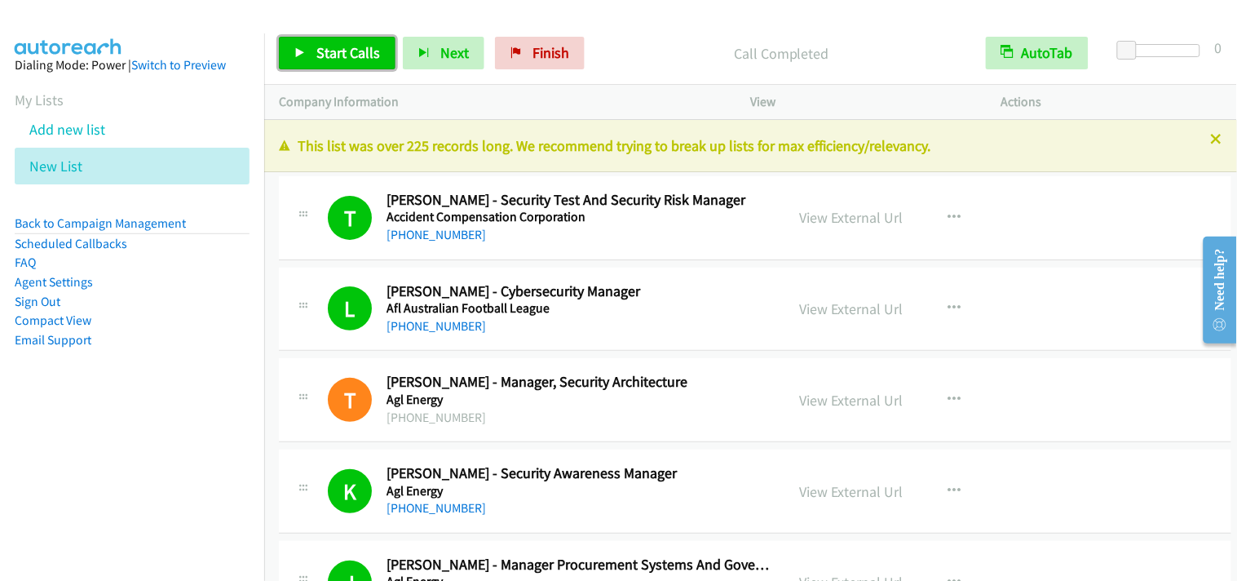
click at [359, 55] on span "Start Calls" at bounding box center [348, 52] width 64 height 19
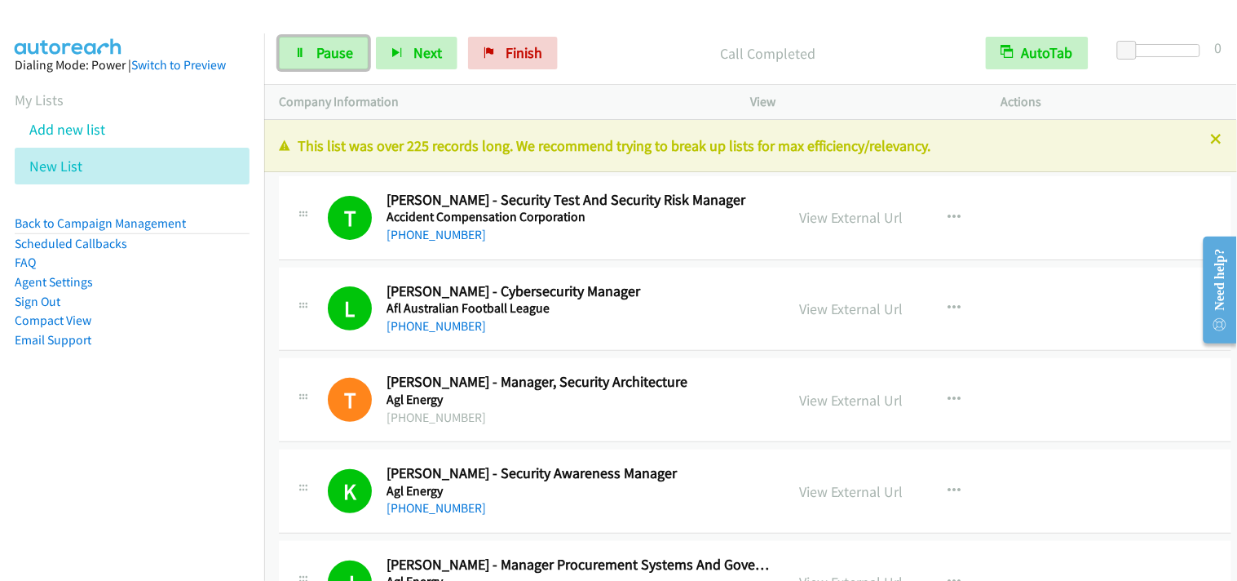
click at [313, 57] on link "Pause" at bounding box center [324, 53] width 90 height 33
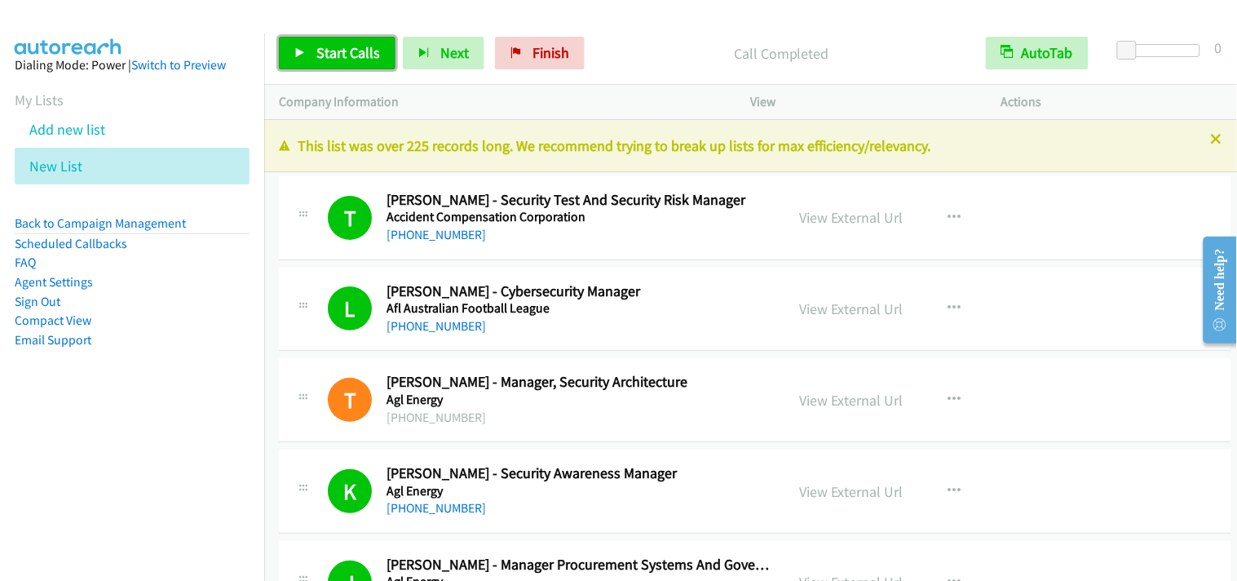
click at [334, 65] on link "Start Calls" at bounding box center [337, 53] width 117 height 33
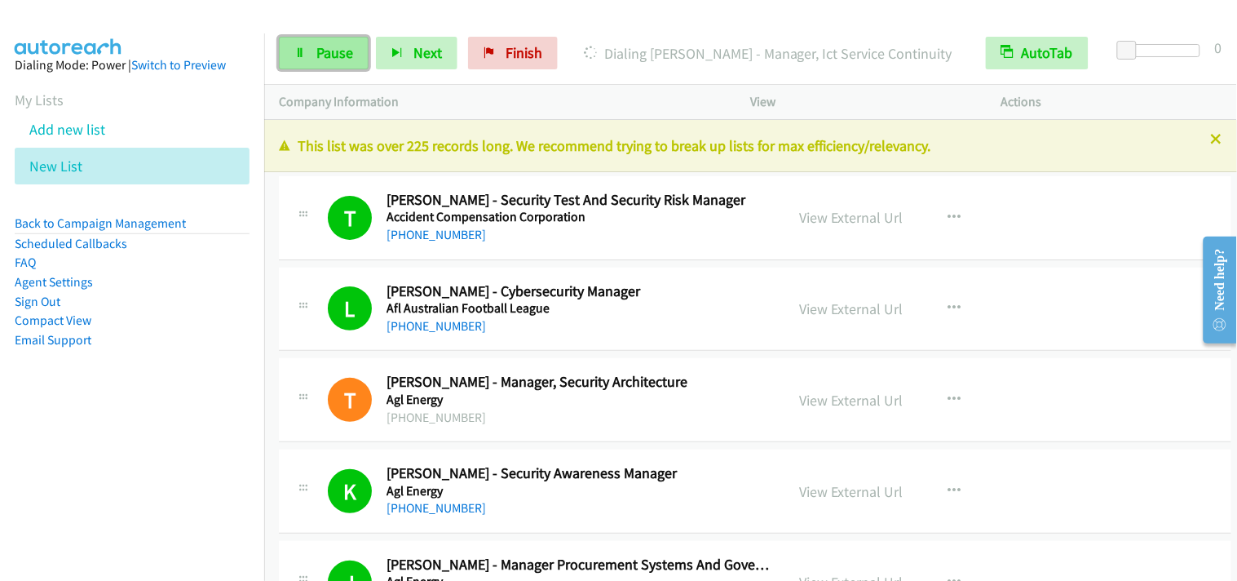
click at [360, 46] on link "Pause" at bounding box center [324, 53] width 90 height 33
